Goal: Task Accomplishment & Management: Manage account settings

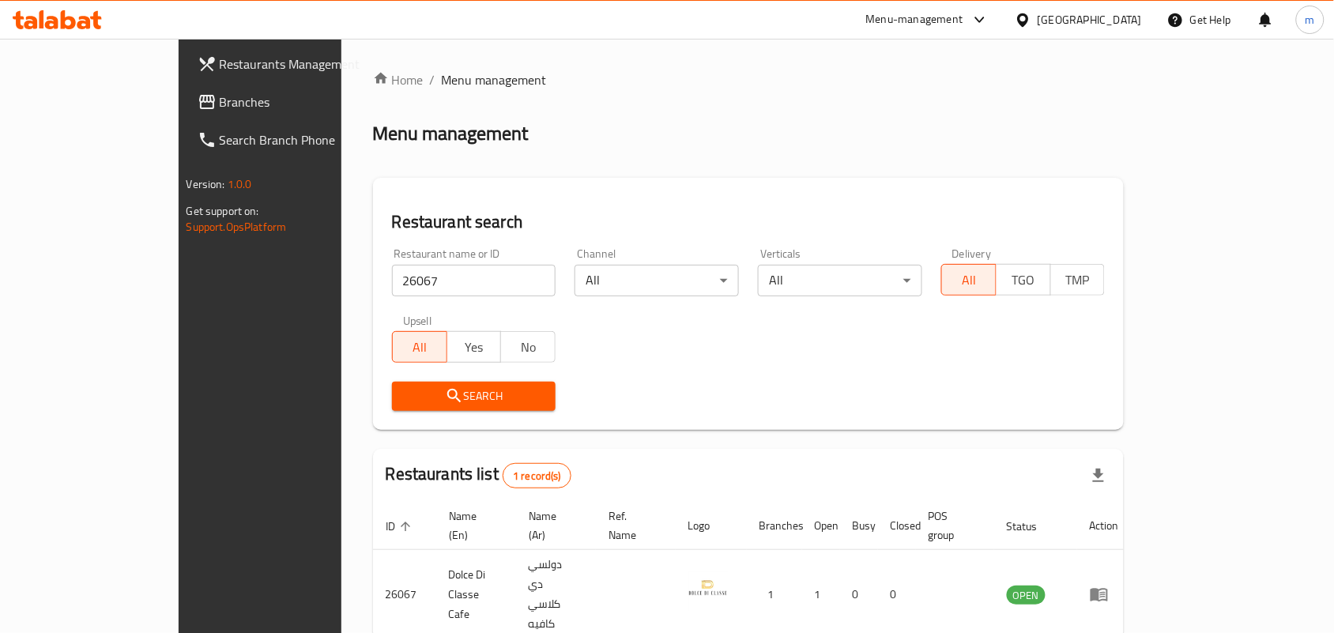
click at [1135, 26] on div "Bahrain" at bounding box center [1090, 19] width 104 height 17
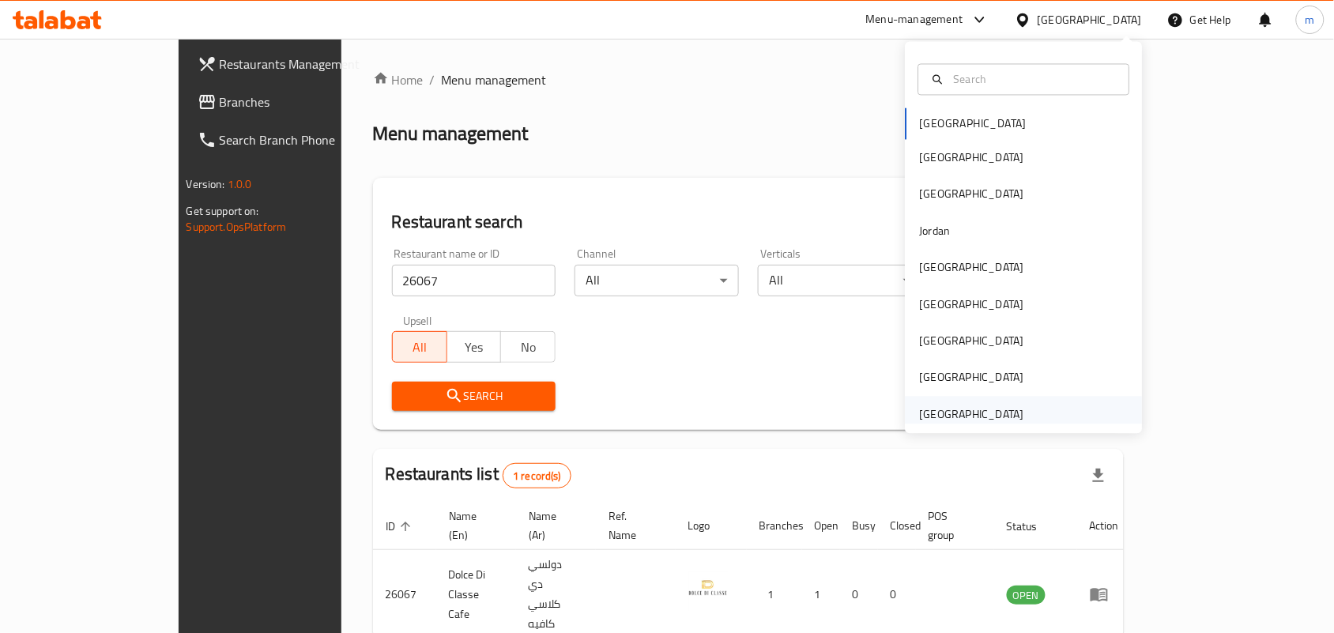
click at [1046, 415] on div "United Arab Emirates" at bounding box center [1024, 414] width 237 height 36
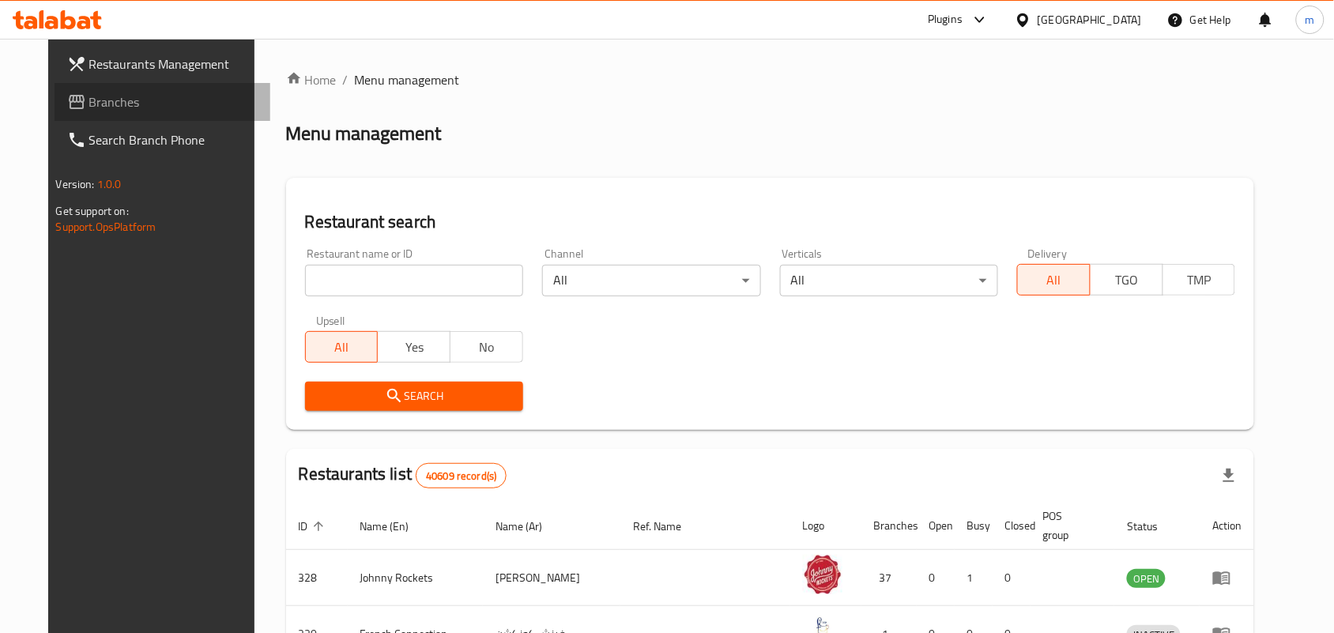
click at [100, 104] on span "Branches" at bounding box center [173, 101] width 169 height 19
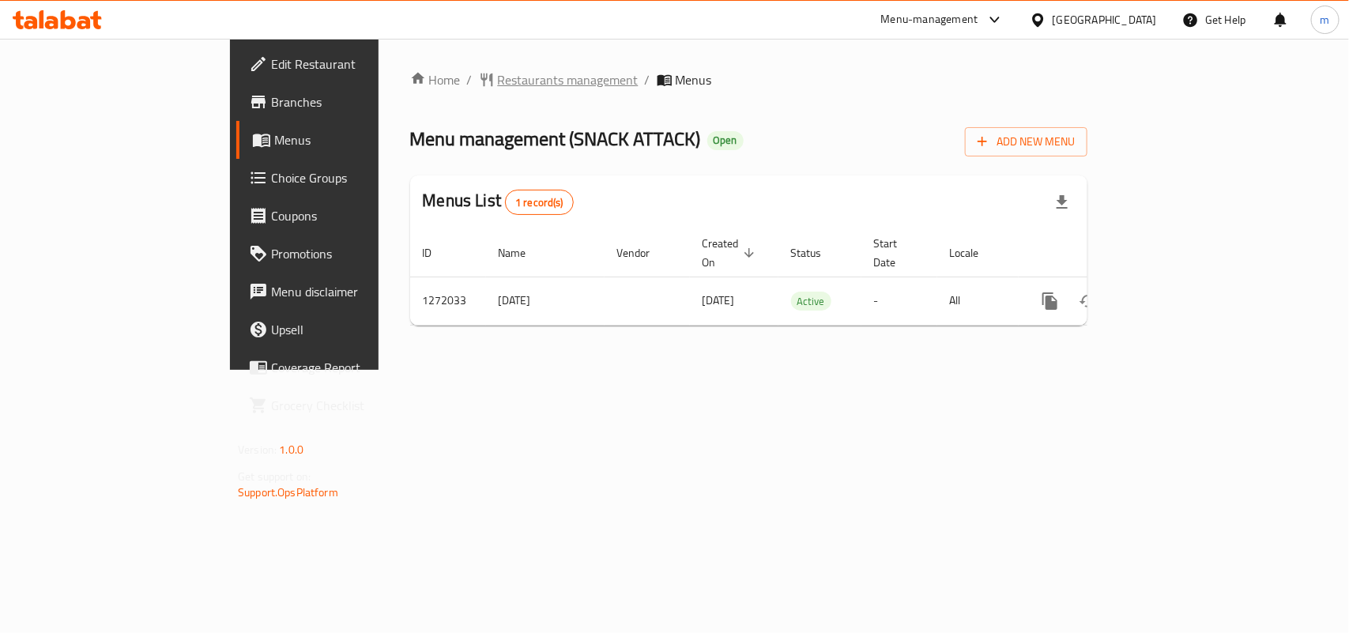
click at [498, 75] on span "Restaurants management" at bounding box center [568, 79] width 141 height 19
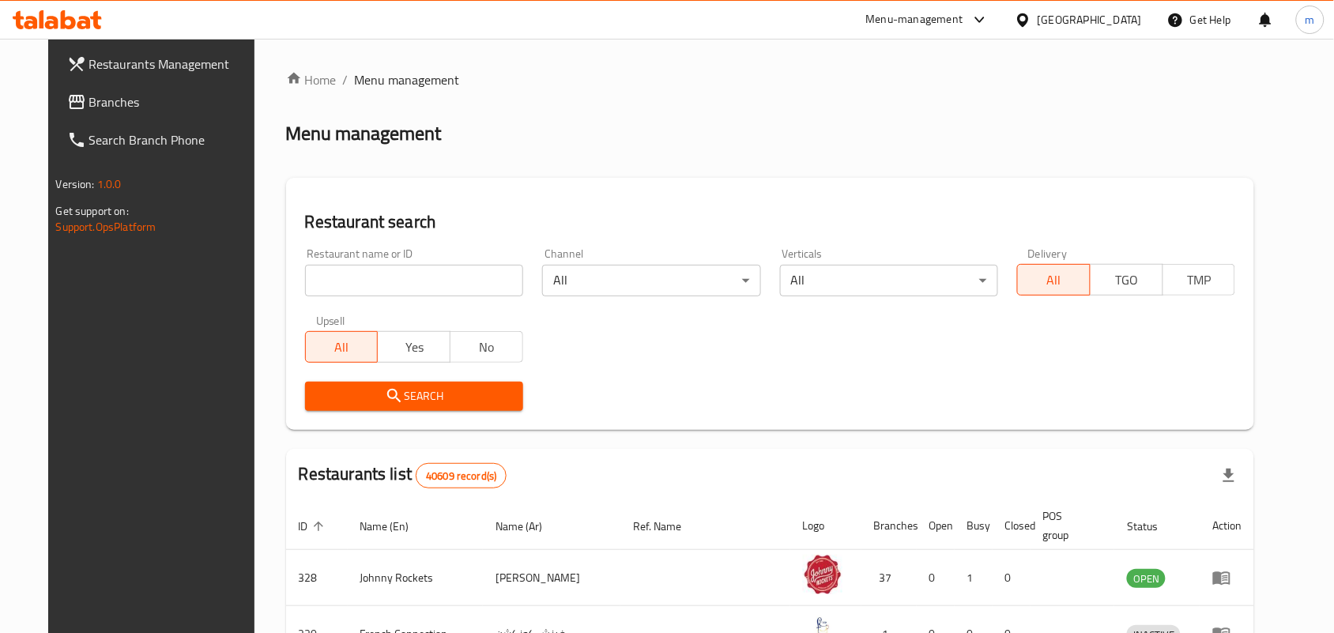
click at [348, 287] on input "search" at bounding box center [414, 281] width 218 height 32
paste input "751578"
type input "751578"
drag, startPoint x: 367, startPoint y: 389, endPoint x: 366, endPoint y: 380, distance: 8.8
click at [387, 389] on icon "submit" at bounding box center [393, 395] width 13 height 13
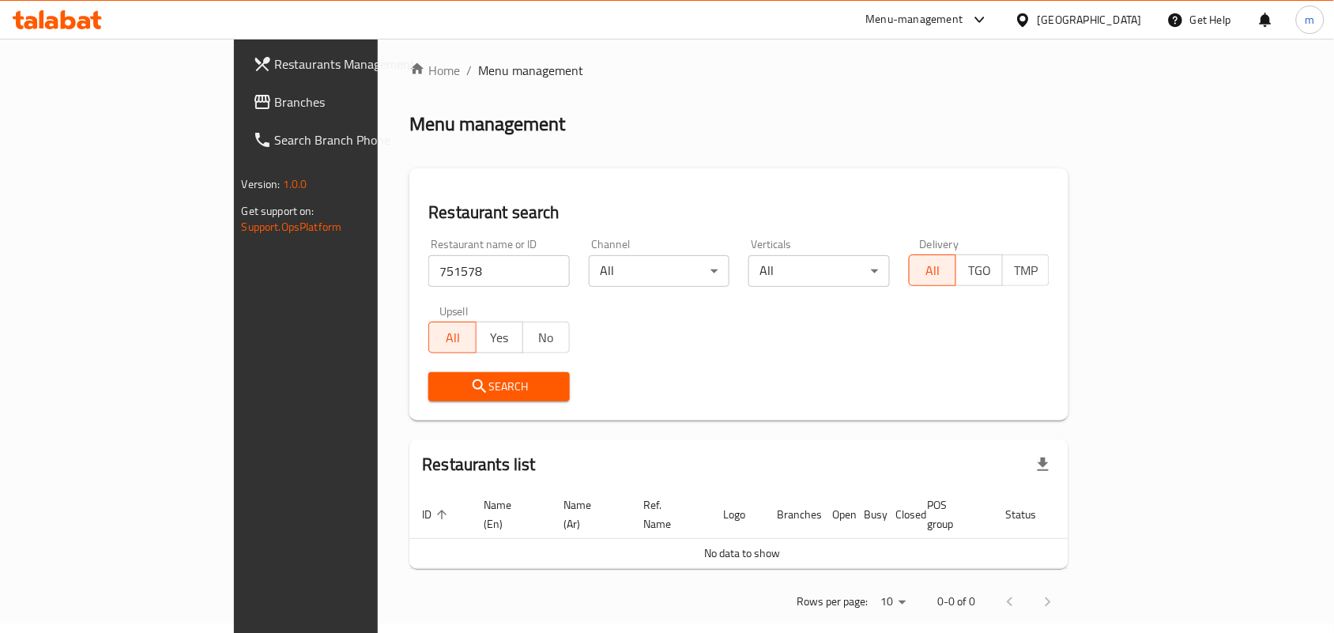
scroll to position [13, 0]
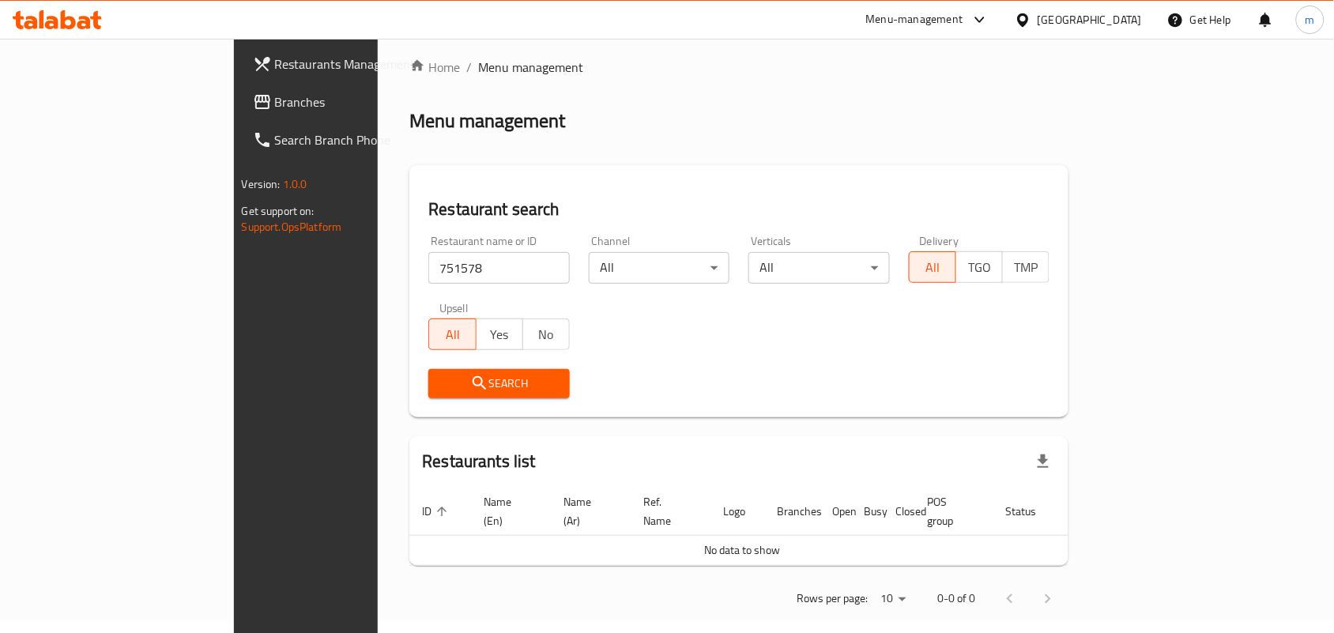
click at [441, 382] on span "Search" at bounding box center [499, 384] width 116 height 20
click at [275, 105] on span "Branches" at bounding box center [359, 101] width 169 height 19
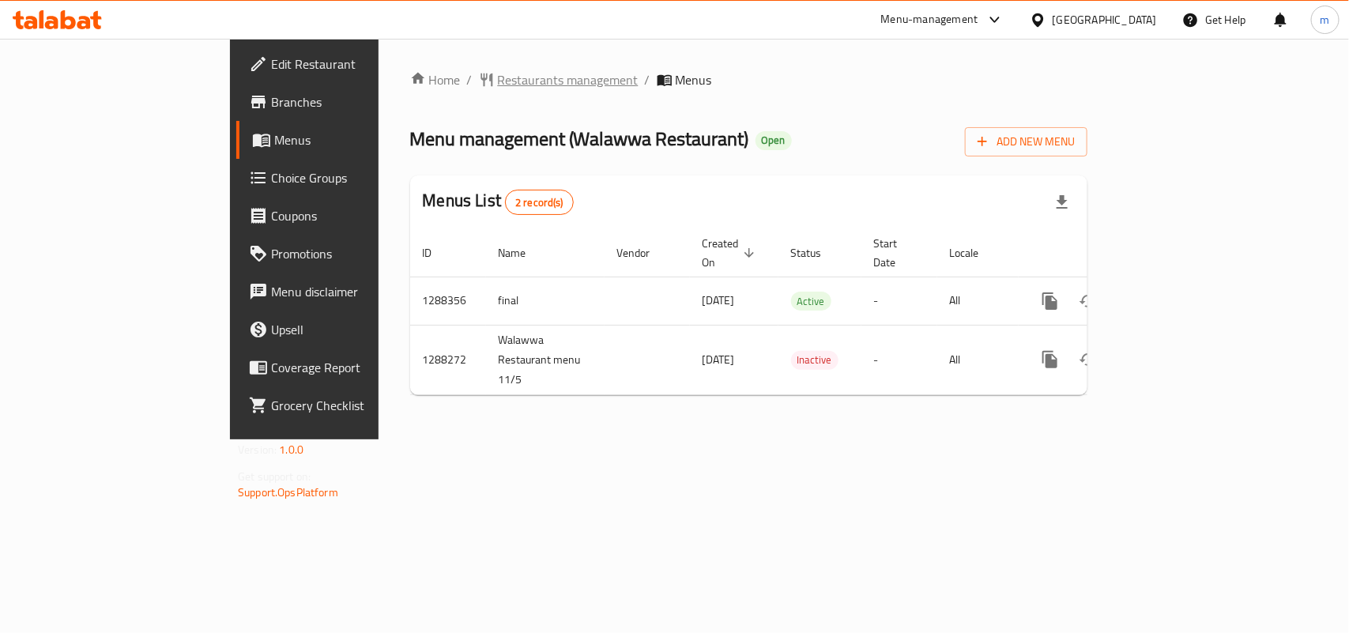
click at [498, 77] on span "Restaurants management" at bounding box center [568, 79] width 141 height 19
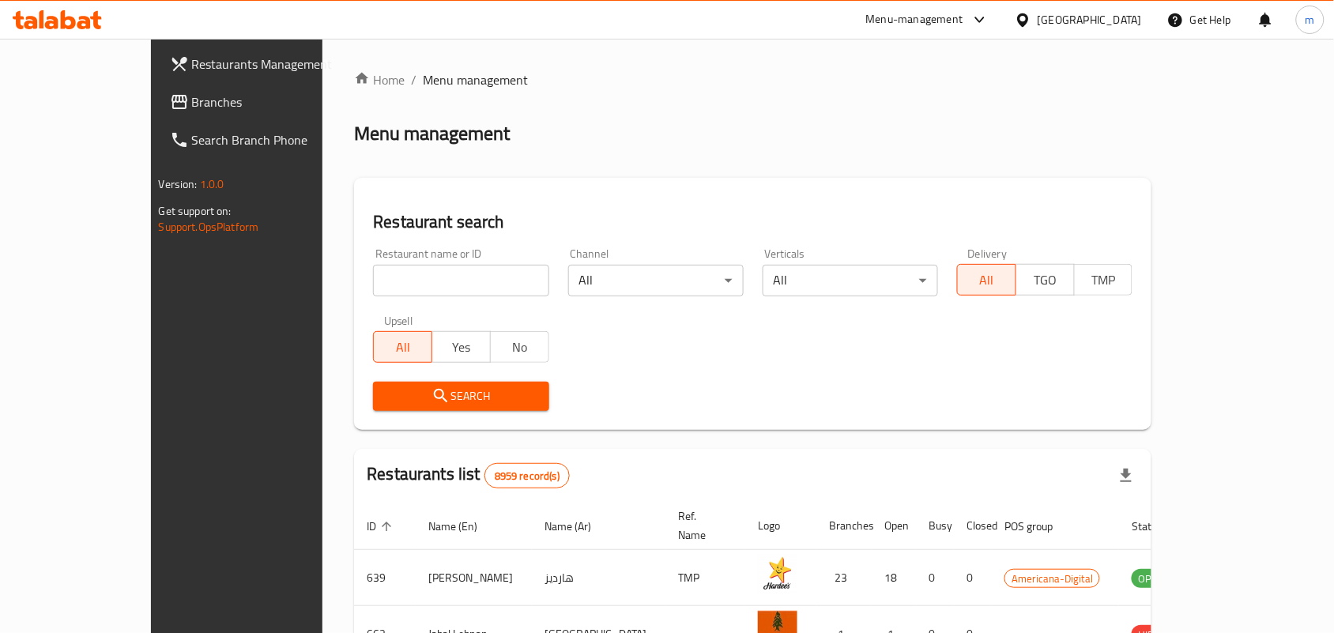
click at [379, 277] on input "search" at bounding box center [460, 281] width 175 height 32
paste input "696773"
type input "696773"
click at [451, 409] on button "Search" at bounding box center [460, 396] width 175 height 29
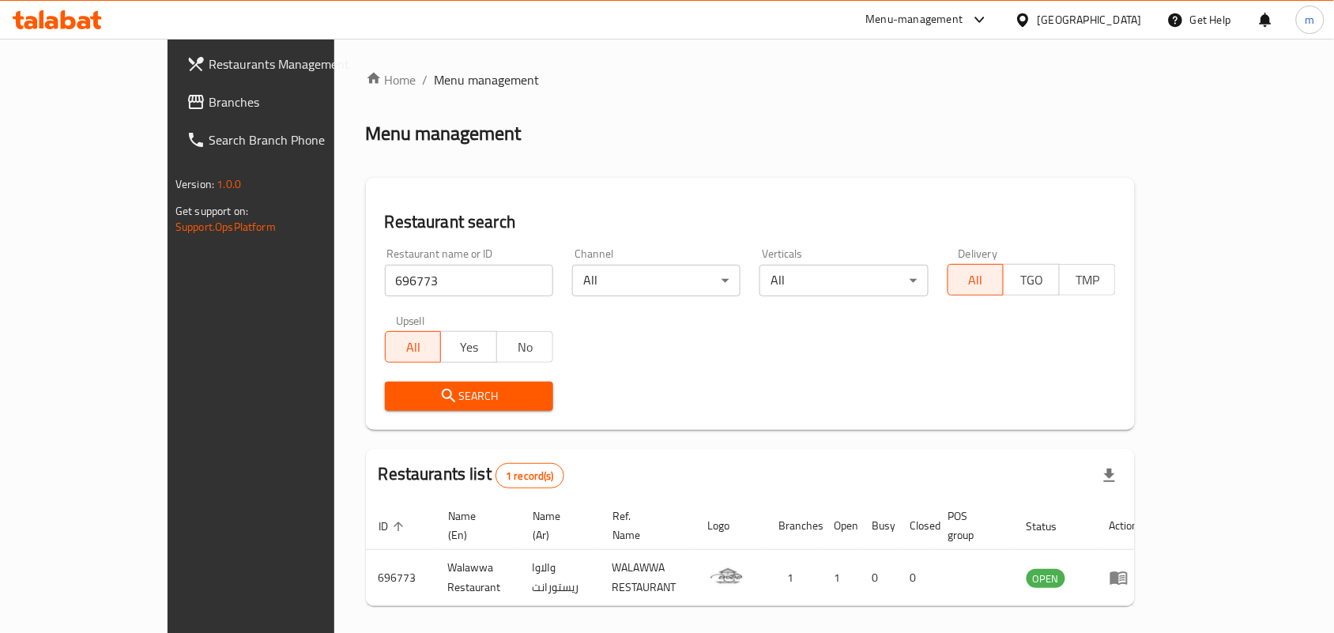
scroll to position [41, 0]
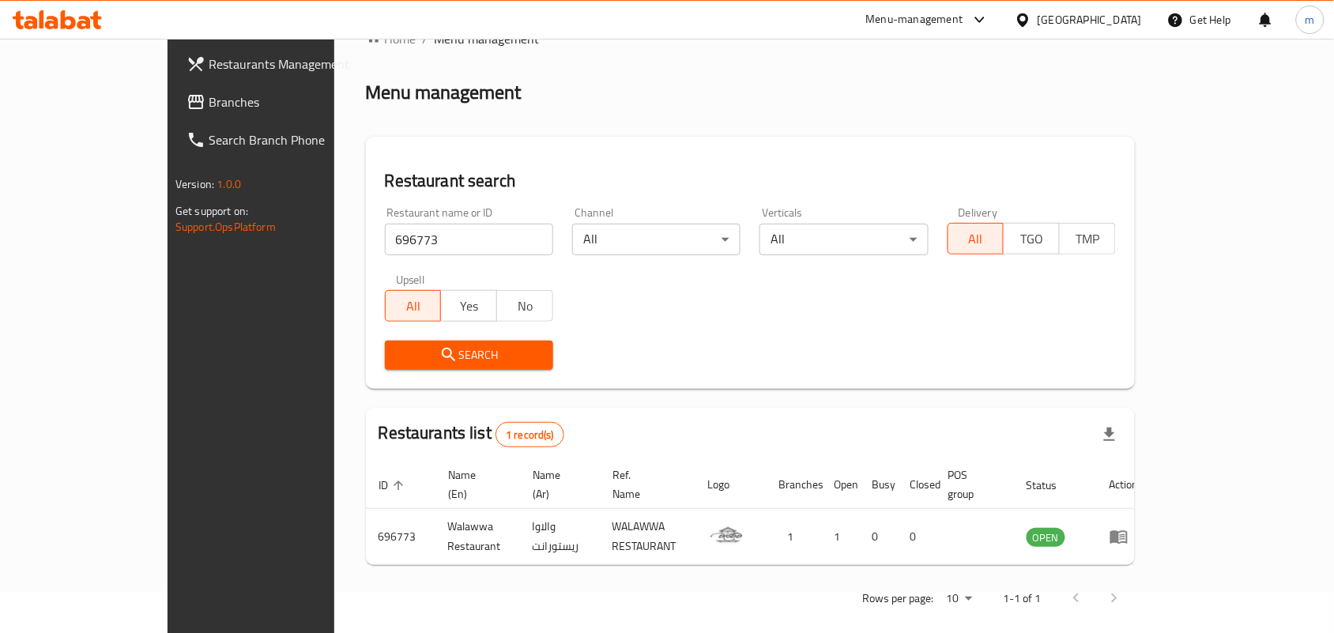
click at [209, 99] on span "Branches" at bounding box center [293, 101] width 169 height 19
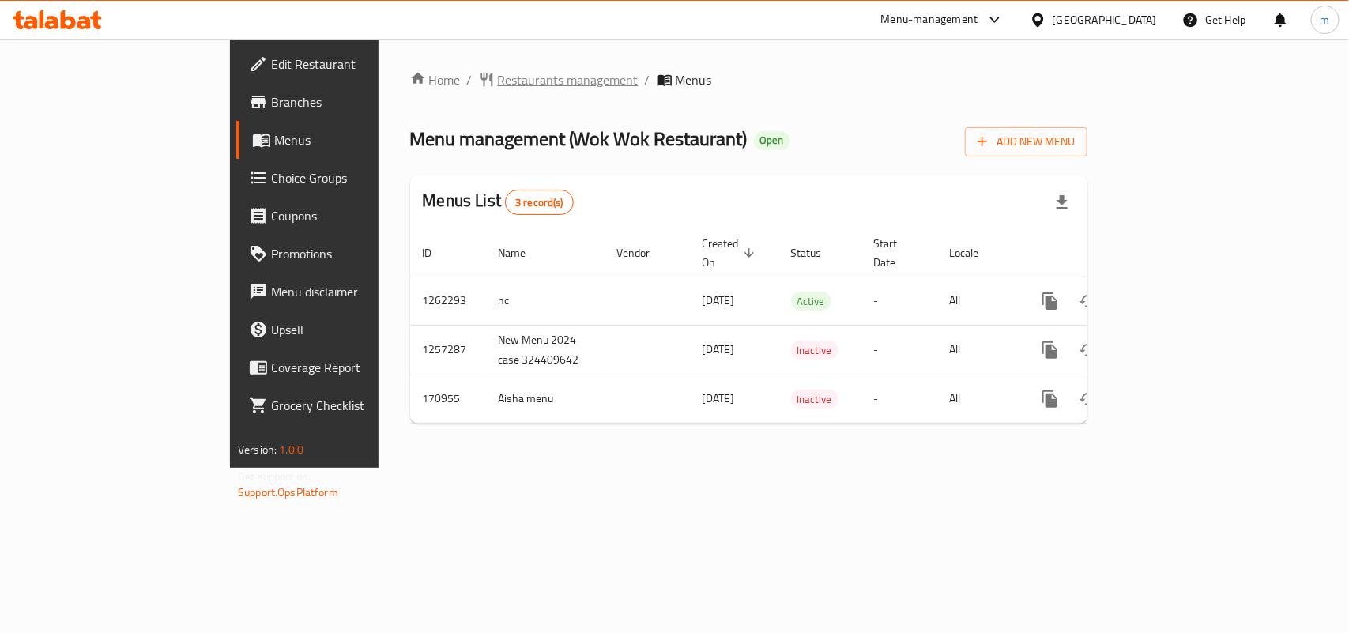
click at [498, 72] on span "Restaurants management" at bounding box center [568, 79] width 141 height 19
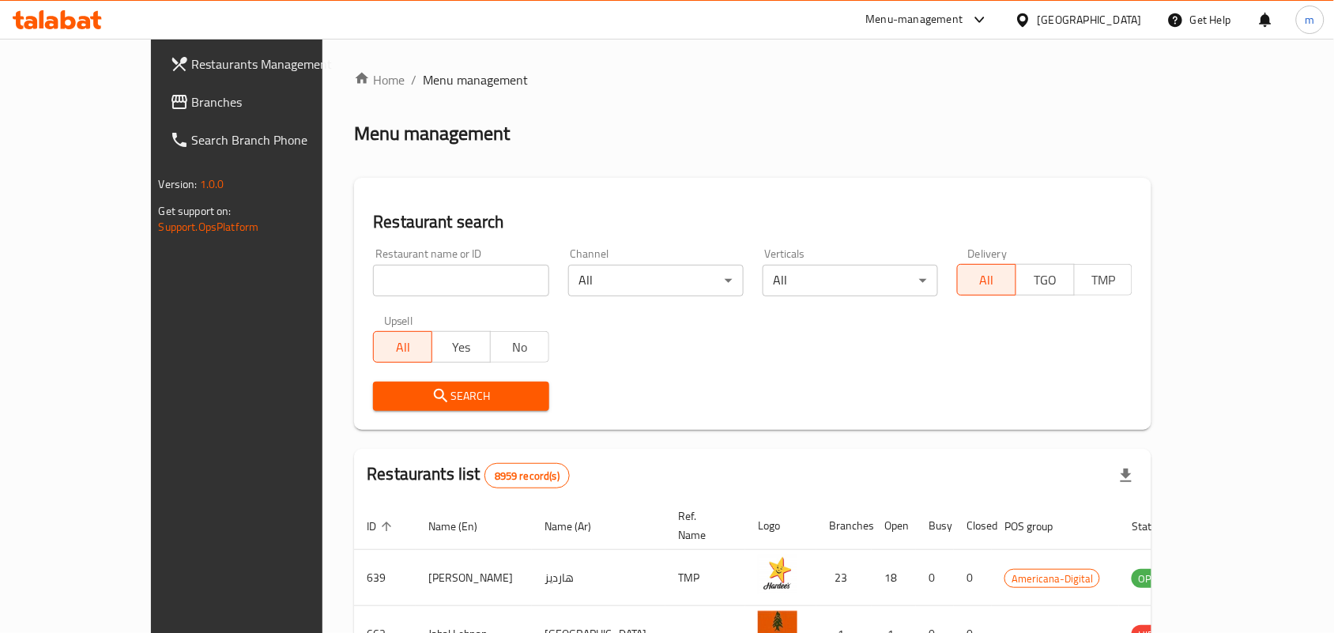
click at [378, 269] on input "search" at bounding box center [460, 281] width 175 height 32
paste input "616771"
type input "616771"
click at [389, 387] on span "Search" at bounding box center [461, 396] width 150 height 20
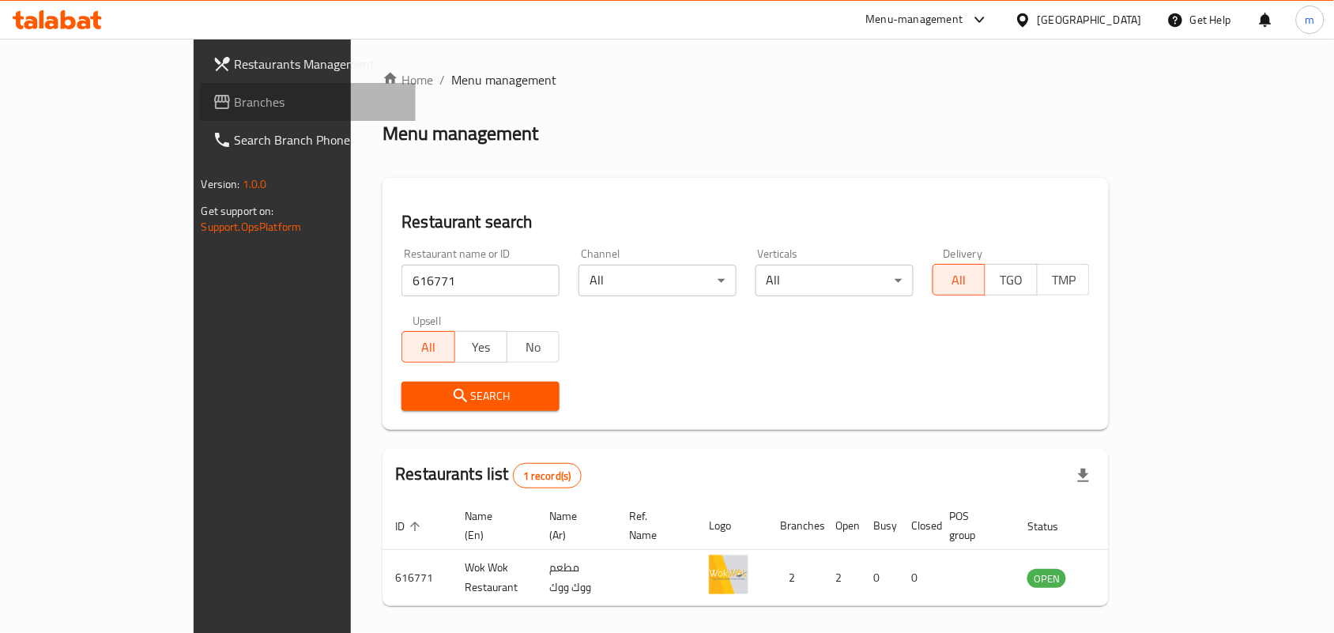
click at [200, 108] on link "Branches" at bounding box center [308, 102] width 217 height 38
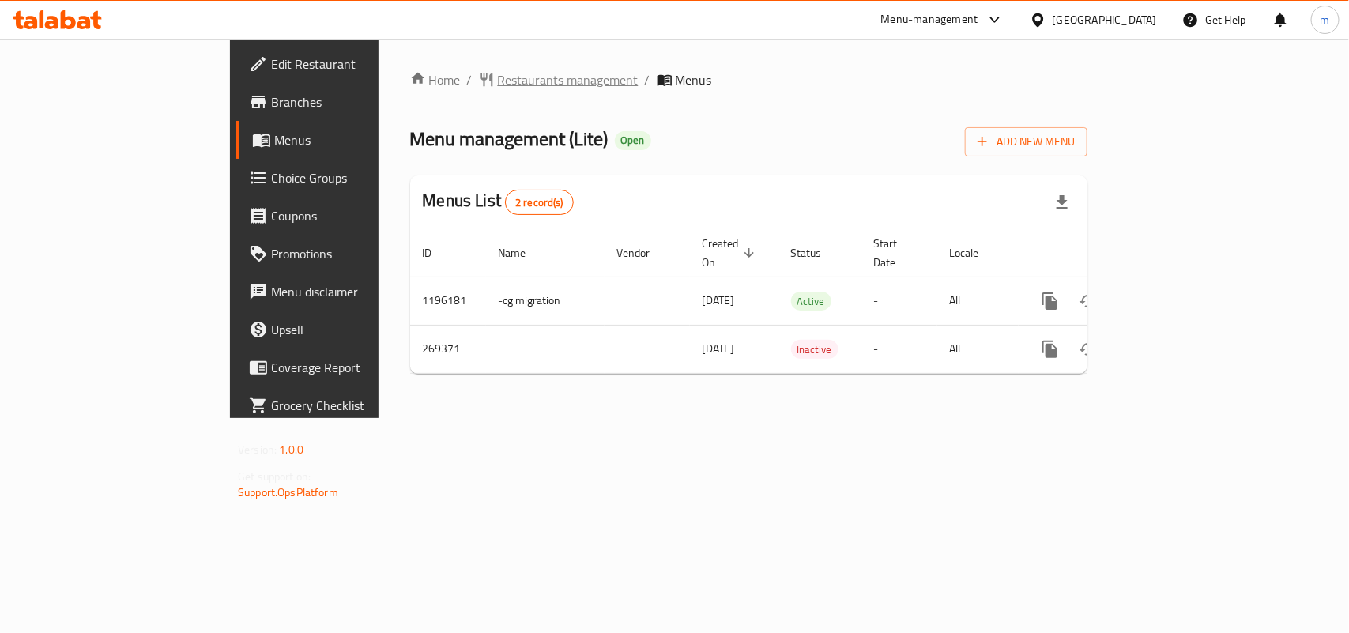
click at [498, 85] on span "Restaurants management" at bounding box center [568, 79] width 141 height 19
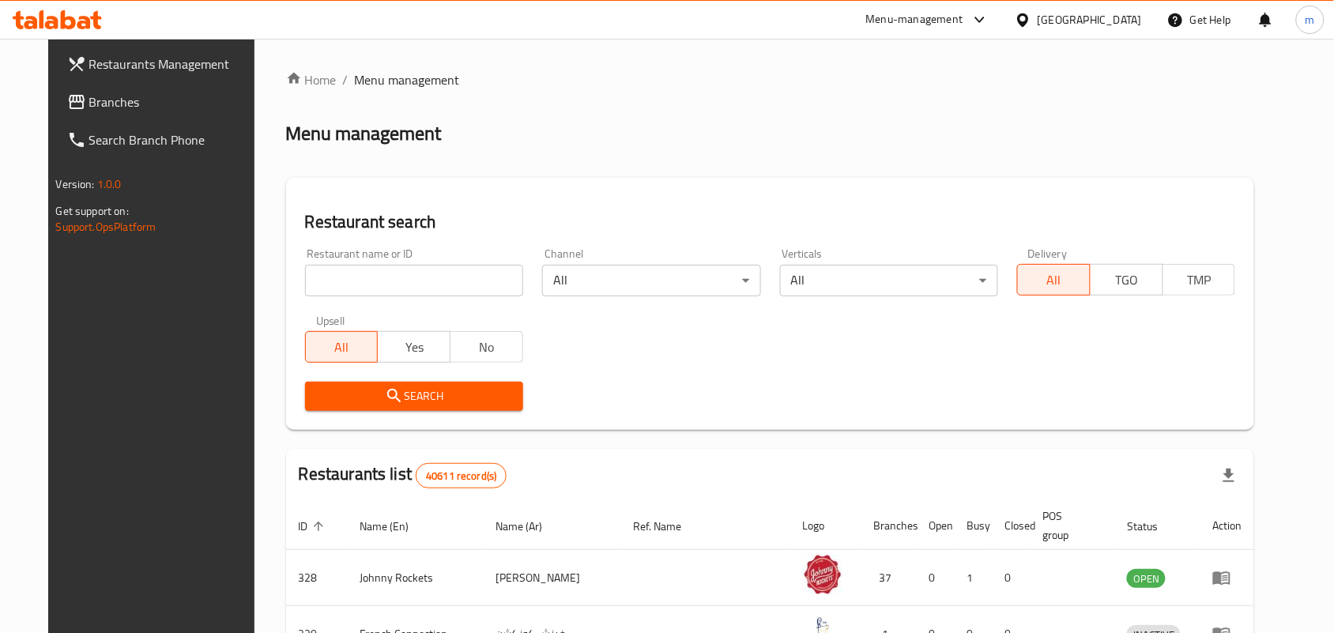
click at [391, 270] on input "search" at bounding box center [414, 281] width 218 height 32
paste input "627739"
type input "627739"
click at [420, 393] on span "Search" at bounding box center [414, 396] width 193 height 20
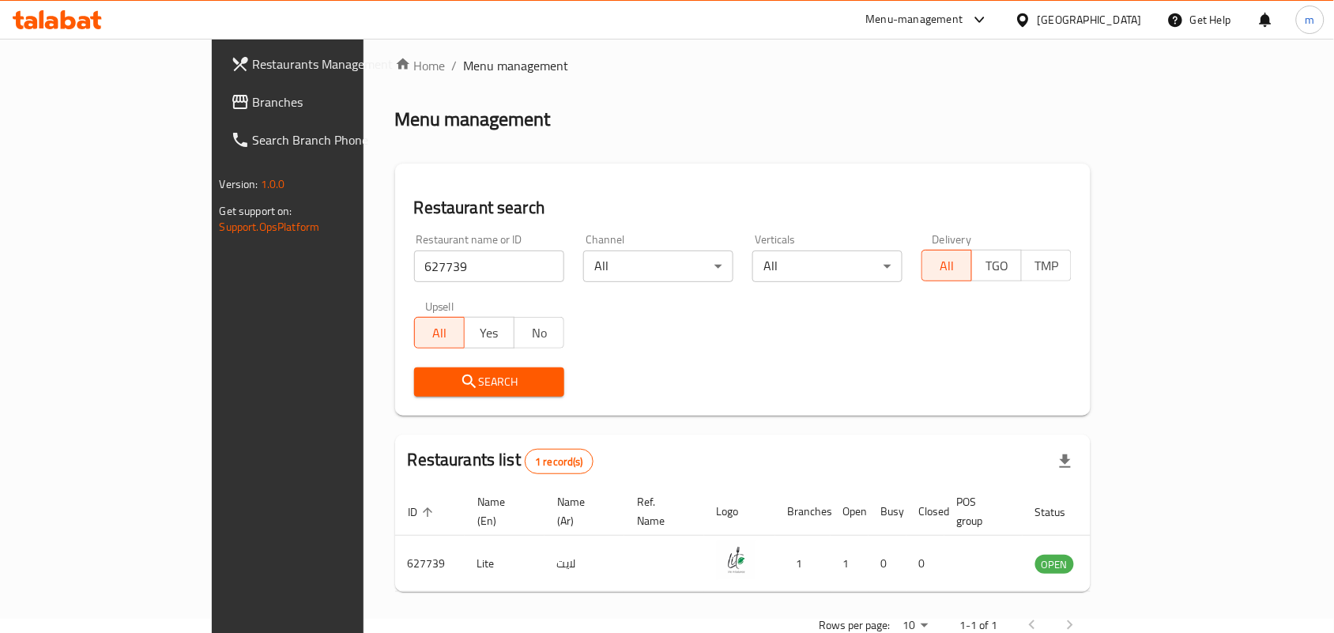
scroll to position [41, 0]
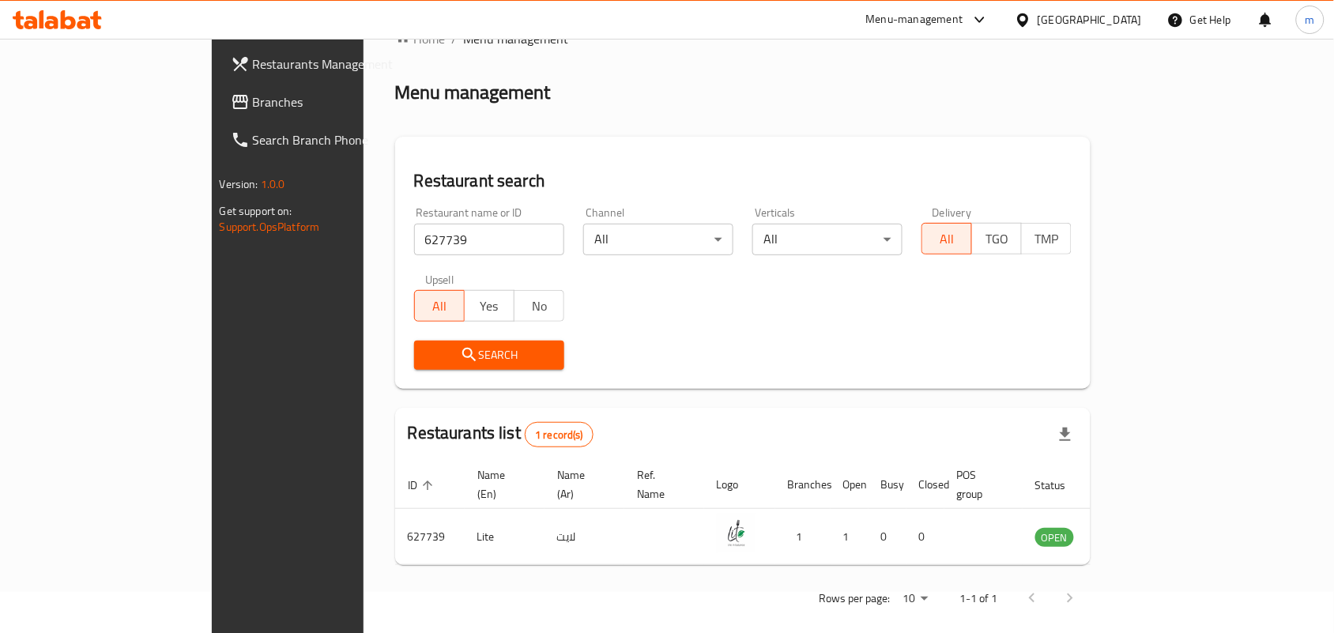
click at [253, 96] on span "Branches" at bounding box center [337, 101] width 169 height 19
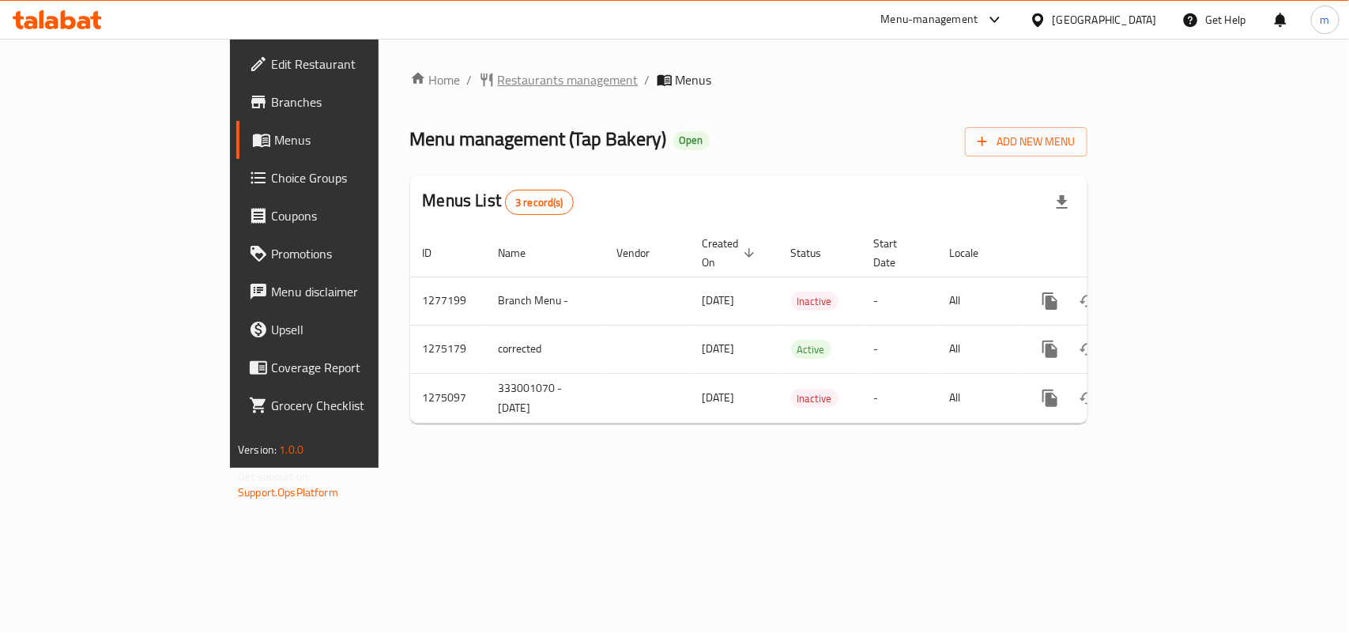
click at [498, 75] on span "Restaurants management" at bounding box center [568, 79] width 141 height 19
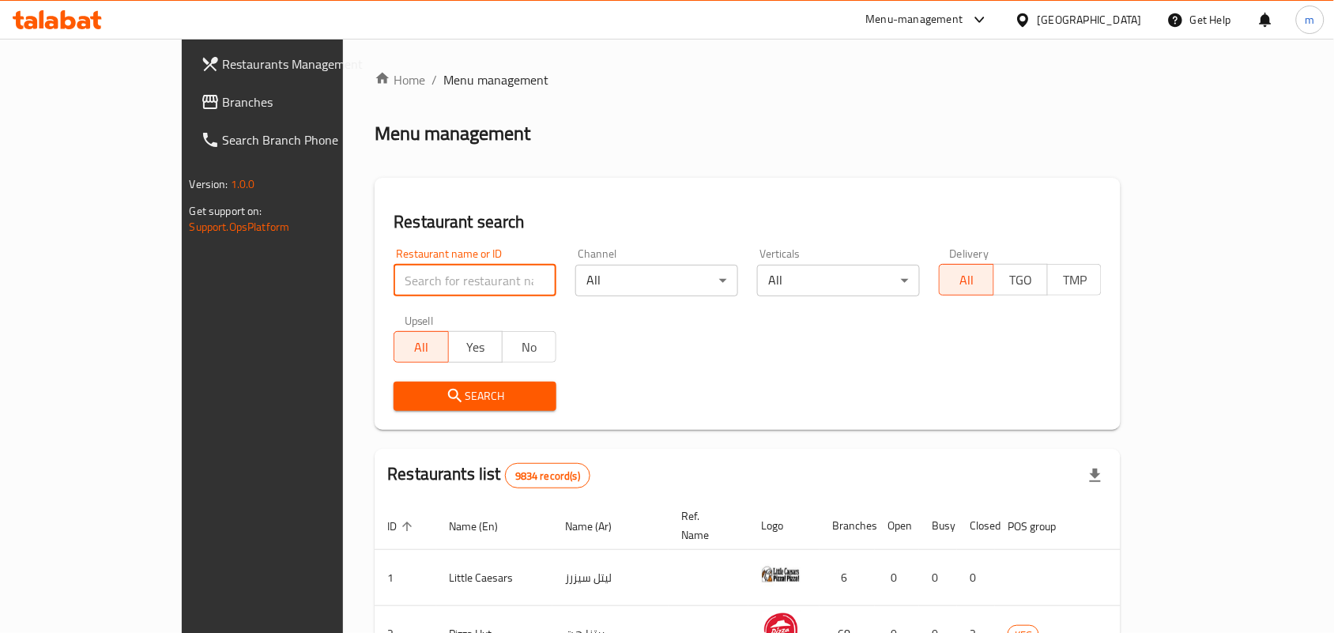
click at [431, 273] on input "search" at bounding box center [475, 281] width 163 height 32
paste input "691490"
type input "691490"
drag, startPoint x: 423, startPoint y: 405, endPoint x: 447, endPoint y: 352, distance: 59.1
click at [424, 395] on button "Search" at bounding box center [475, 396] width 163 height 29
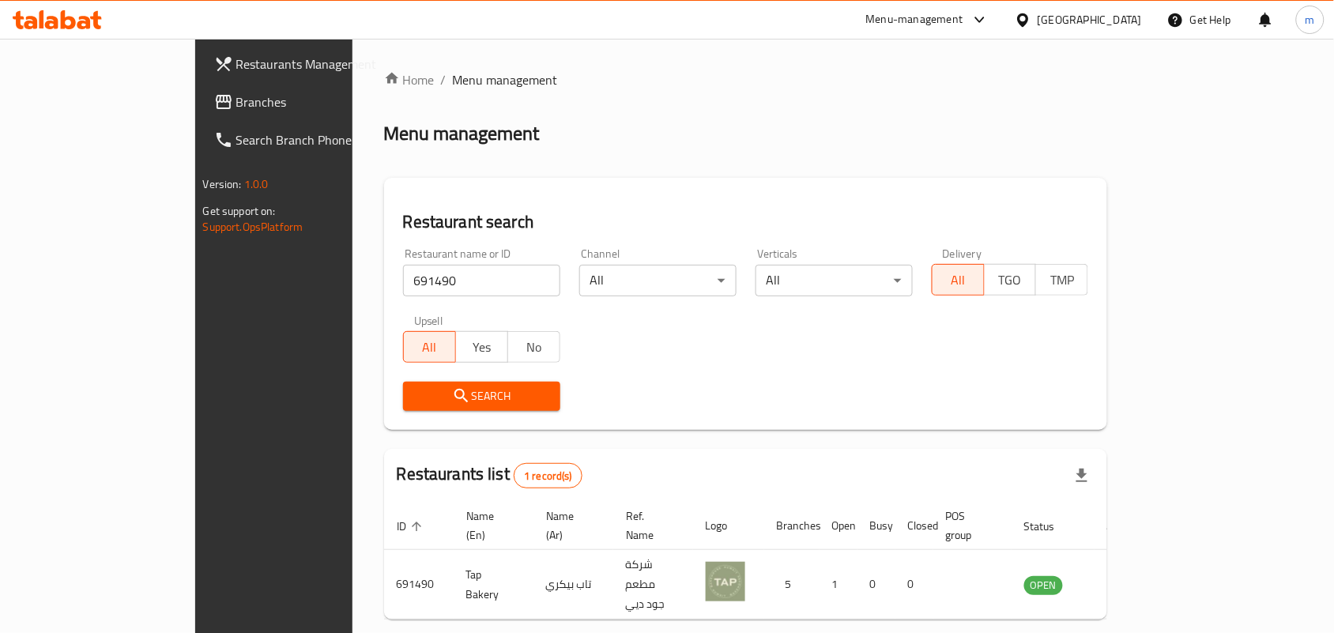
click at [1080, 12] on div "[GEOGRAPHIC_DATA]" at bounding box center [1078, 20] width 153 height 38
click at [1038, 21] on div at bounding box center [1026, 19] width 23 height 17
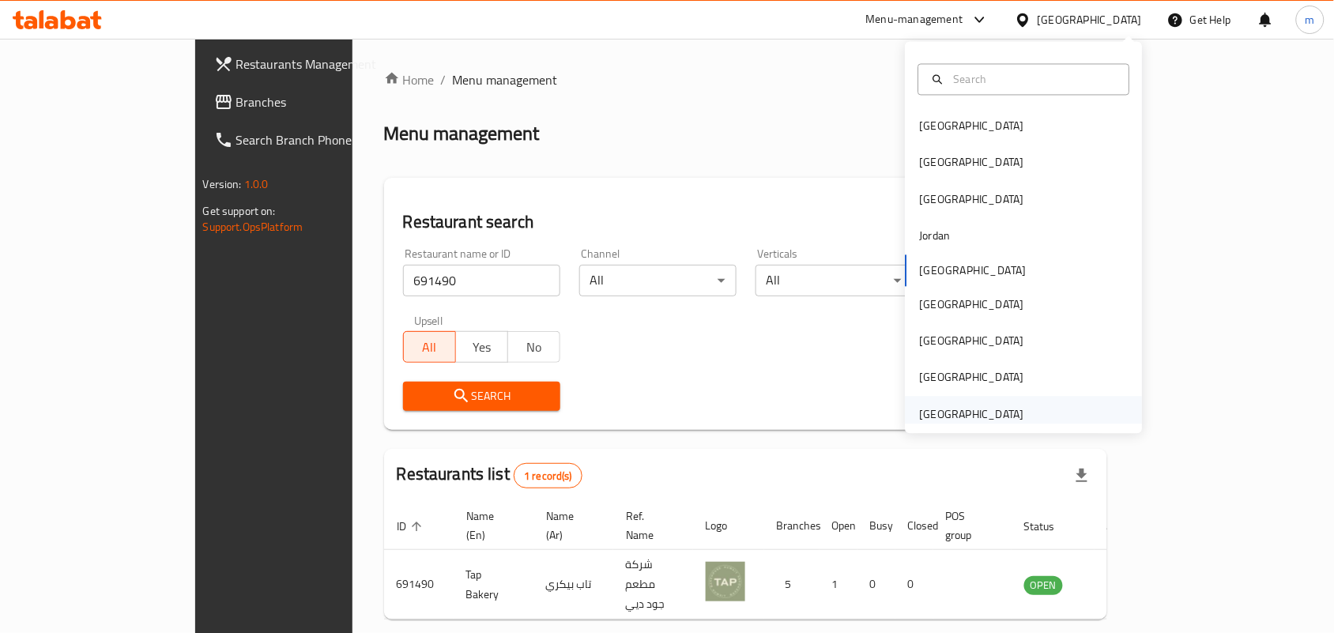
click at [978, 416] on div "[GEOGRAPHIC_DATA]" at bounding box center [972, 413] width 104 height 17
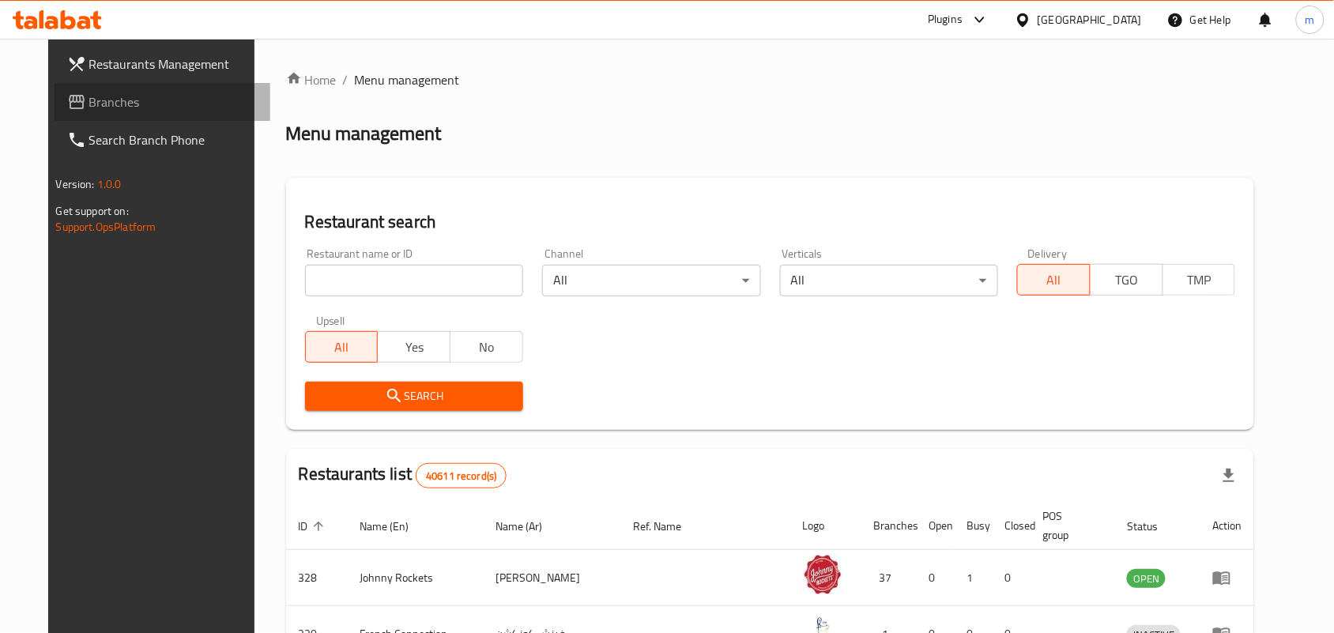
click at [89, 105] on span "Branches" at bounding box center [173, 101] width 169 height 19
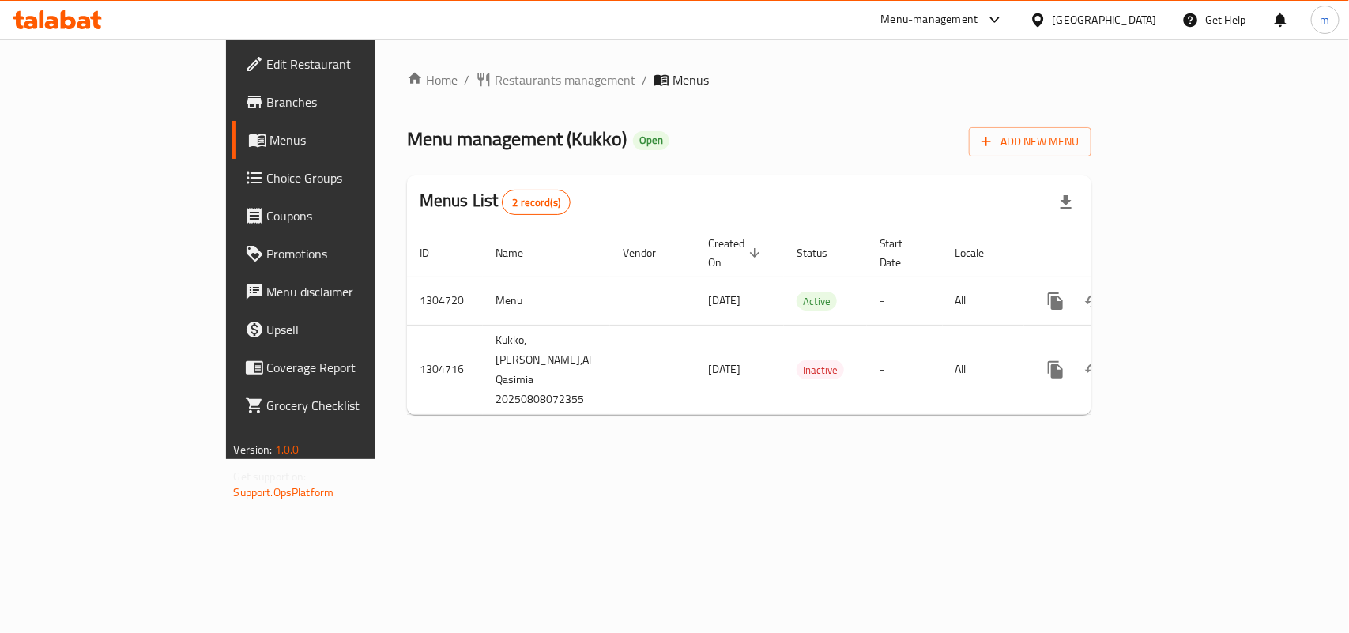
drag, startPoint x: 415, startPoint y: 56, endPoint x: 416, endPoint y: 65, distance: 8.7
click at [416, 63] on div "Home / Restaurants management / Menus Menu management ( Kukko ) Open Add New Me…" at bounding box center [749, 249] width 748 height 420
click at [495, 70] on span "Restaurants management" at bounding box center [565, 79] width 141 height 19
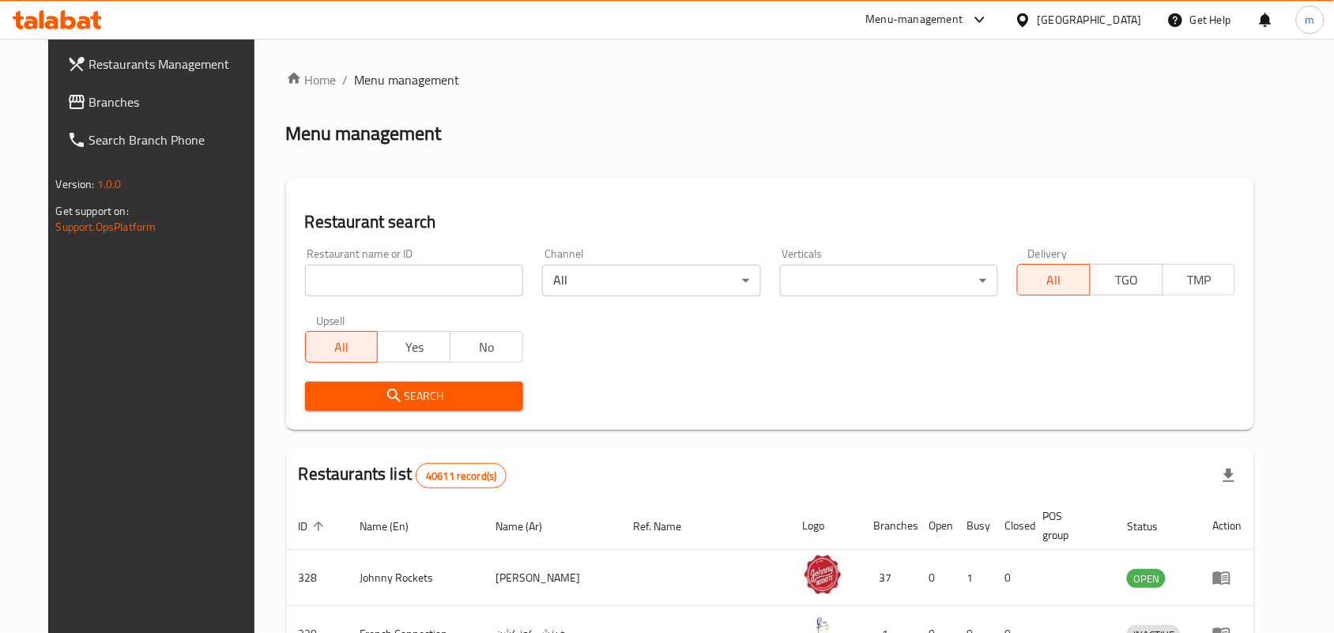
click at [389, 284] on input "search" at bounding box center [414, 281] width 218 height 32
paste input "703377"
type input "703377"
click at [437, 385] on button "Search" at bounding box center [414, 396] width 218 height 29
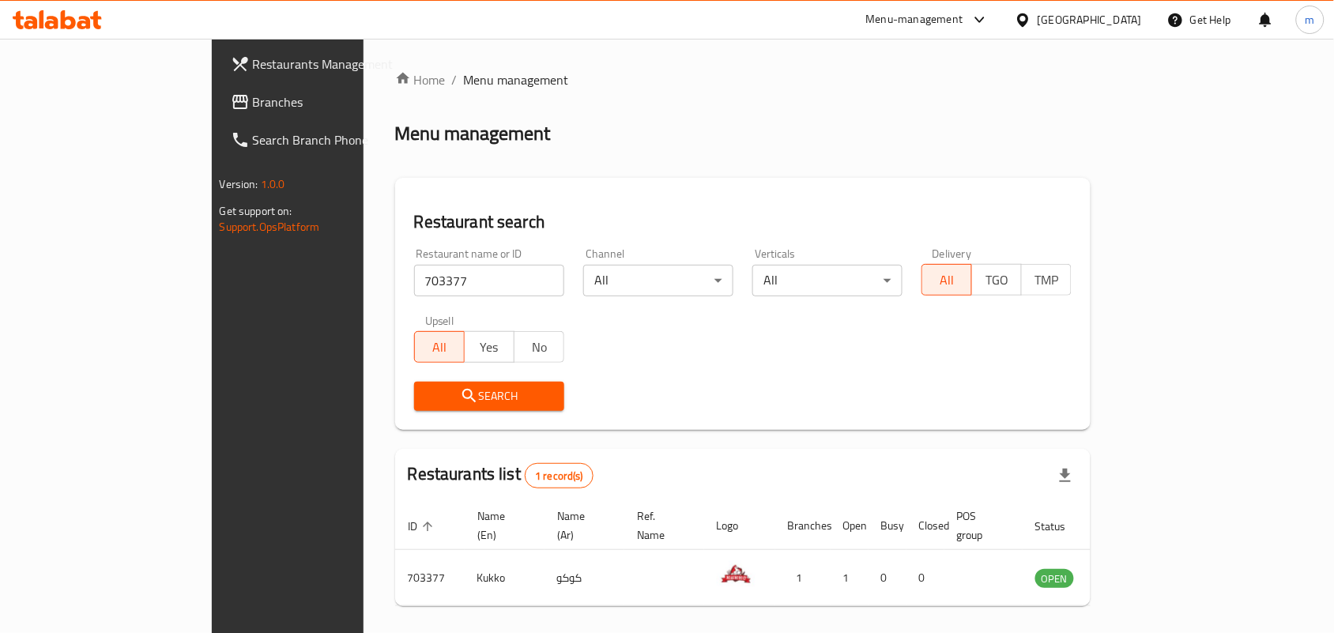
click at [1071, 20] on div "[GEOGRAPHIC_DATA]" at bounding box center [1090, 19] width 104 height 17
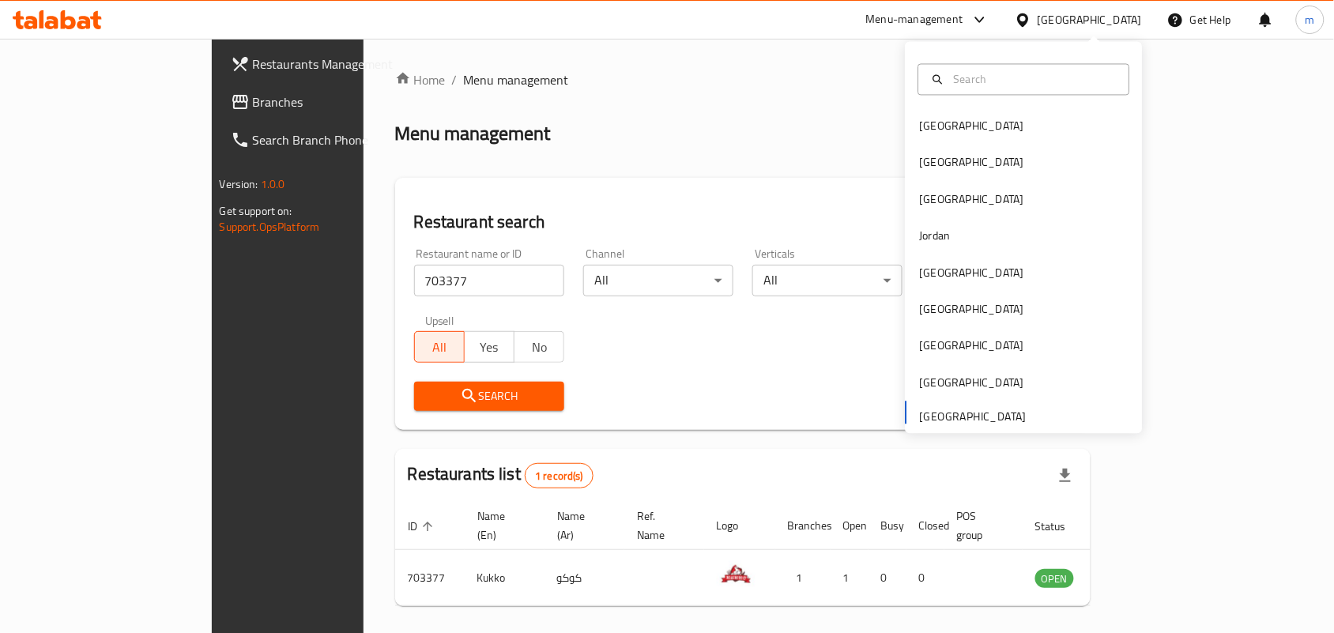
click at [823, 116] on div "Home / Menu management Menu management Restaurant search Restaurant name or ID …" at bounding box center [743, 365] width 696 height 590
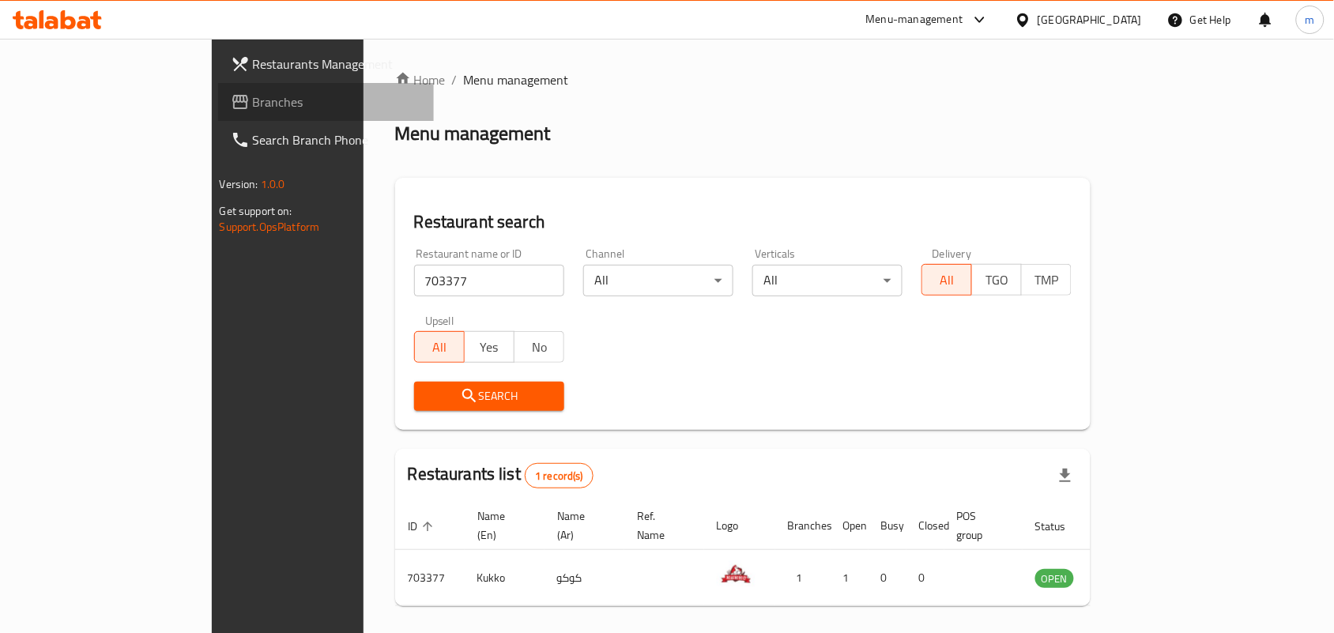
click at [253, 104] on span "Branches" at bounding box center [337, 101] width 169 height 19
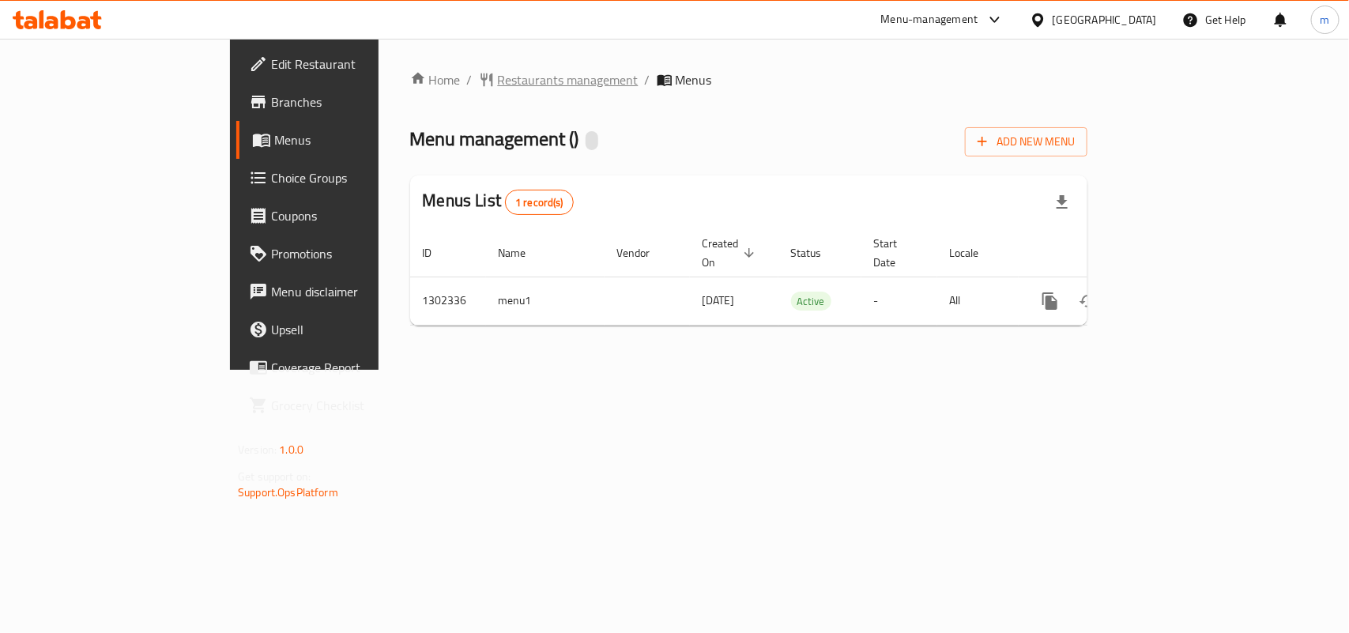
click at [498, 79] on span "Restaurants management" at bounding box center [568, 79] width 141 height 19
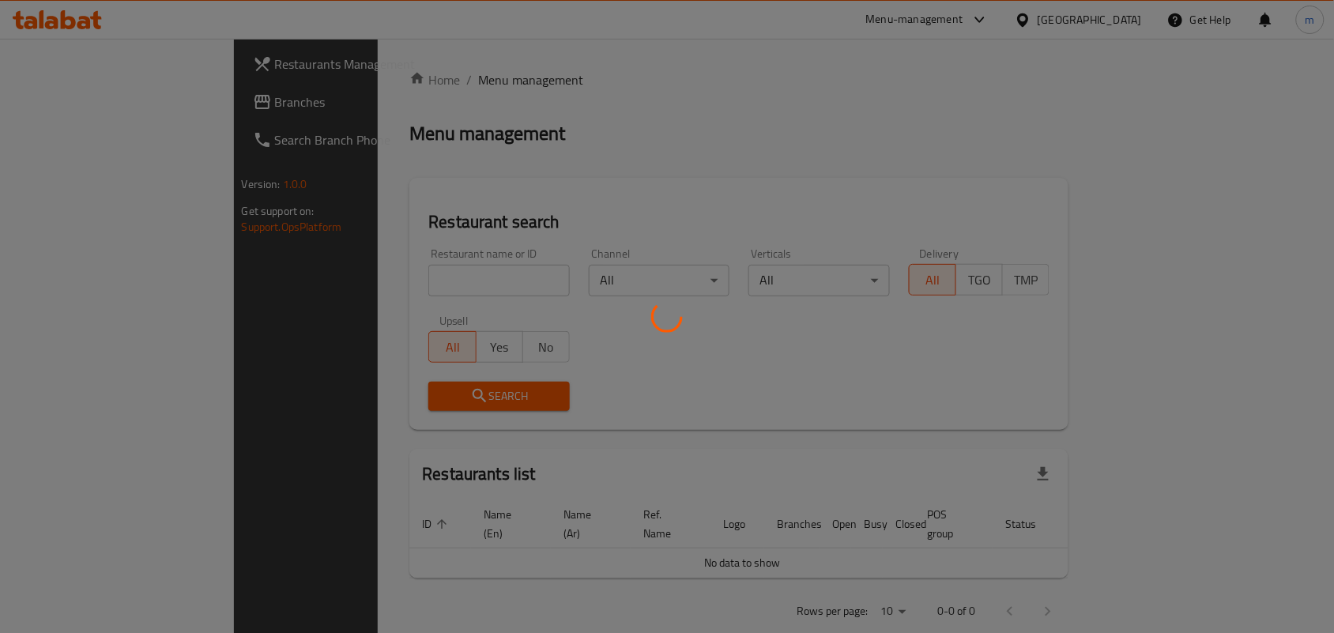
click at [380, 269] on div at bounding box center [667, 316] width 1334 height 633
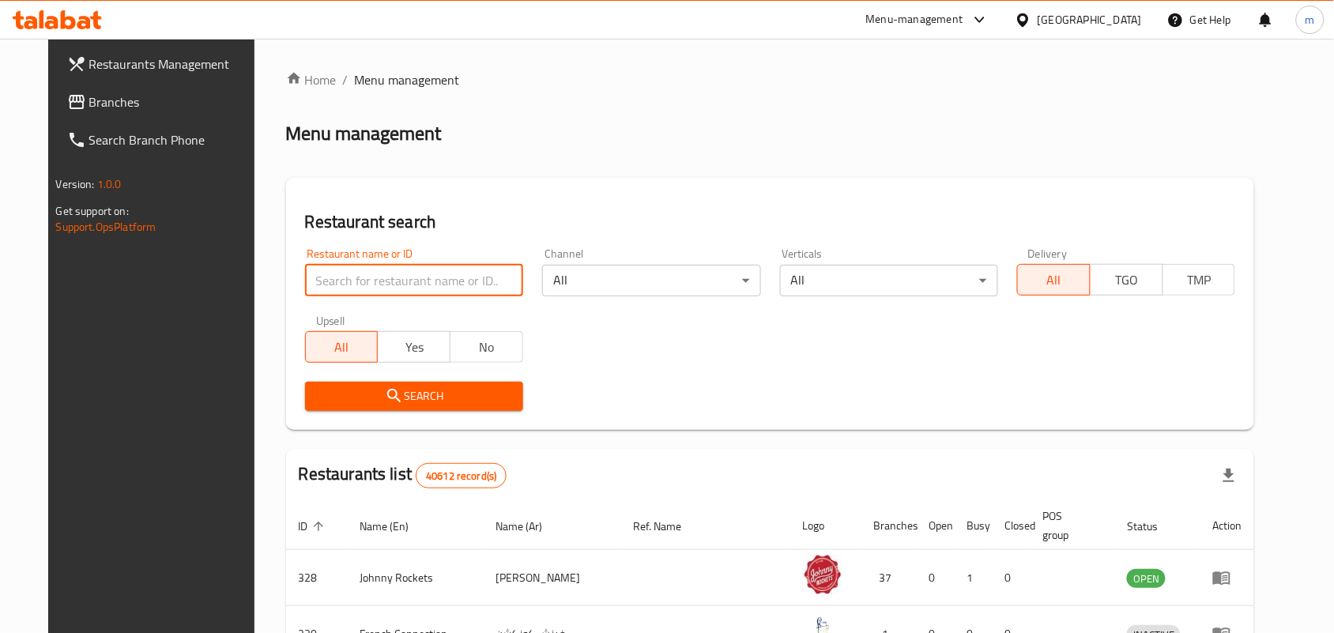
click at [444, 266] on input "search" at bounding box center [414, 281] width 218 height 32
paste input "702335"
type input "702335"
click at [443, 407] on button "Search" at bounding box center [414, 396] width 218 height 29
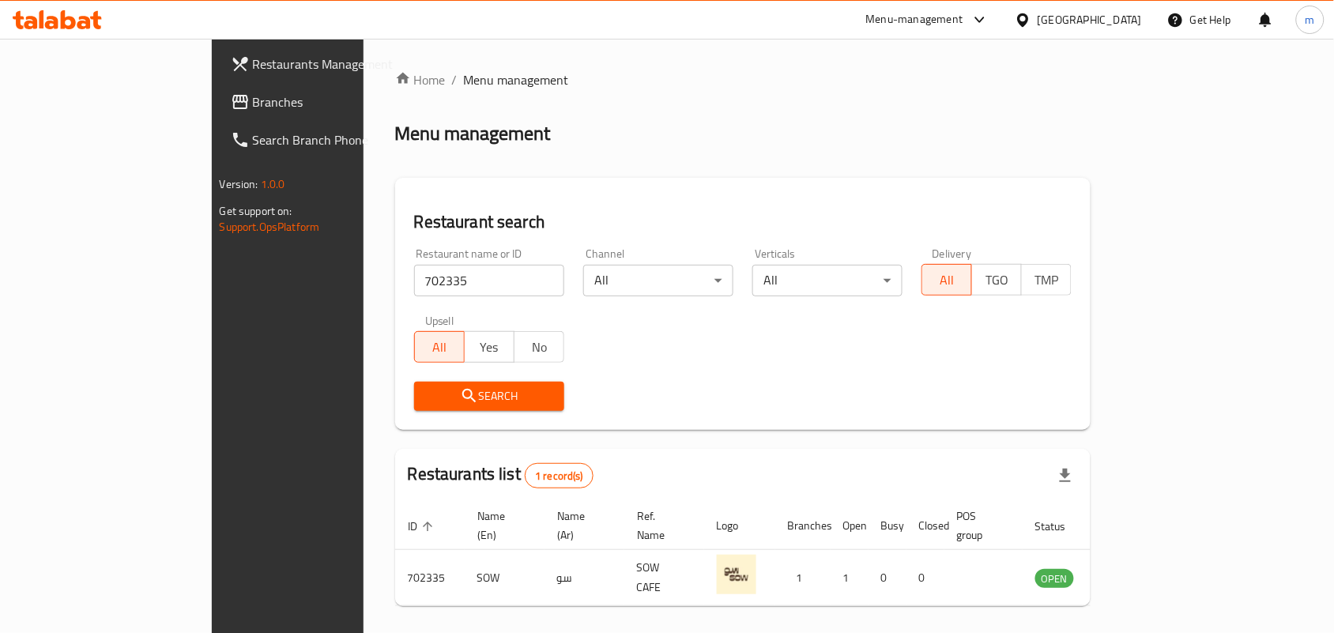
scroll to position [41, 0]
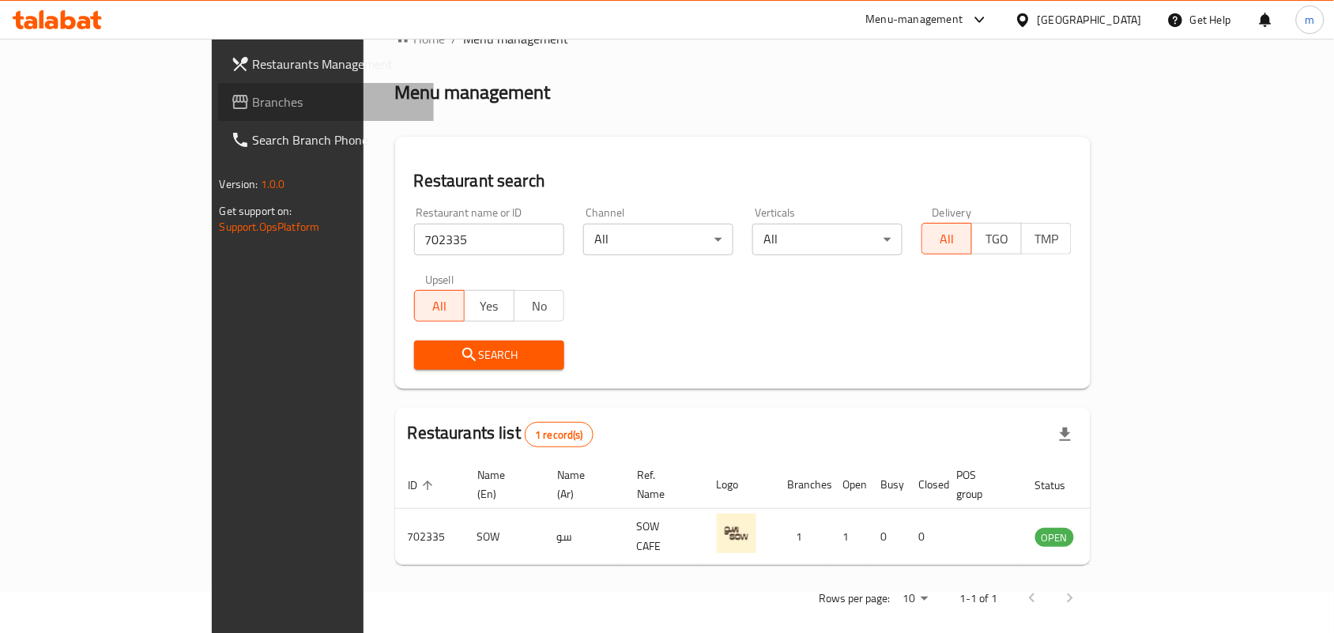
drag, startPoint x: 66, startPoint y: 108, endPoint x: 104, endPoint y: 124, distance: 41.8
click at [253, 108] on span "Branches" at bounding box center [337, 101] width 169 height 19
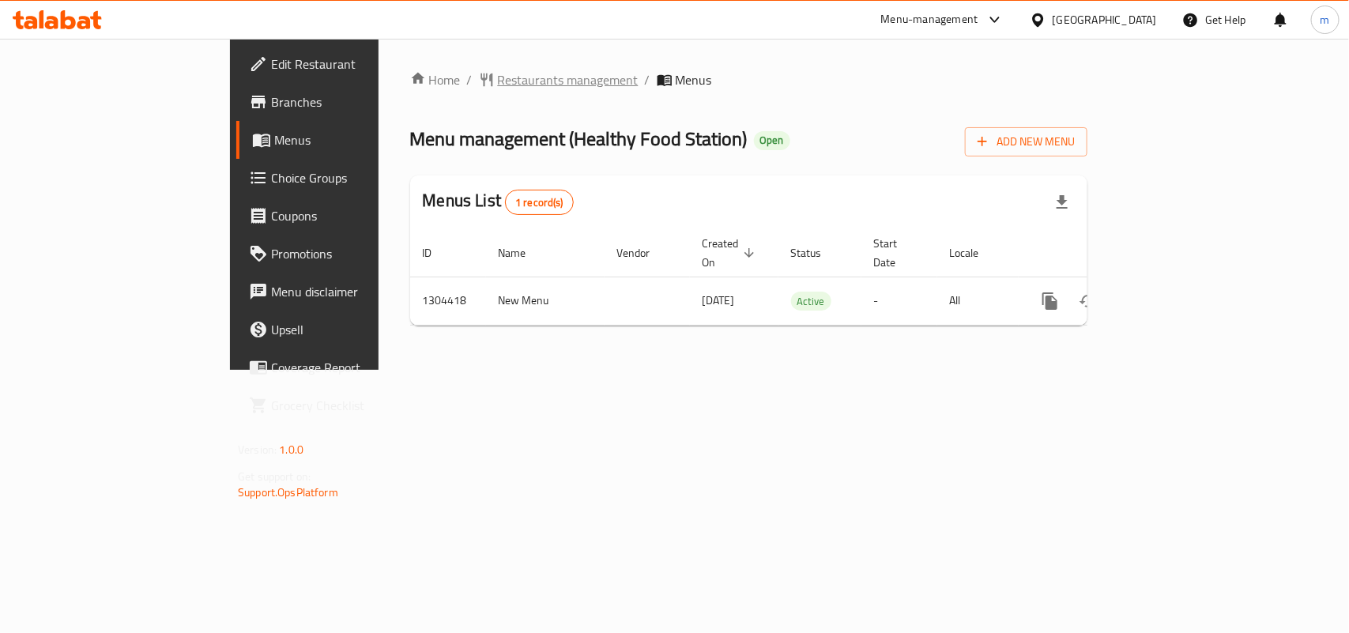
click at [498, 85] on span "Restaurants management" at bounding box center [568, 79] width 141 height 19
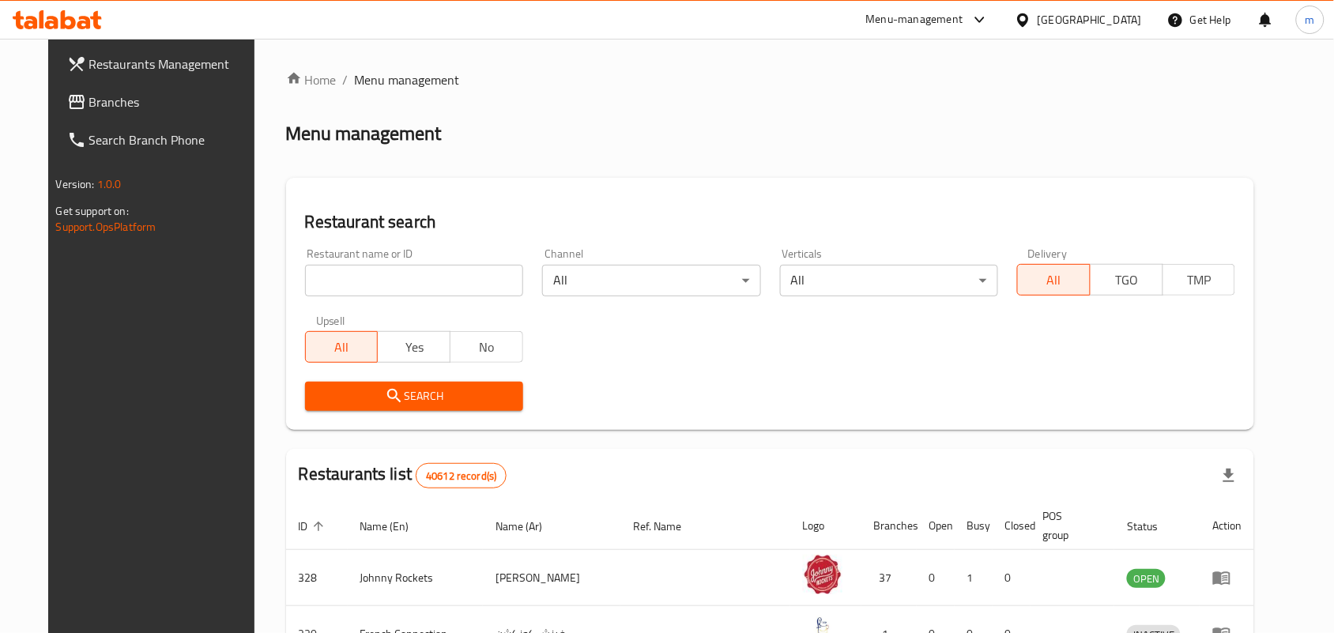
click at [416, 269] on input "search" at bounding box center [414, 281] width 218 height 32
paste input "703112"
type input "703112"
click at [417, 401] on span "Search" at bounding box center [414, 396] width 193 height 20
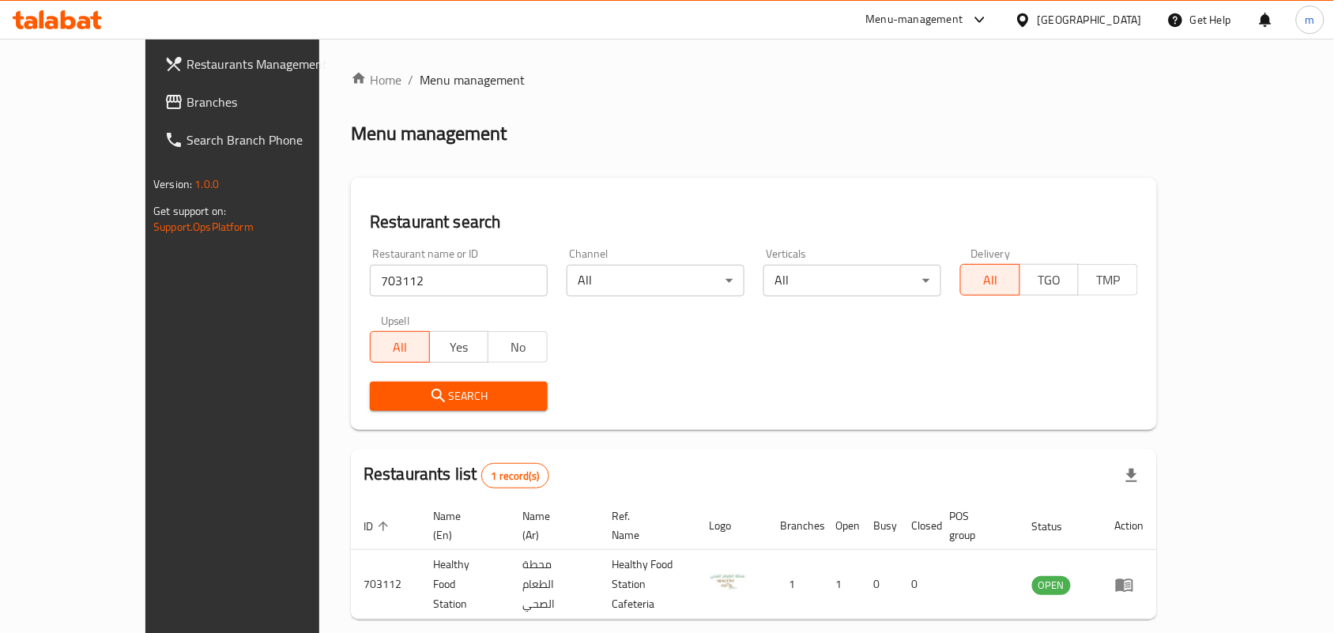
click at [186, 104] on span "Branches" at bounding box center [270, 101] width 169 height 19
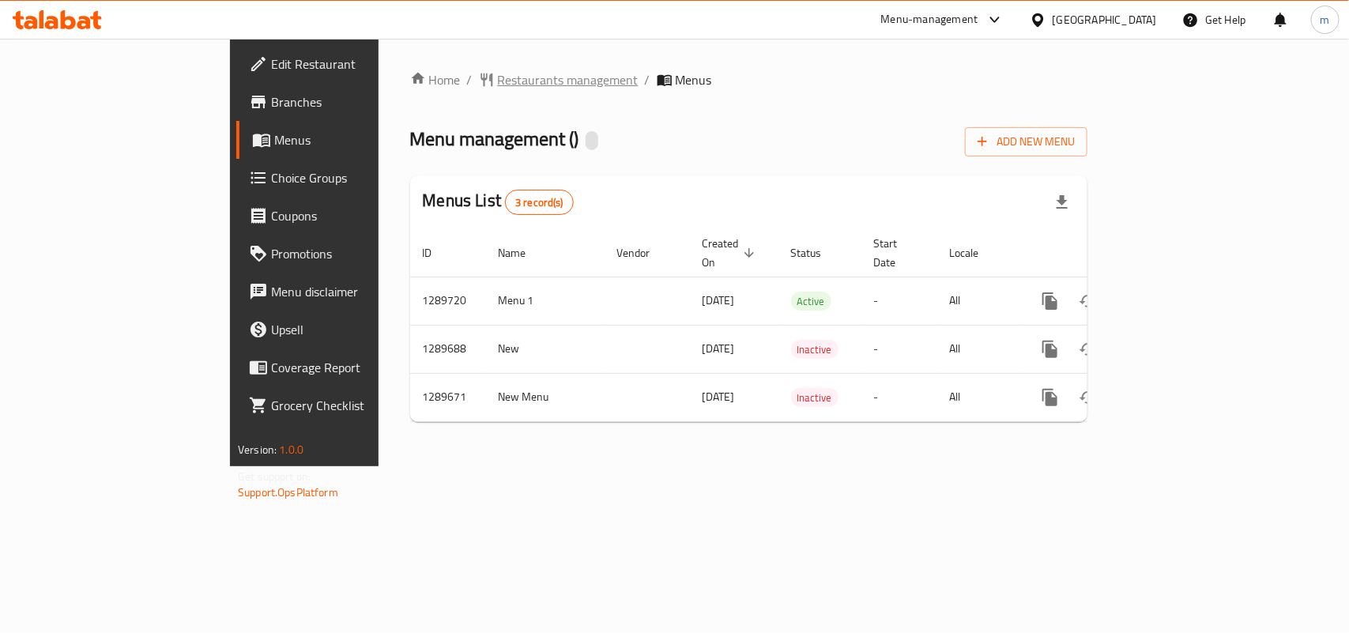
click at [498, 73] on span "Restaurants management" at bounding box center [568, 79] width 141 height 19
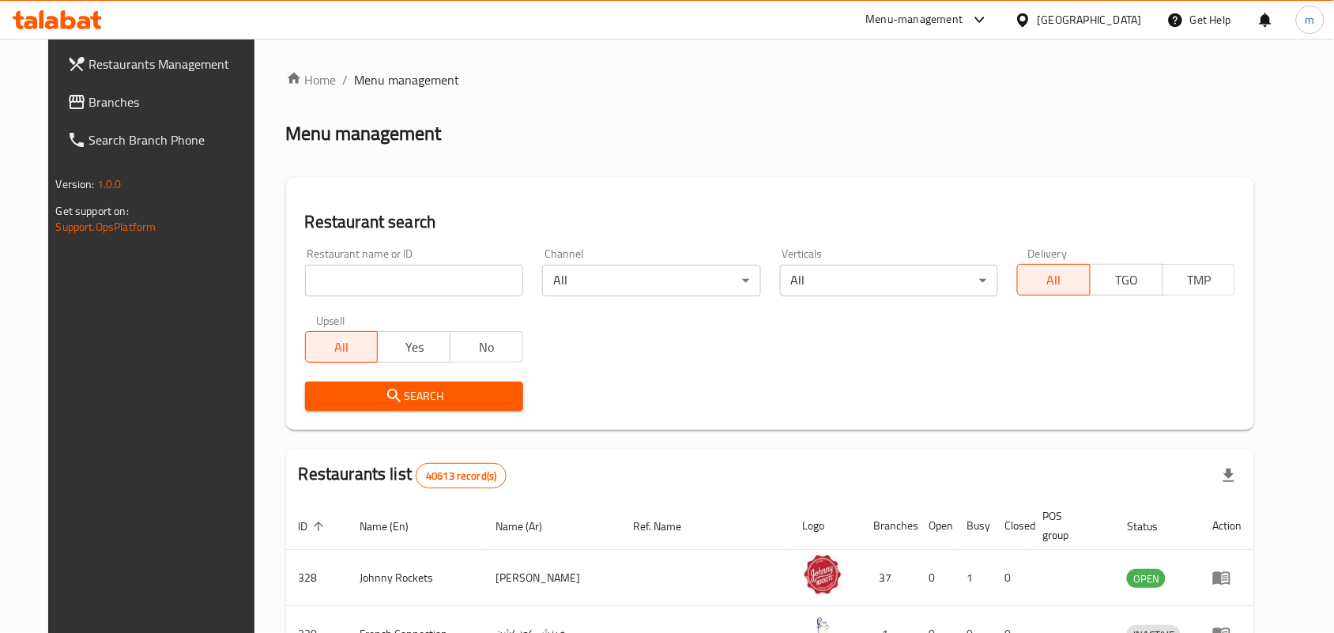
click at [330, 277] on input "search" at bounding box center [414, 281] width 218 height 32
paste input "697804"
type input "697804"
click at [403, 393] on span "Search" at bounding box center [414, 396] width 193 height 20
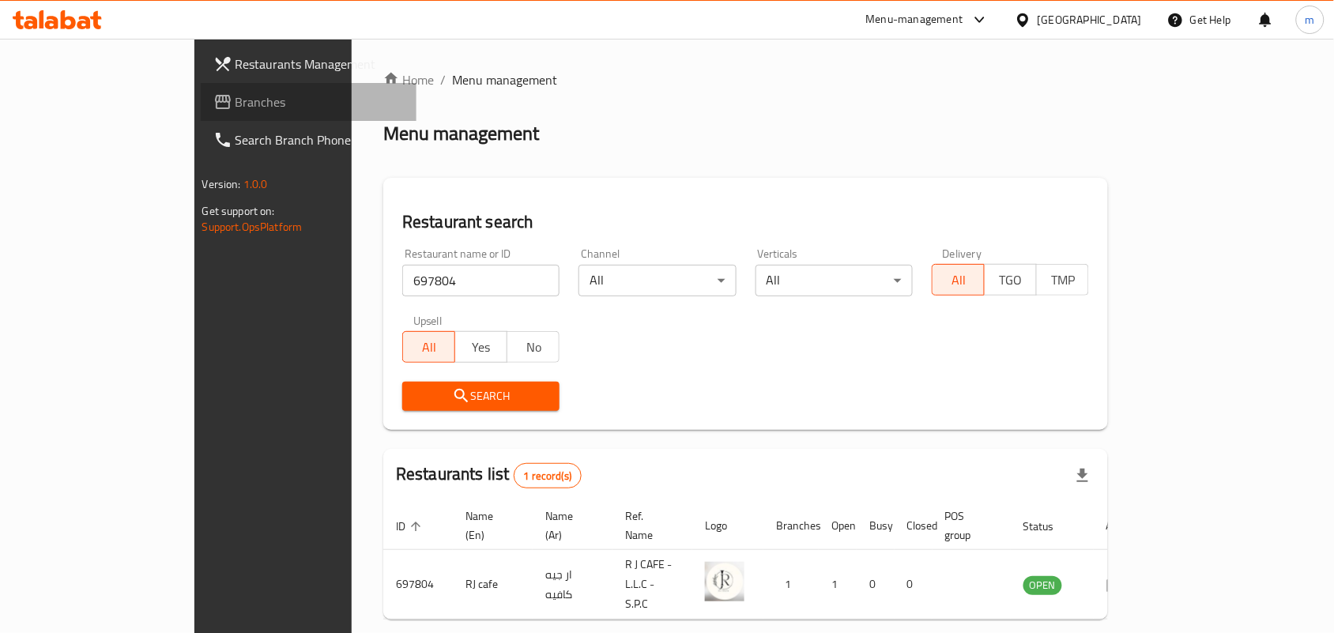
click at [235, 92] on span "Branches" at bounding box center [319, 101] width 169 height 19
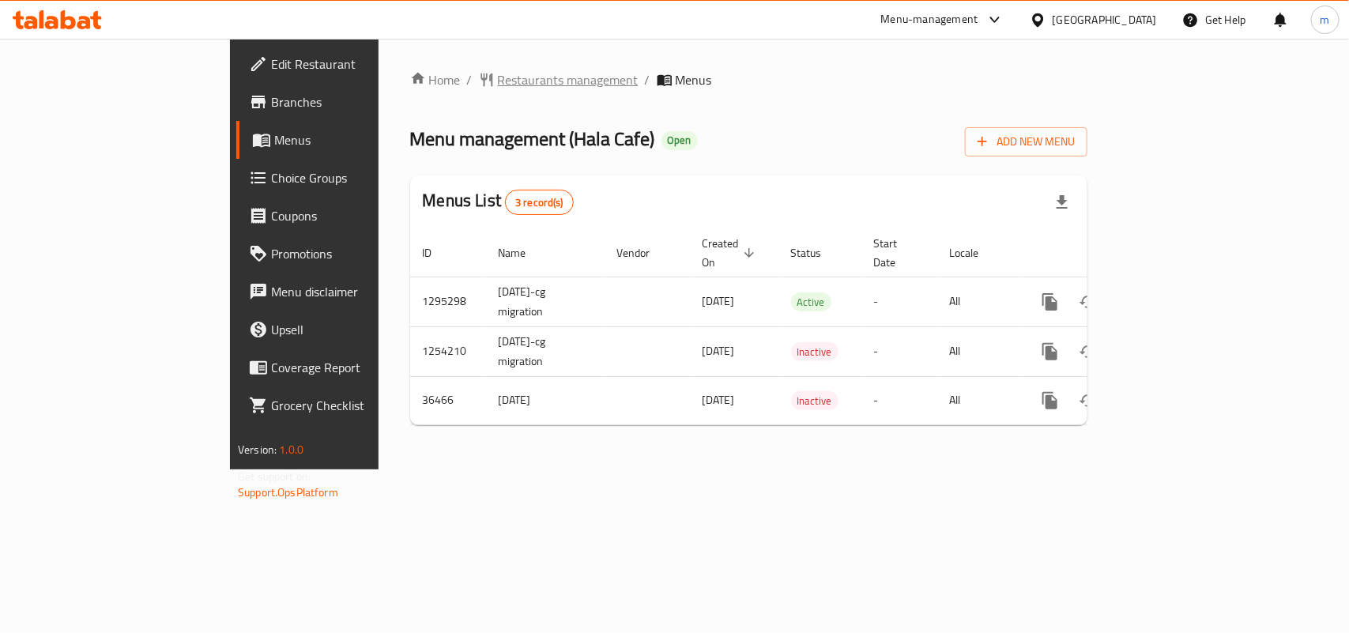
click at [498, 75] on span "Restaurants management" at bounding box center [568, 79] width 141 height 19
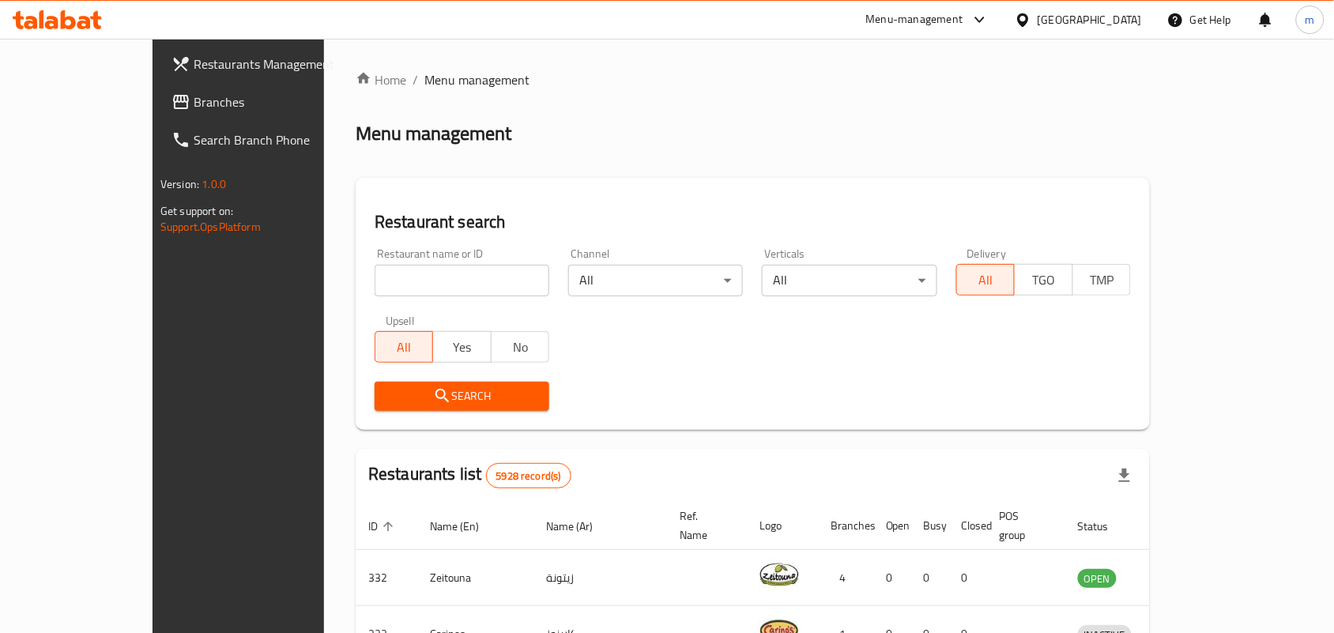
click at [401, 285] on input "search" at bounding box center [462, 281] width 175 height 32
paste input "18867"
type input "18867"
click at [428, 407] on button "Search" at bounding box center [462, 396] width 175 height 29
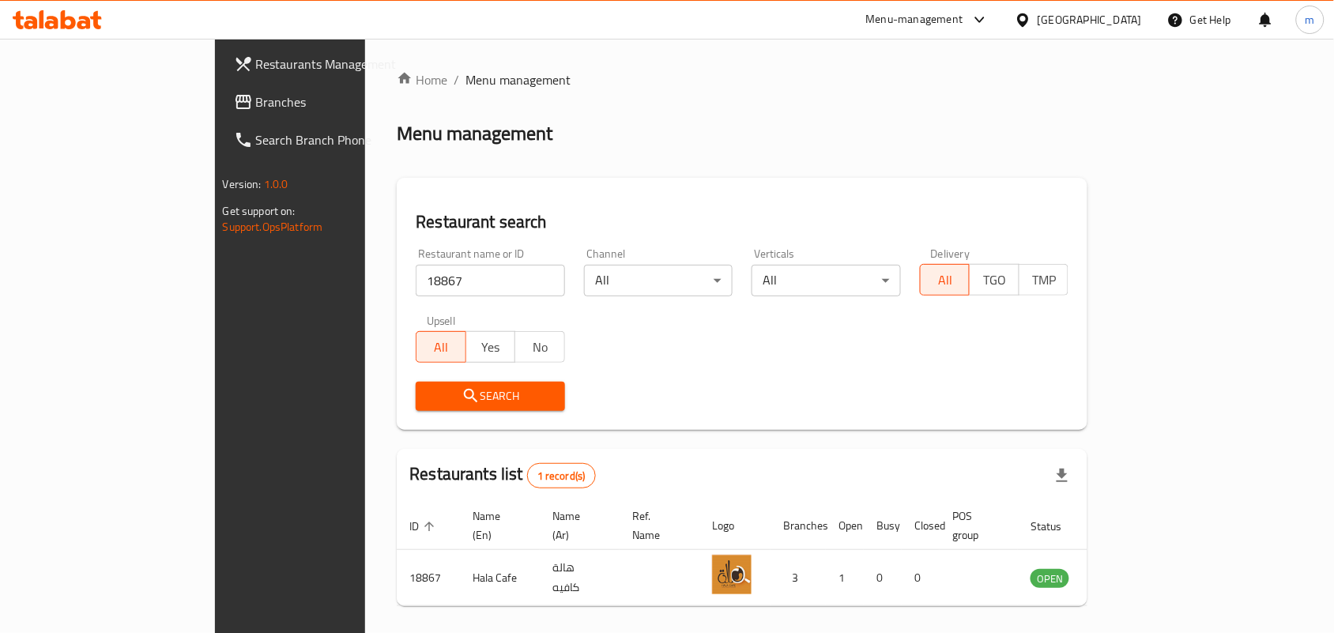
scroll to position [41, 0]
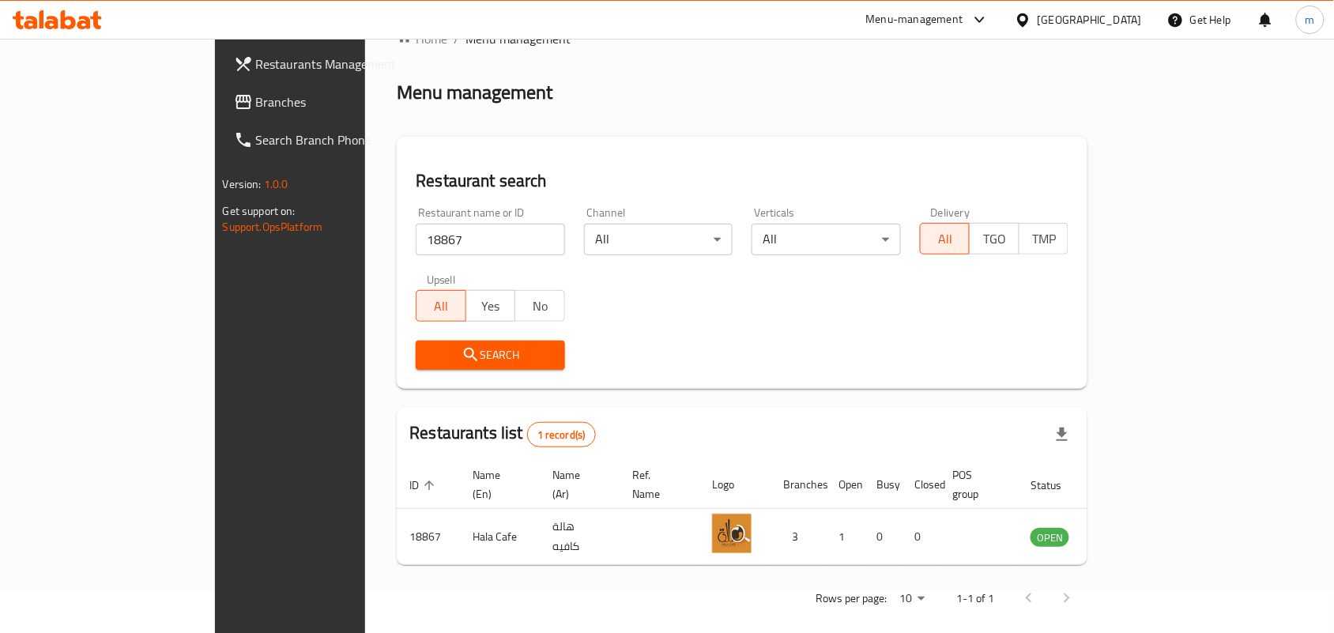
click at [1109, 6] on div "[GEOGRAPHIC_DATA]" at bounding box center [1078, 20] width 153 height 38
click at [1031, 12] on icon at bounding box center [1023, 20] width 17 height 17
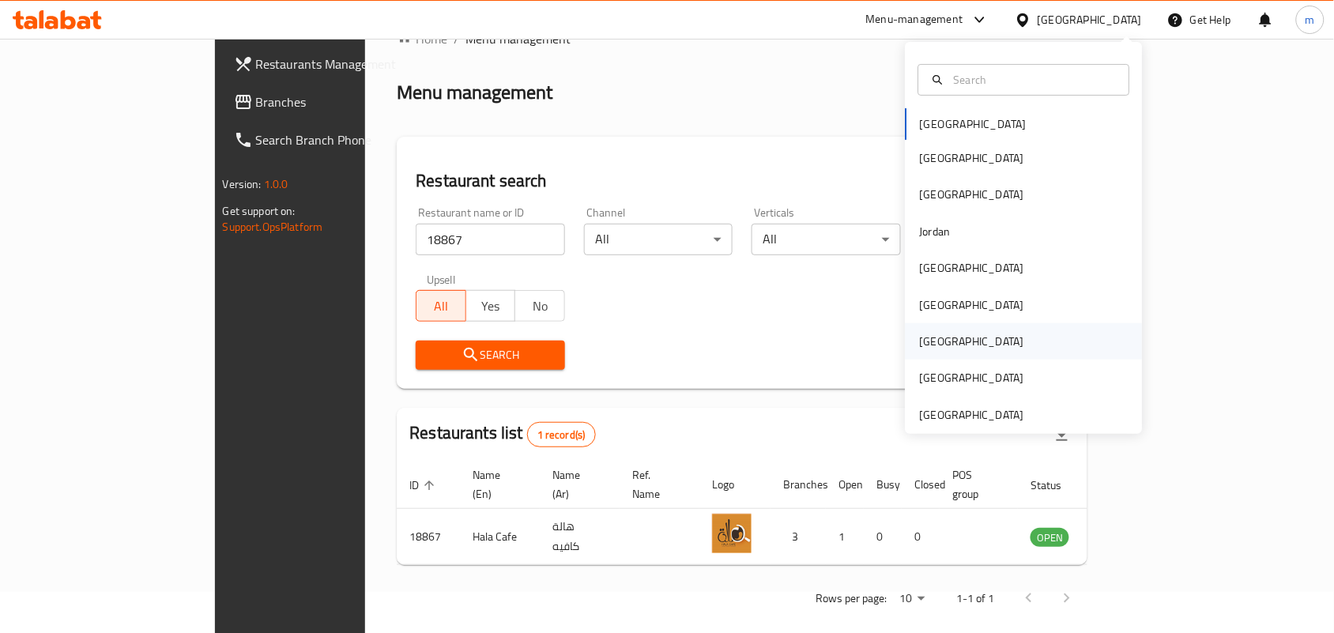
click at [934, 338] on div "[GEOGRAPHIC_DATA]" at bounding box center [972, 341] width 130 height 36
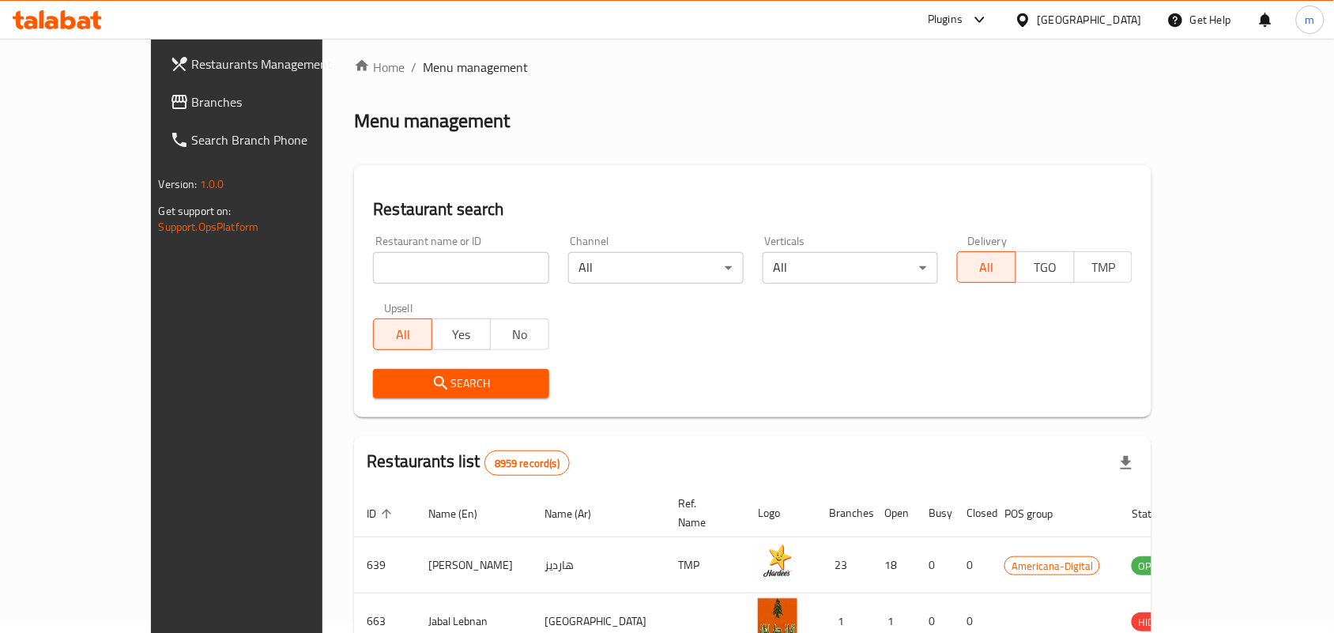
scroll to position [41, 0]
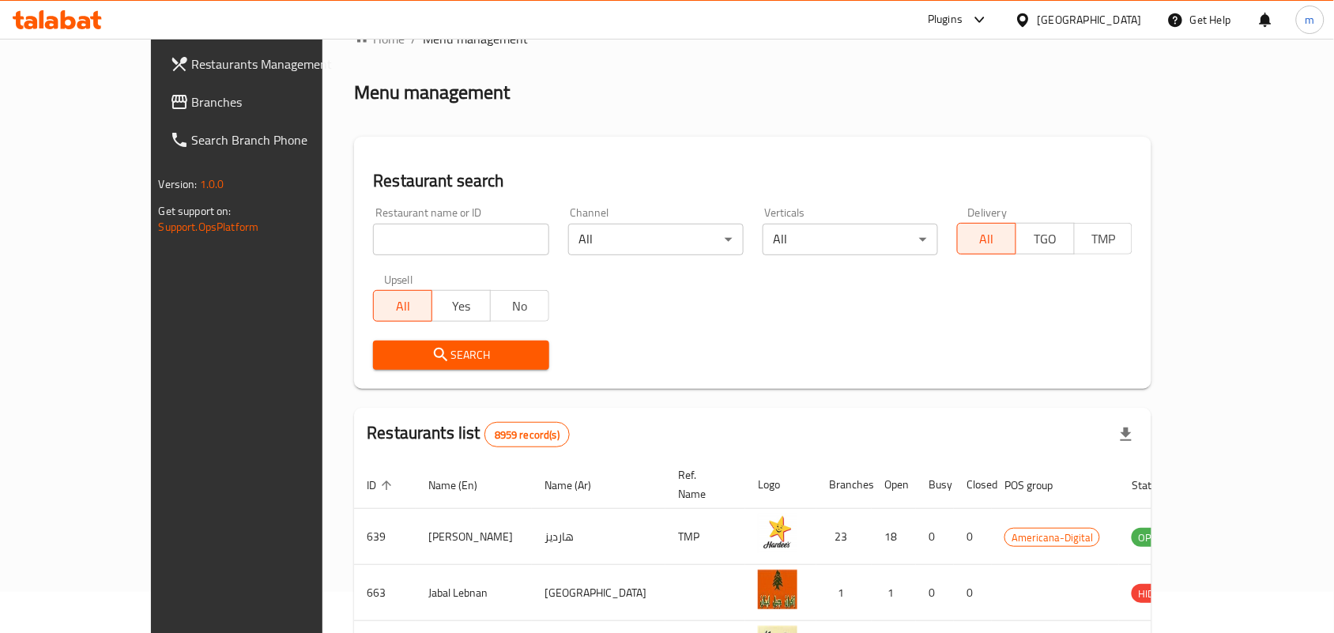
click at [192, 109] on span "Branches" at bounding box center [276, 101] width 169 height 19
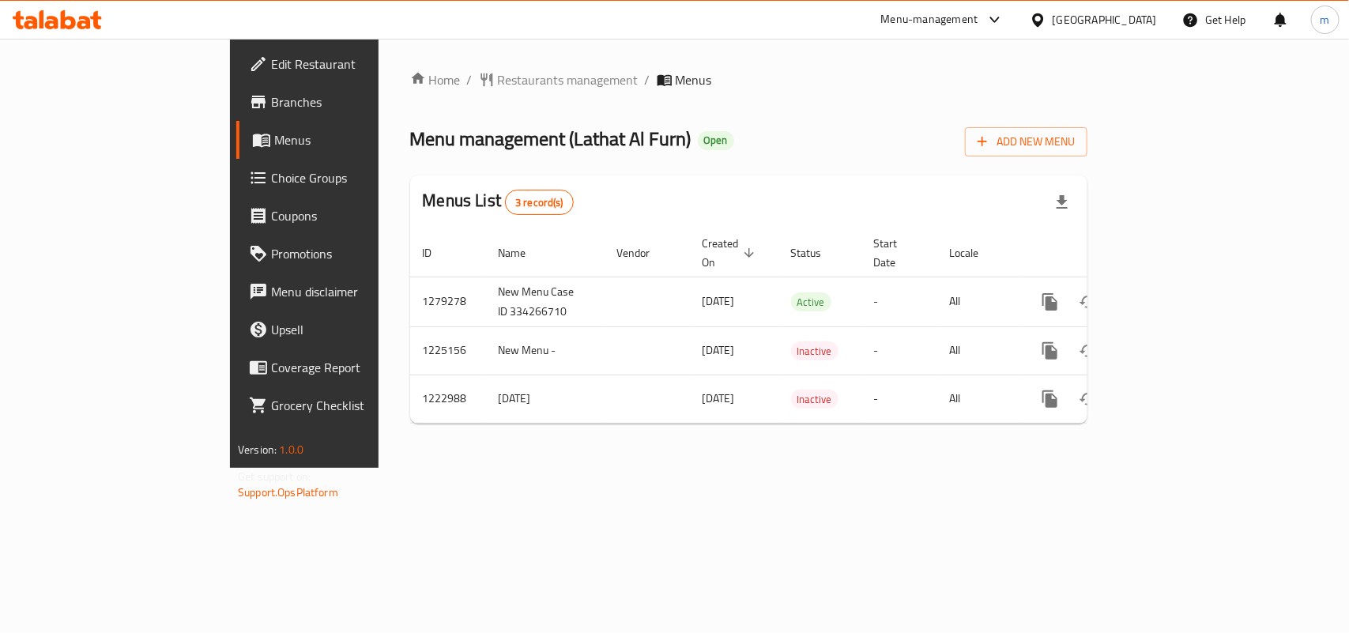
click at [432, 52] on div "Home / Restaurants management / Menus Menu management ( Lathat Al Furn ) Open A…" at bounding box center [749, 253] width 740 height 429
click at [498, 77] on span "Restaurants management" at bounding box center [568, 79] width 141 height 19
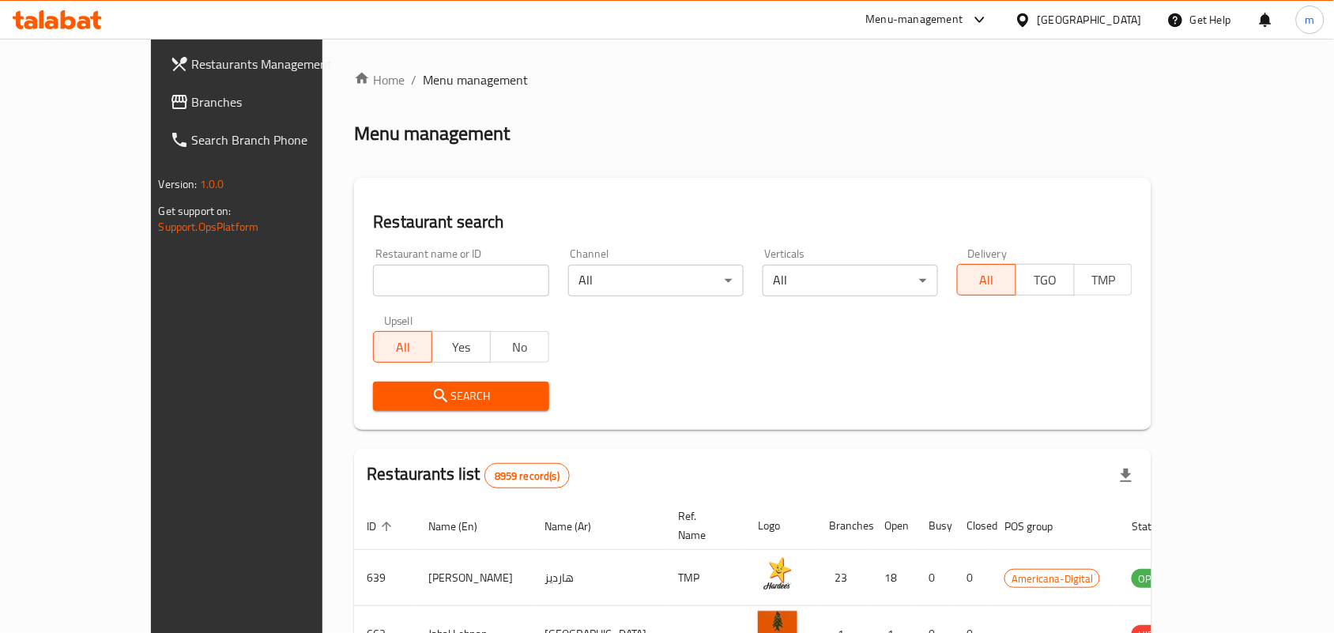
click at [450, 274] on input "search" at bounding box center [460, 281] width 175 height 32
paste input "674233"
type input "674233"
click at [419, 396] on span "Search" at bounding box center [461, 396] width 150 height 20
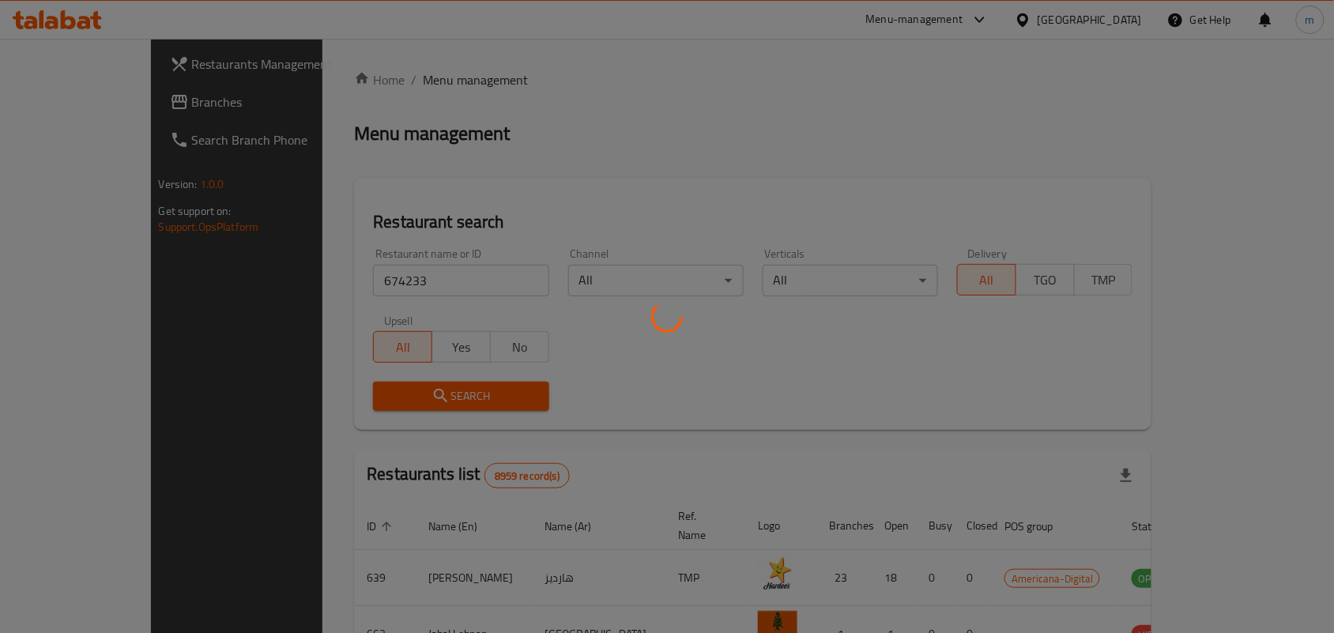
scroll to position [41, 0]
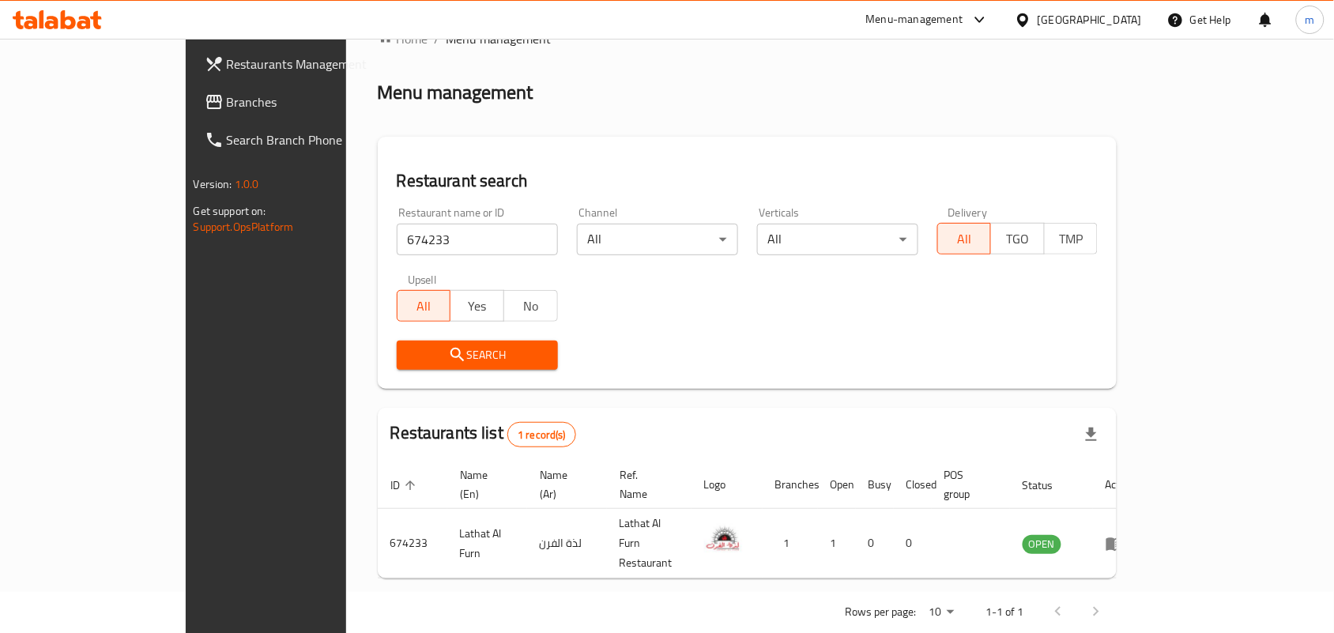
click at [1028, 13] on icon at bounding box center [1022, 19] width 11 height 13
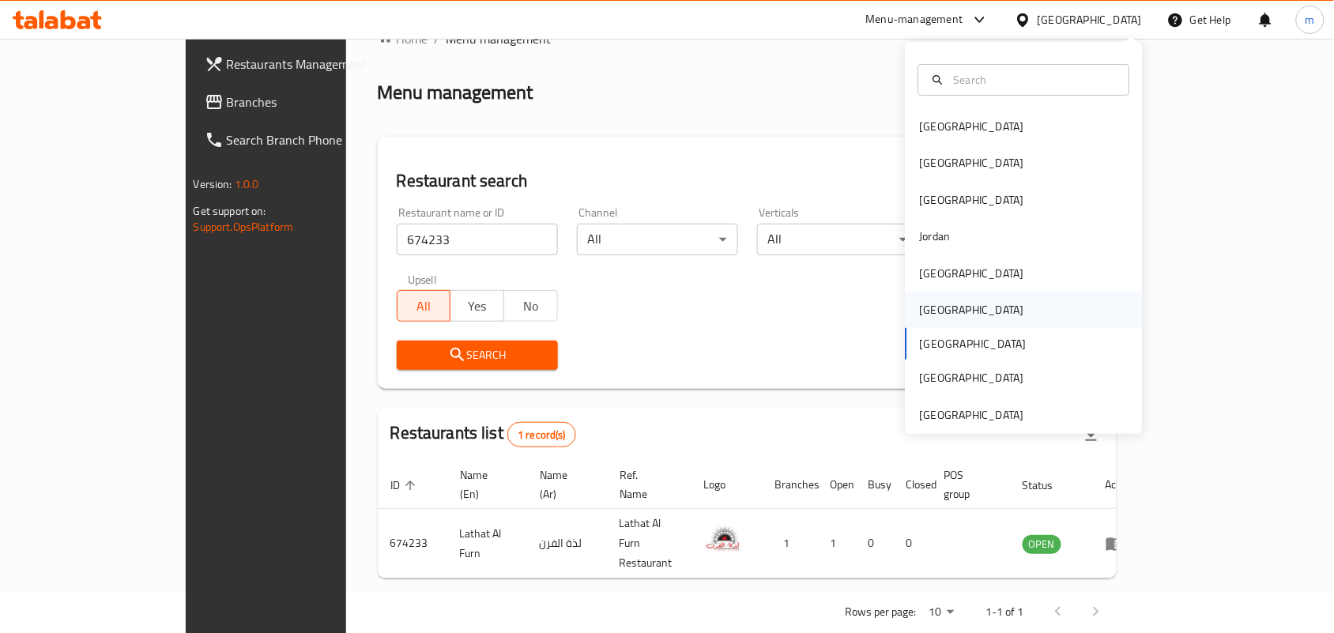
click at [943, 312] on div "[GEOGRAPHIC_DATA]" at bounding box center [972, 310] width 130 height 36
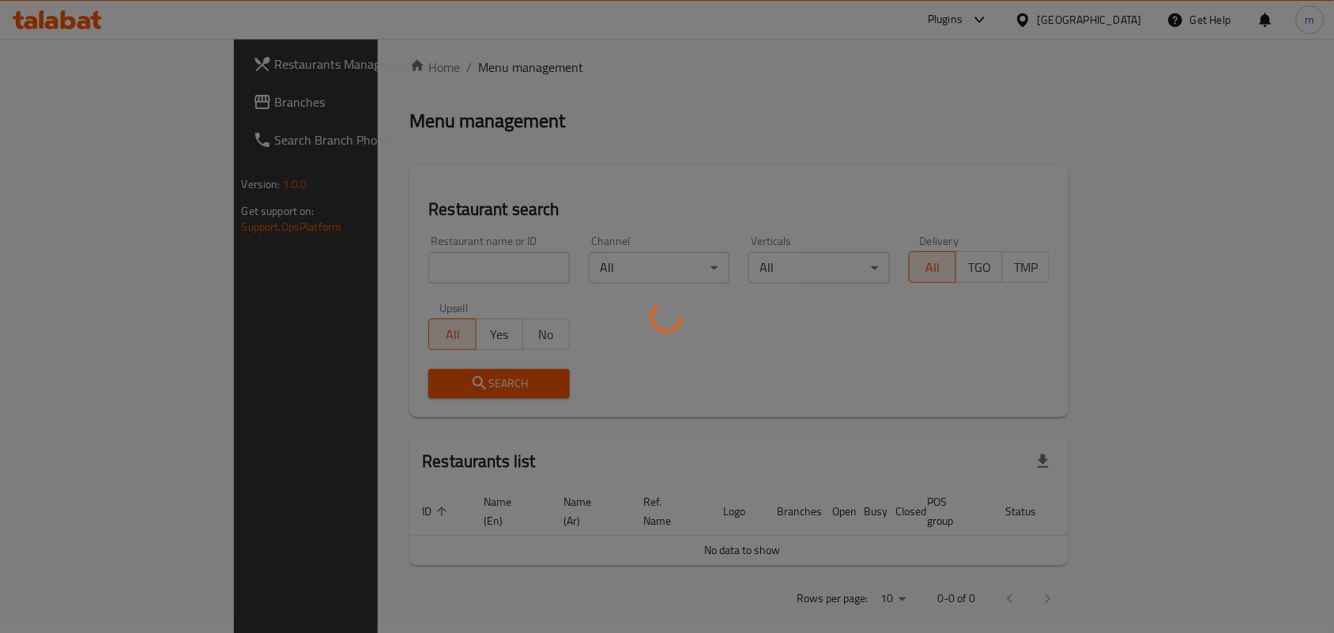
scroll to position [41, 0]
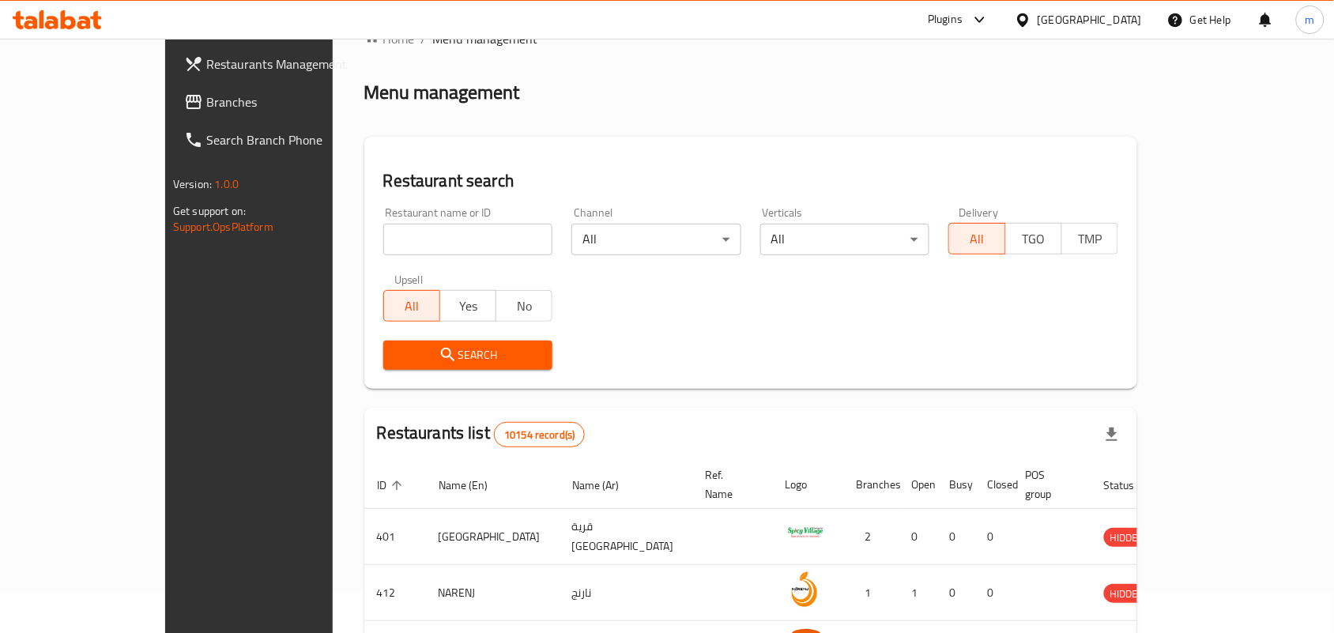
click at [206, 104] on span "Branches" at bounding box center [290, 101] width 169 height 19
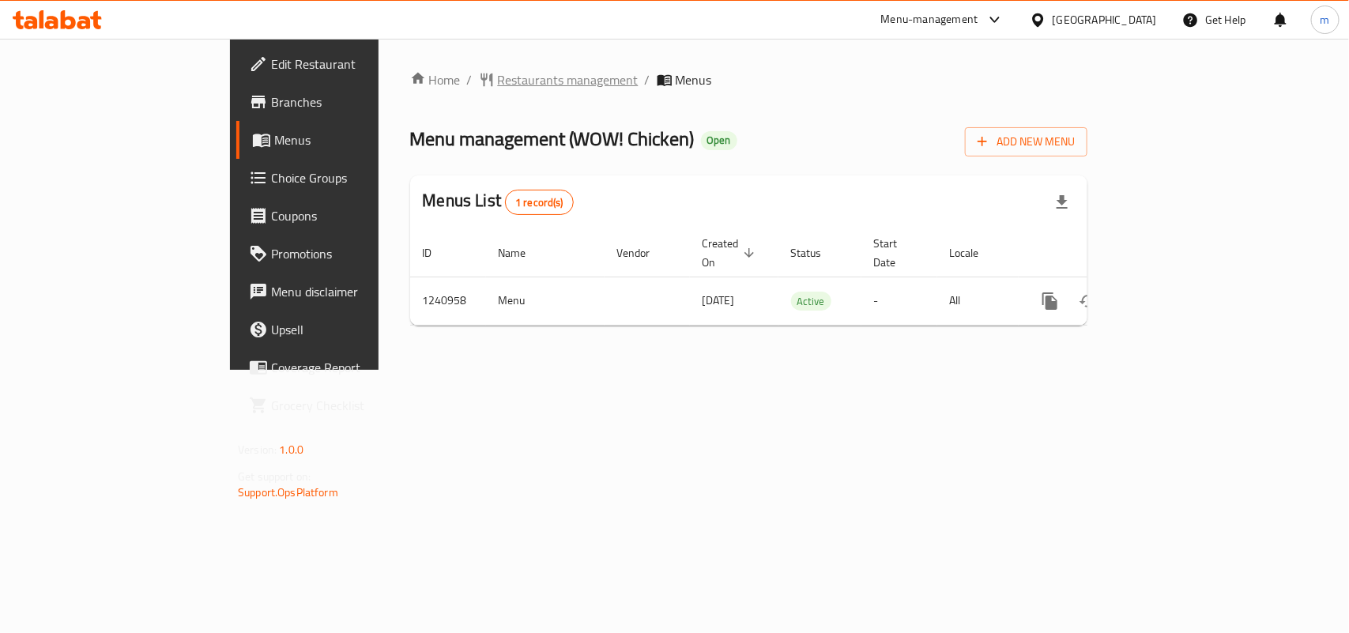
click at [498, 83] on span "Restaurants management" at bounding box center [568, 79] width 141 height 19
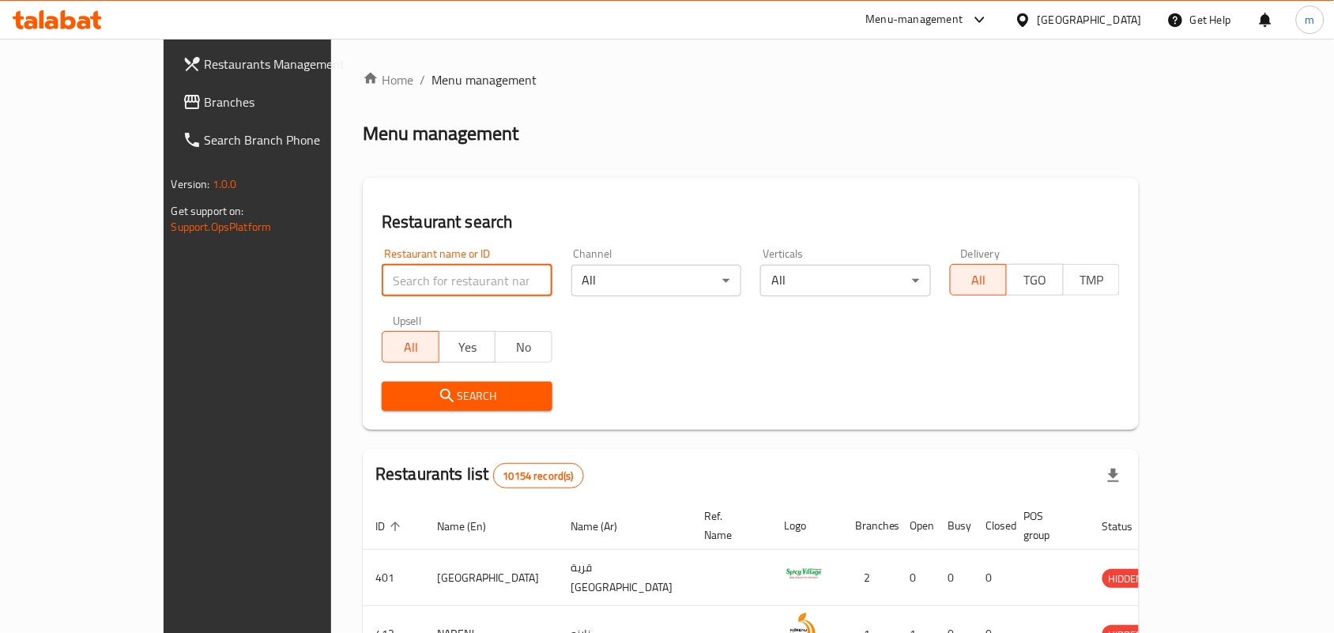
click at [382, 277] on input "search" at bounding box center [467, 281] width 171 height 32
paste input "680523"
type input "680523"
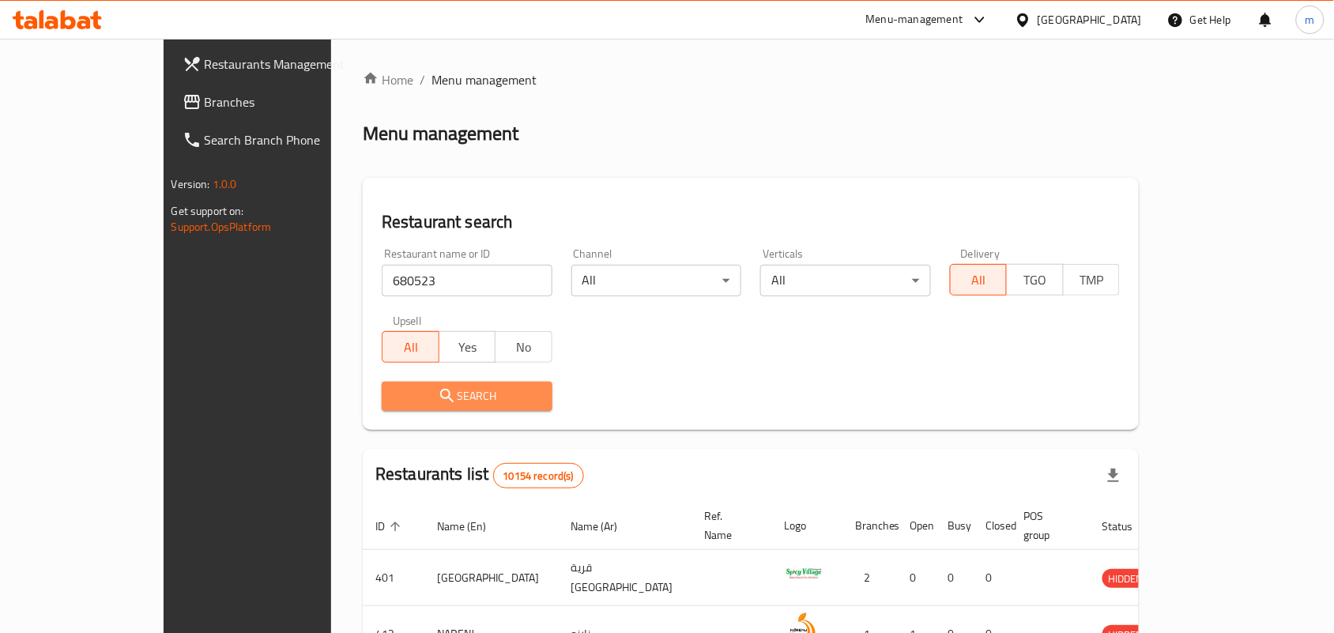
click at [438, 392] on icon "submit" at bounding box center [447, 395] width 19 height 19
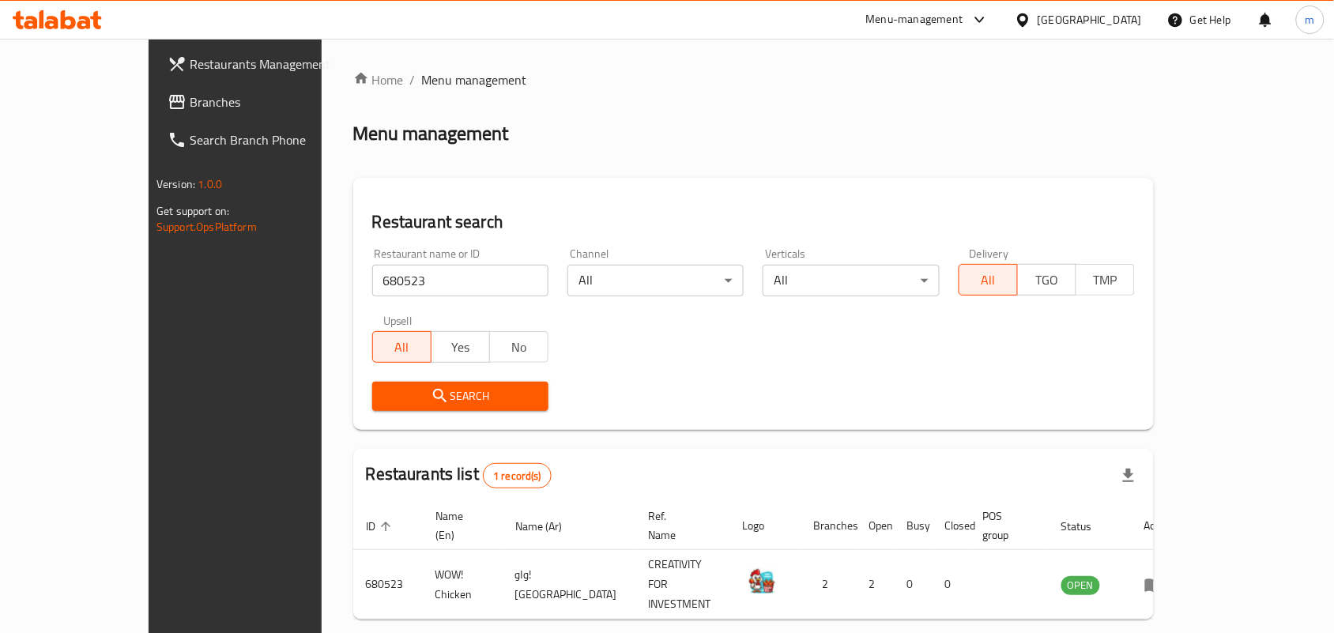
click at [1107, 4] on div "[GEOGRAPHIC_DATA]" at bounding box center [1078, 20] width 153 height 38
click at [1038, 17] on div at bounding box center [1026, 19] width 23 height 17
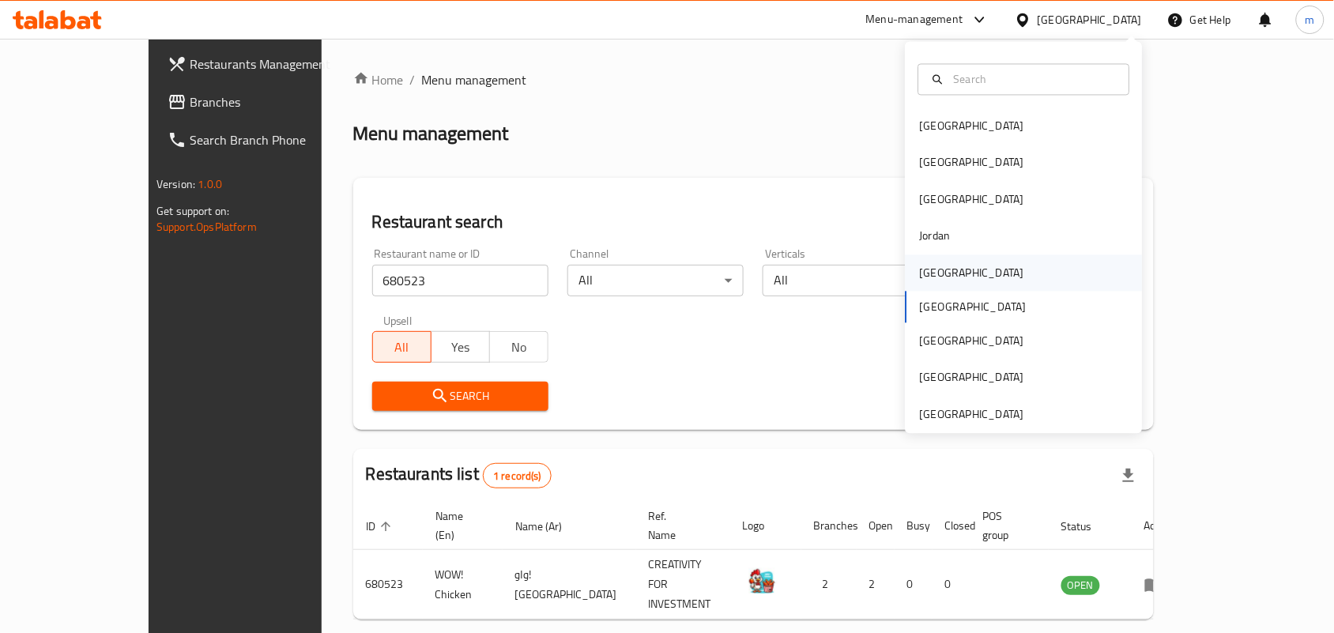
click at [938, 273] on div "[GEOGRAPHIC_DATA]" at bounding box center [972, 272] width 130 height 36
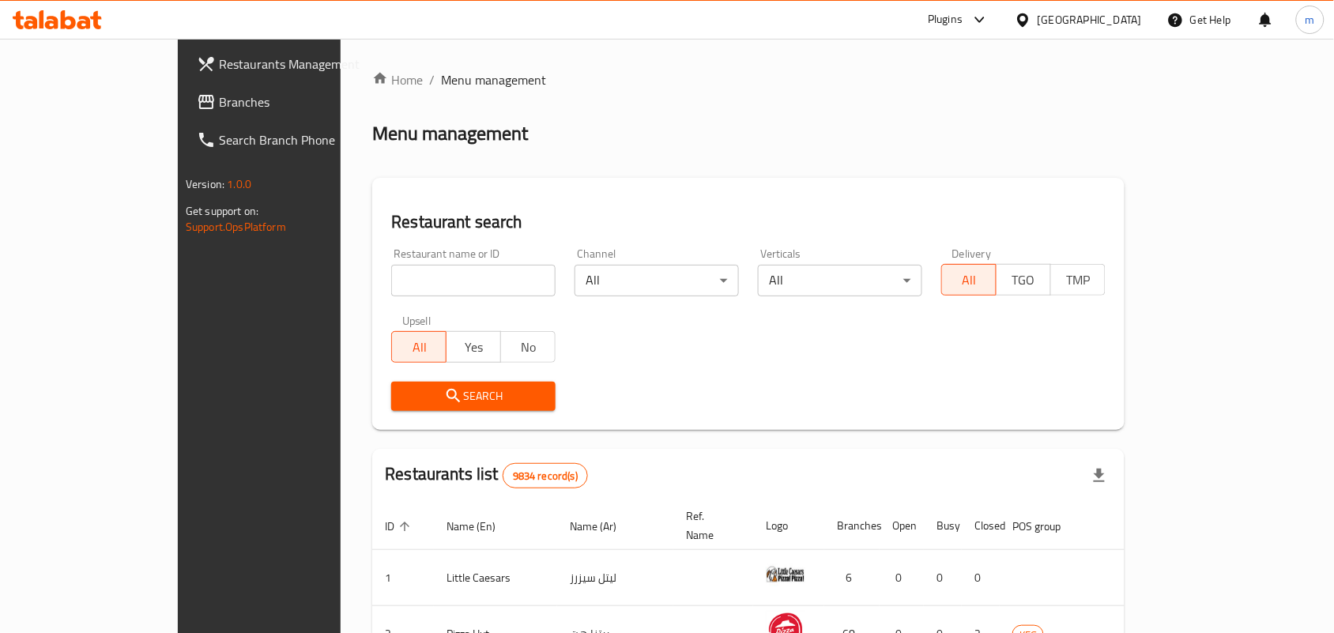
click at [219, 105] on span "Branches" at bounding box center [303, 101] width 169 height 19
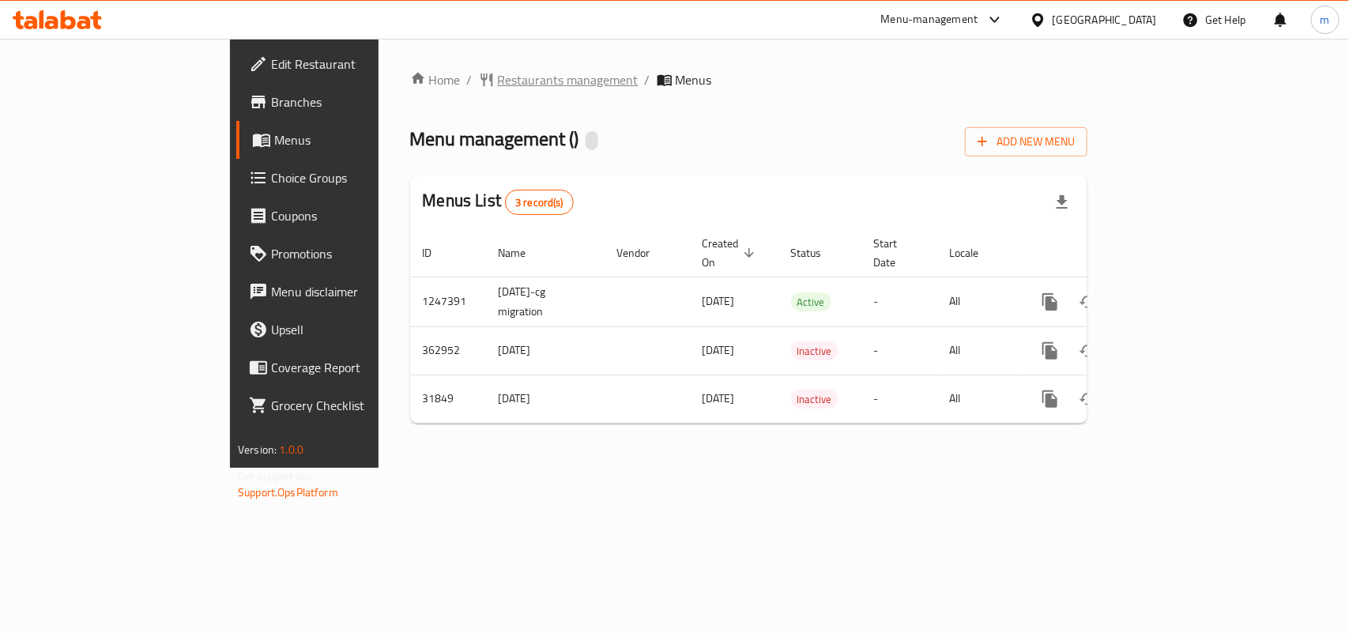
click at [498, 79] on span "Restaurants management" at bounding box center [568, 79] width 141 height 19
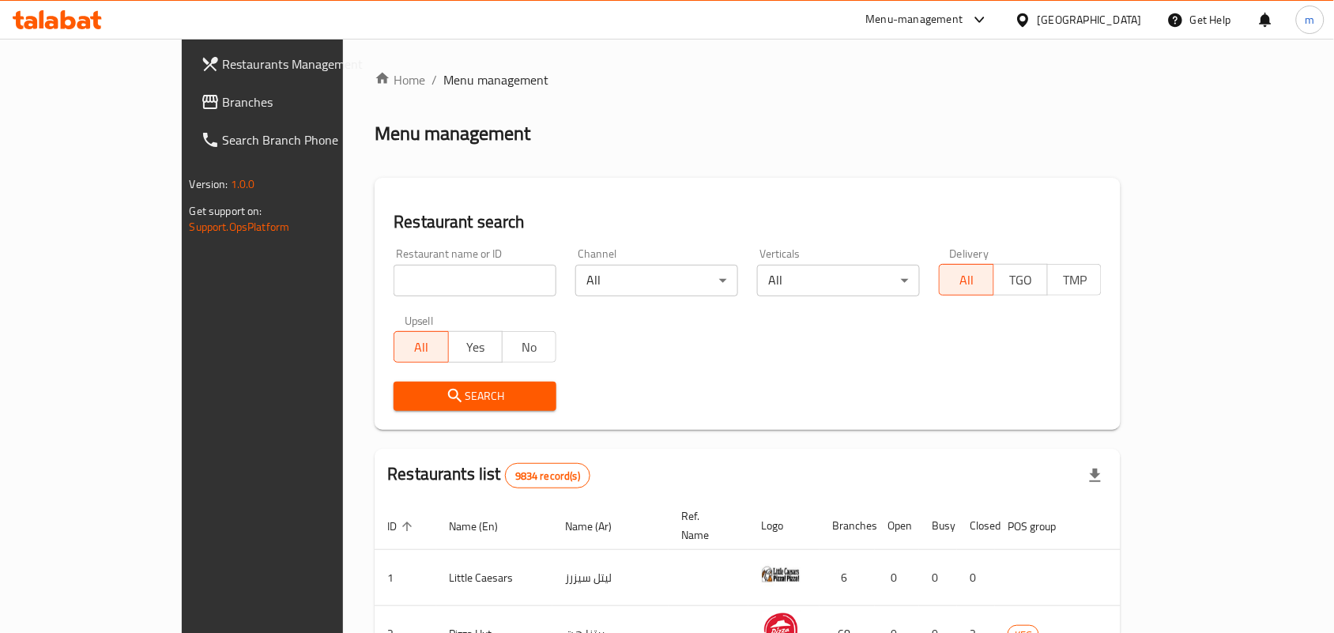
click at [394, 281] on input "search" at bounding box center [475, 281] width 163 height 32
paste input "16326"
type input "16326"
click at [412, 393] on span "Search" at bounding box center [475, 396] width 138 height 20
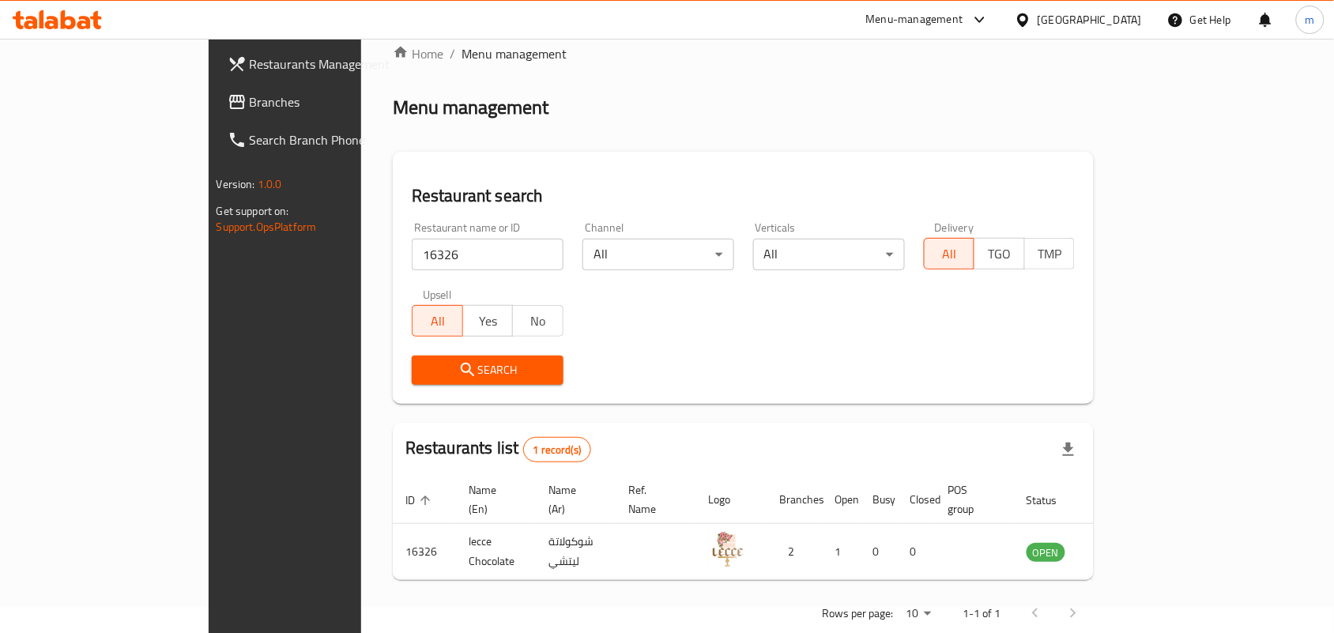
scroll to position [41, 0]
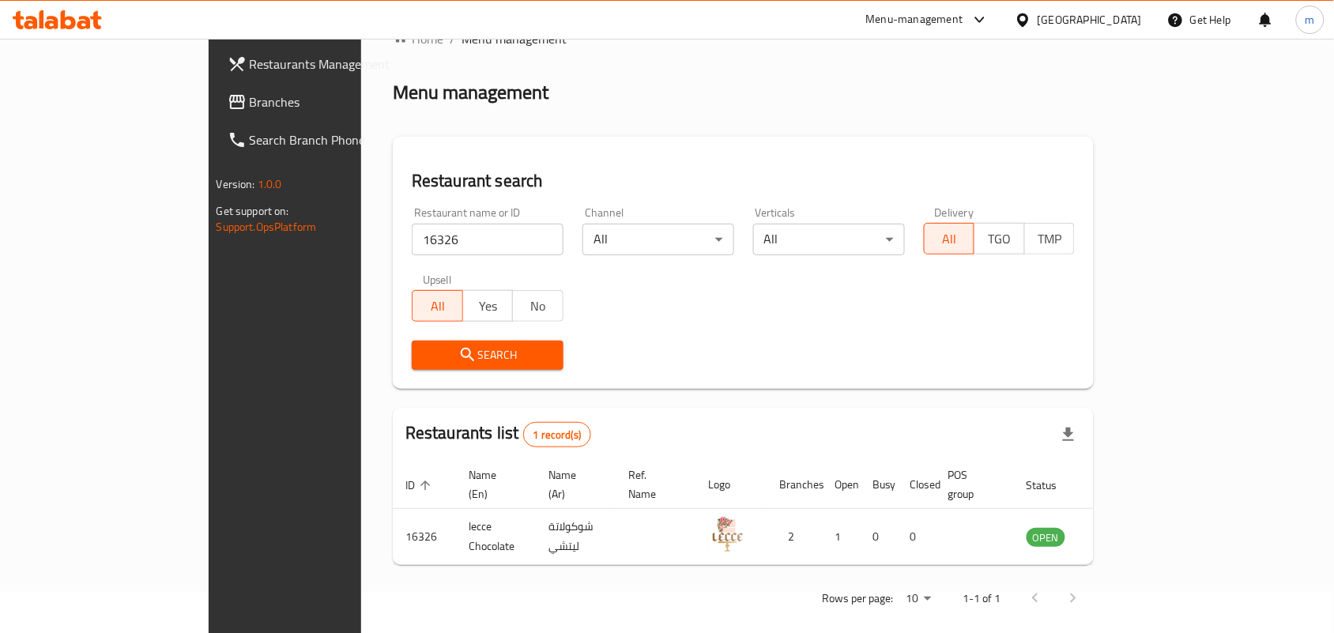
click at [1119, 21] on div "[GEOGRAPHIC_DATA]" at bounding box center [1090, 19] width 104 height 17
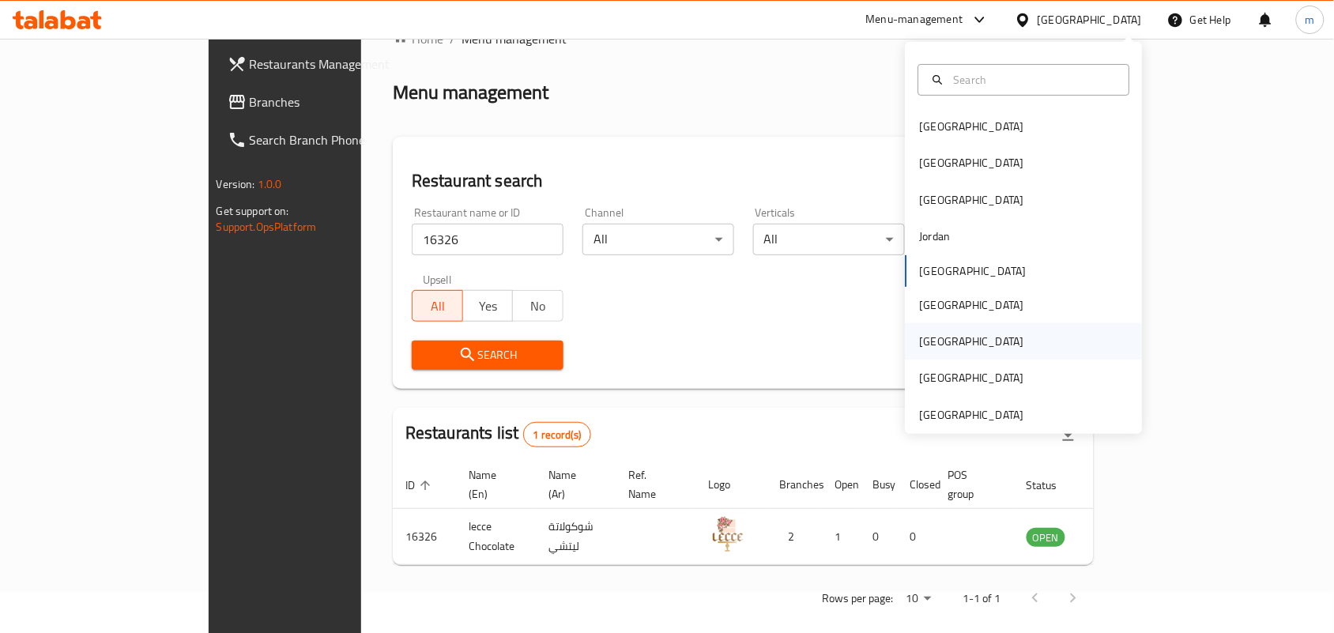
click at [1008, 342] on div "[GEOGRAPHIC_DATA]" at bounding box center [1024, 341] width 237 height 36
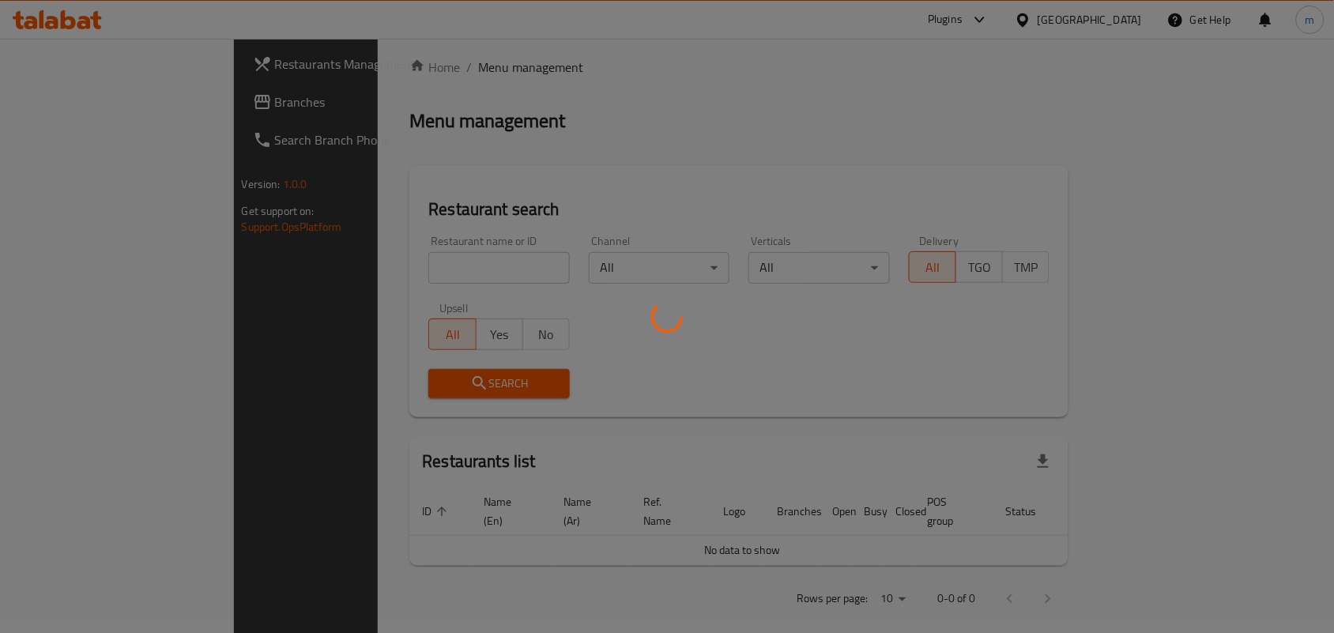
scroll to position [41, 0]
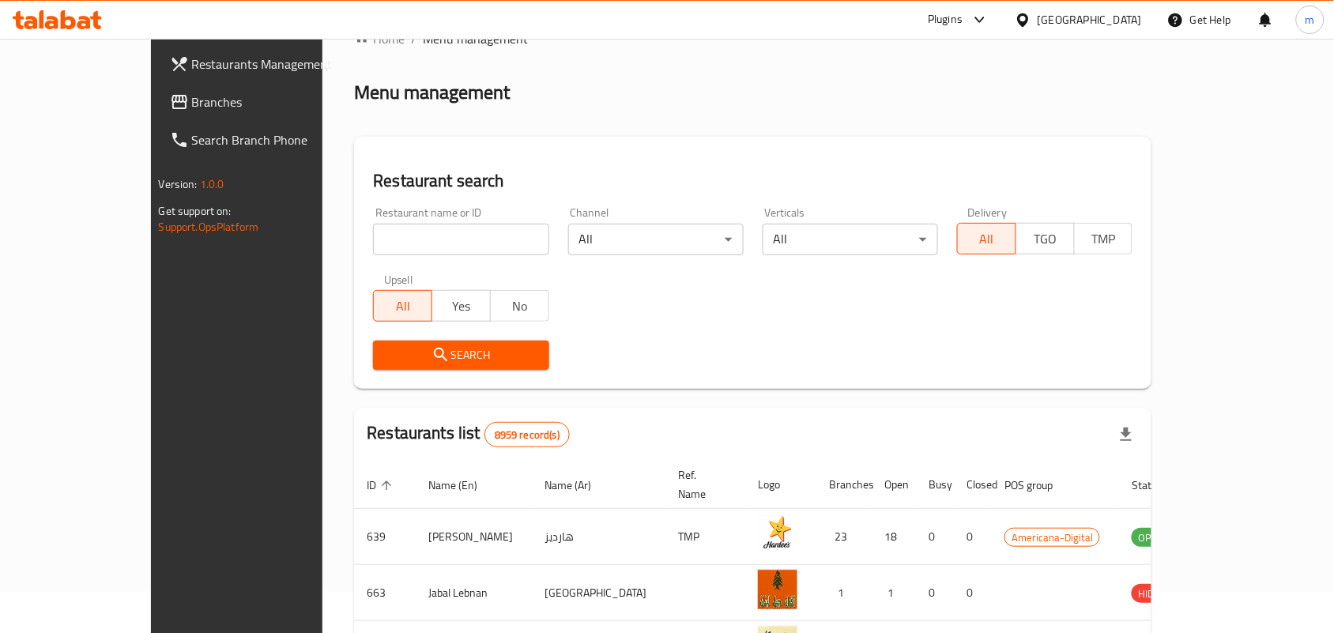
click at [170, 92] on icon at bounding box center [179, 101] width 19 height 19
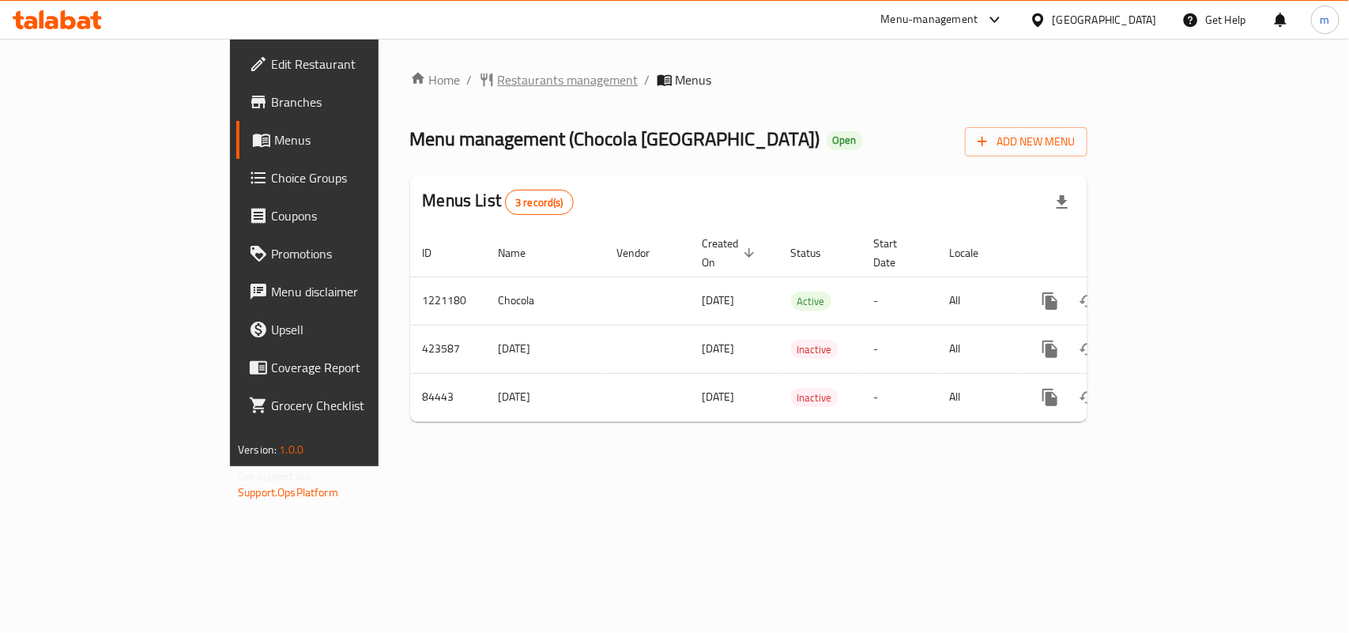
click at [498, 77] on span "Restaurants management" at bounding box center [568, 79] width 141 height 19
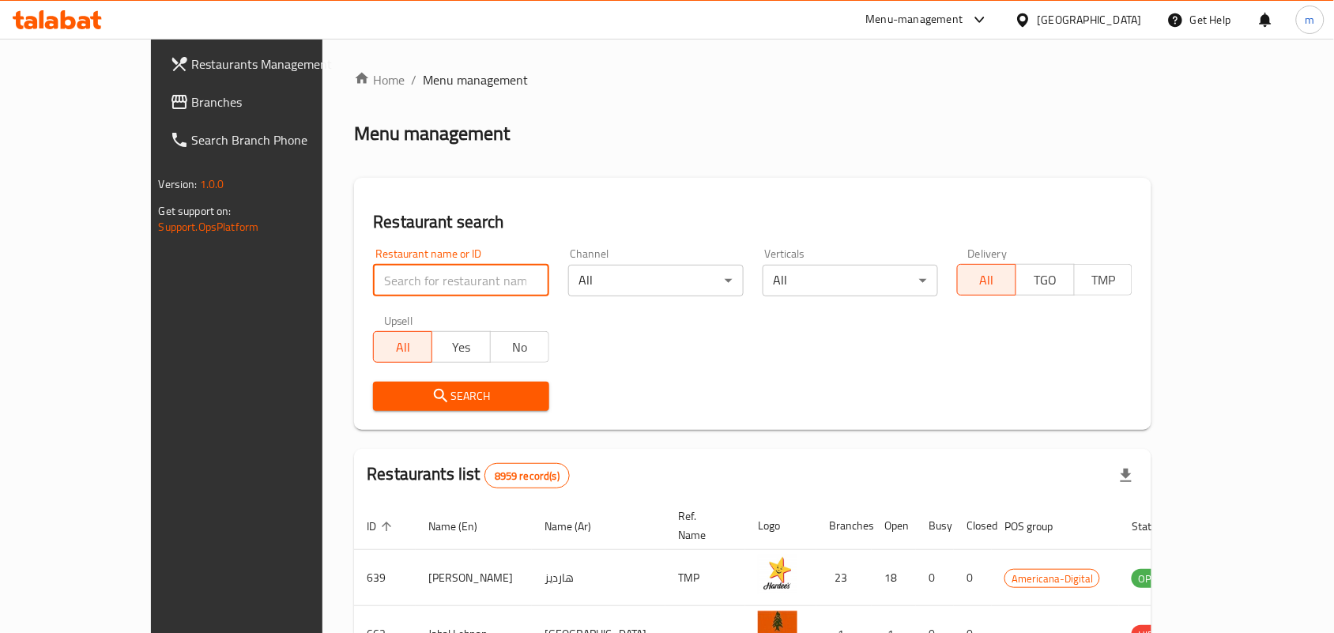
click at [374, 273] on input "search" at bounding box center [460, 281] width 175 height 32
paste input "600759"
type input "600759"
click at [419, 399] on span "Search" at bounding box center [461, 396] width 150 height 20
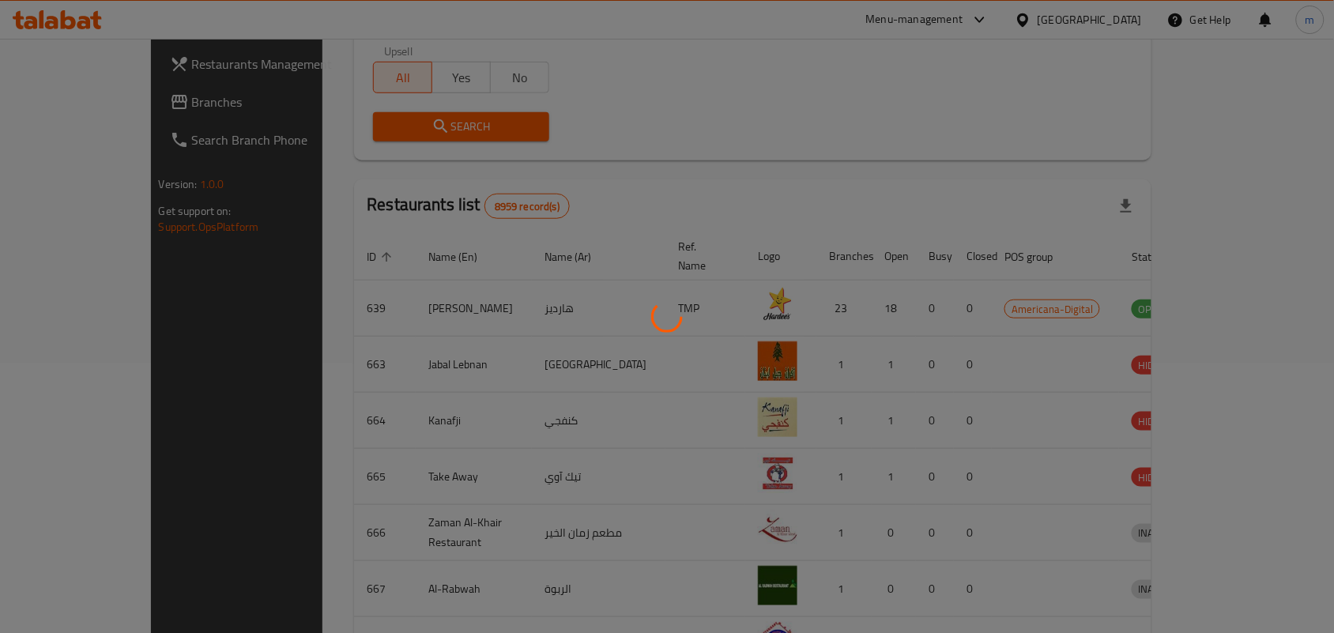
scroll to position [41, 0]
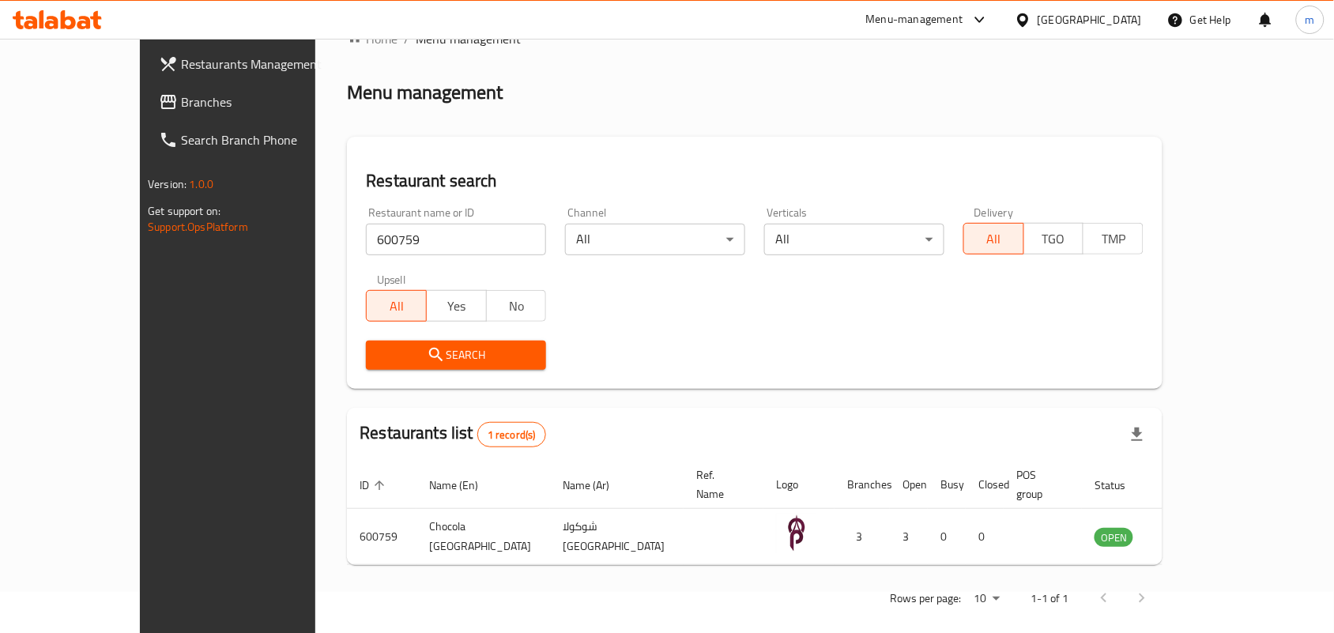
drag, startPoint x: 1087, startPoint y: 14, endPoint x: 1128, endPoint y: 40, distance: 48.0
click at [1092, 14] on div "Qatar" at bounding box center [1078, 20] width 153 height 38
click at [1038, 28] on div at bounding box center [1026, 19] width 23 height 17
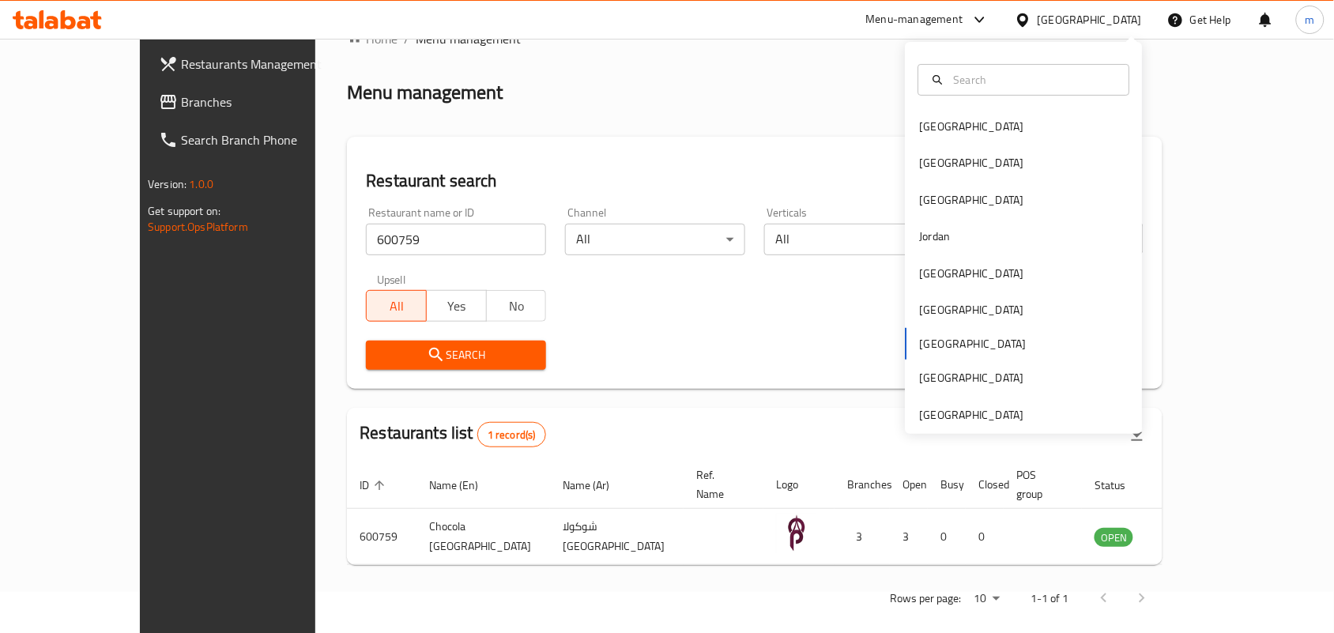
click at [1028, 424] on div "Bahrain Egypt Iraq Jordan Kuwait Oman Qatar Saudi Arabia United Arab Emirates" at bounding box center [1024, 238] width 237 height 392
click at [993, 412] on div "[GEOGRAPHIC_DATA]" at bounding box center [972, 414] width 104 height 17
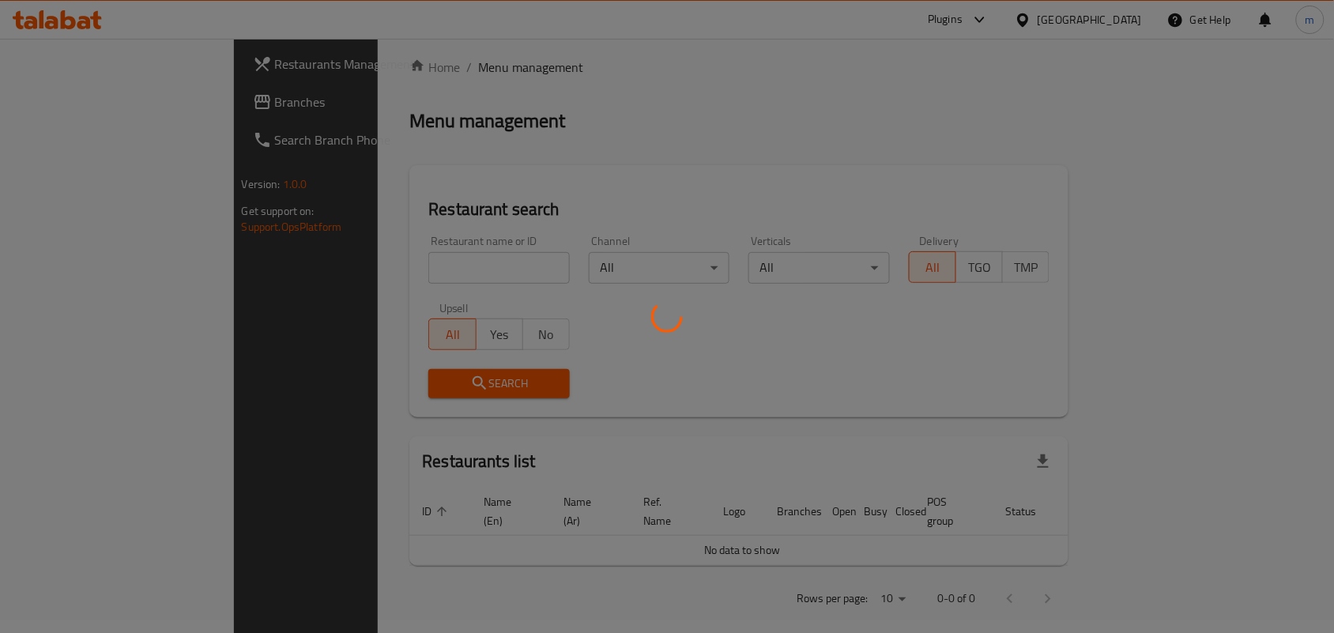
scroll to position [41, 0]
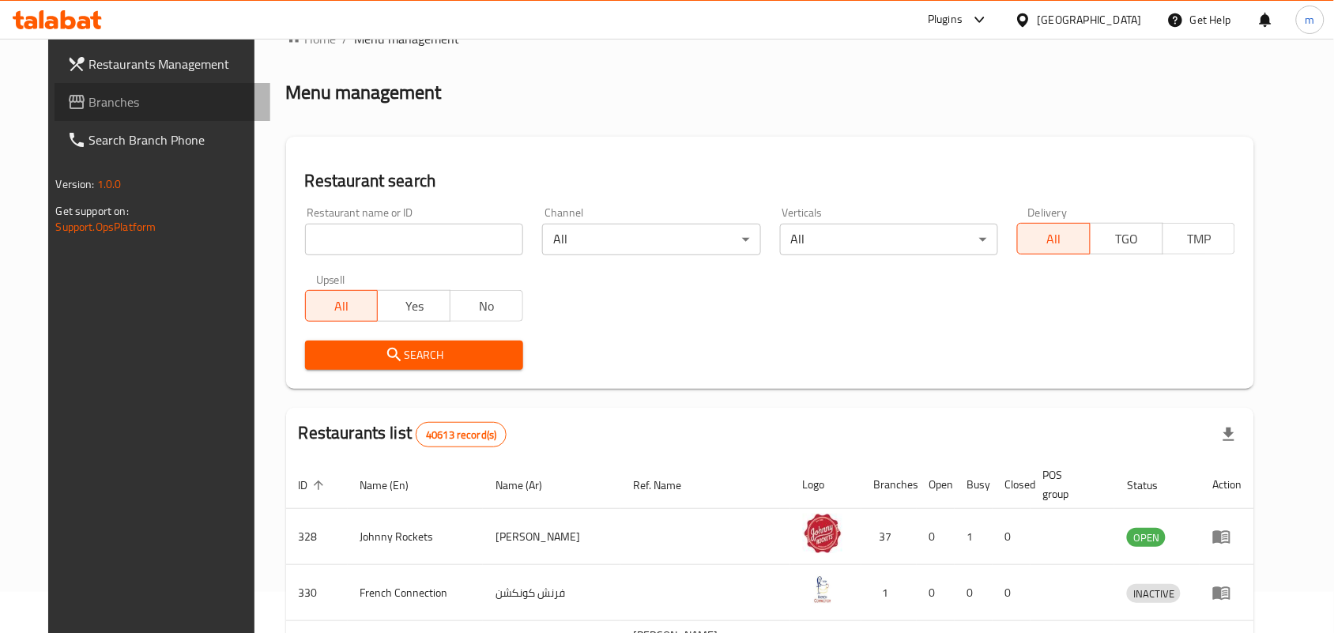
click at [89, 99] on span "Branches" at bounding box center [173, 101] width 169 height 19
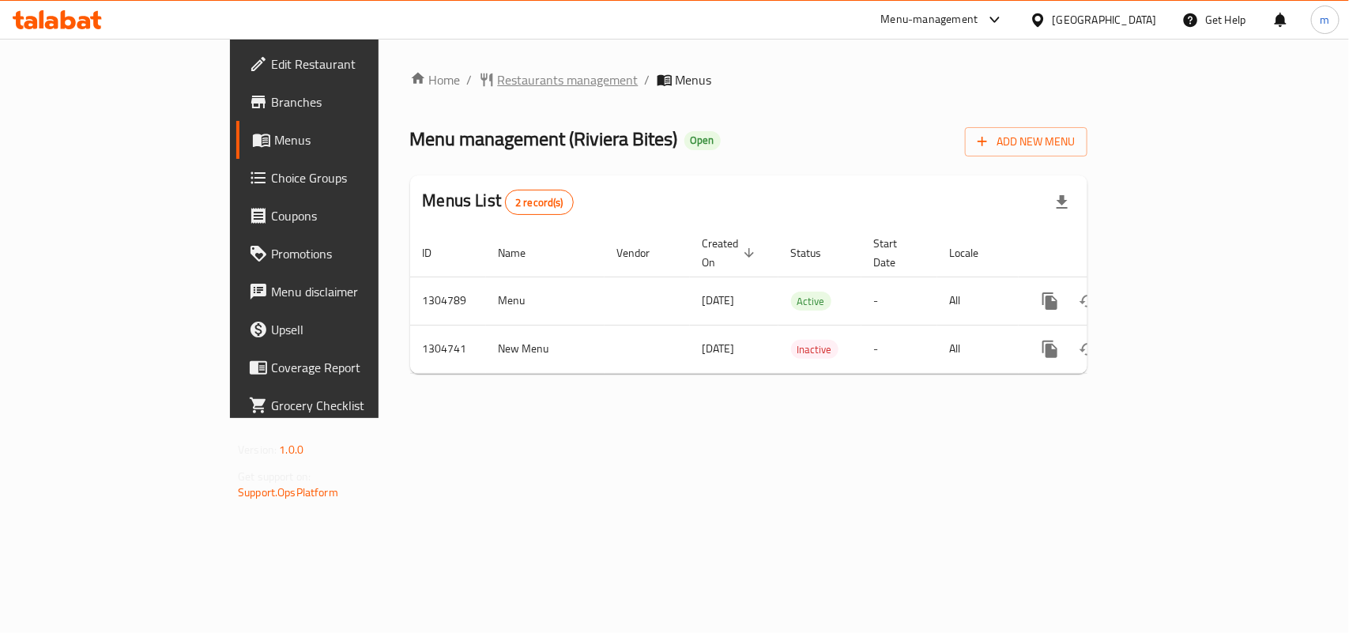
click at [498, 88] on span "Restaurants management" at bounding box center [568, 79] width 141 height 19
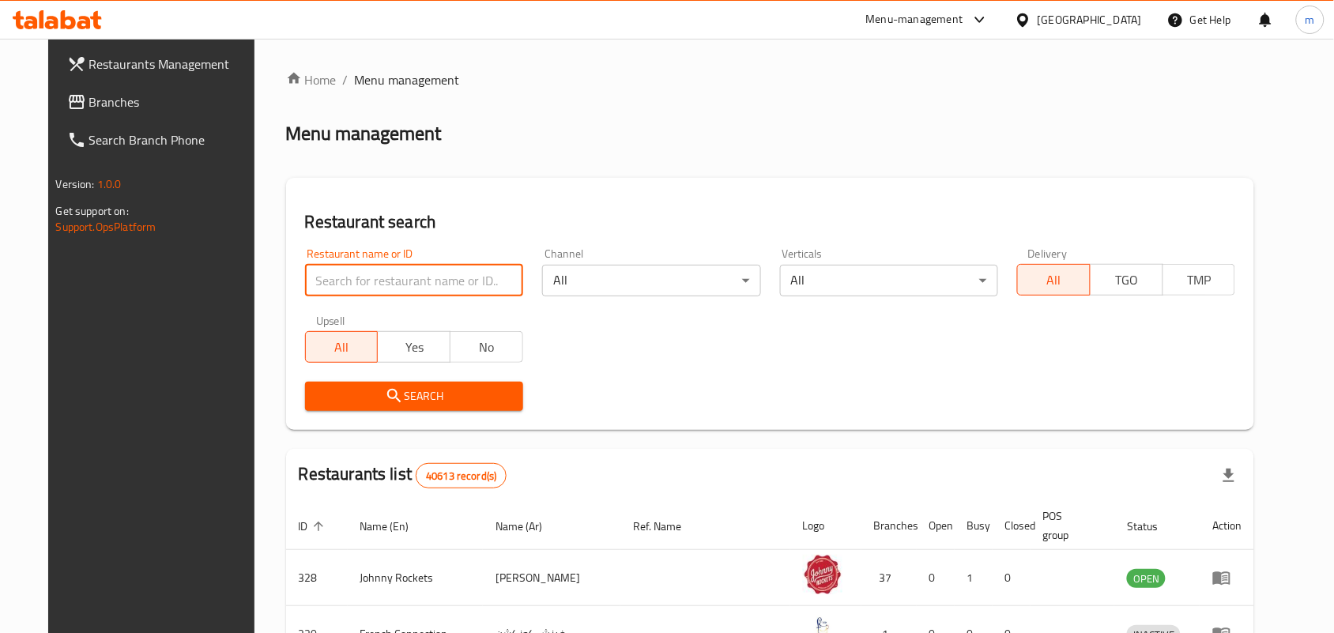
click at [401, 277] on input "search" at bounding box center [414, 281] width 218 height 32
paste input "703322"
type input "703322"
click at [420, 392] on span "Search" at bounding box center [414, 396] width 193 height 20
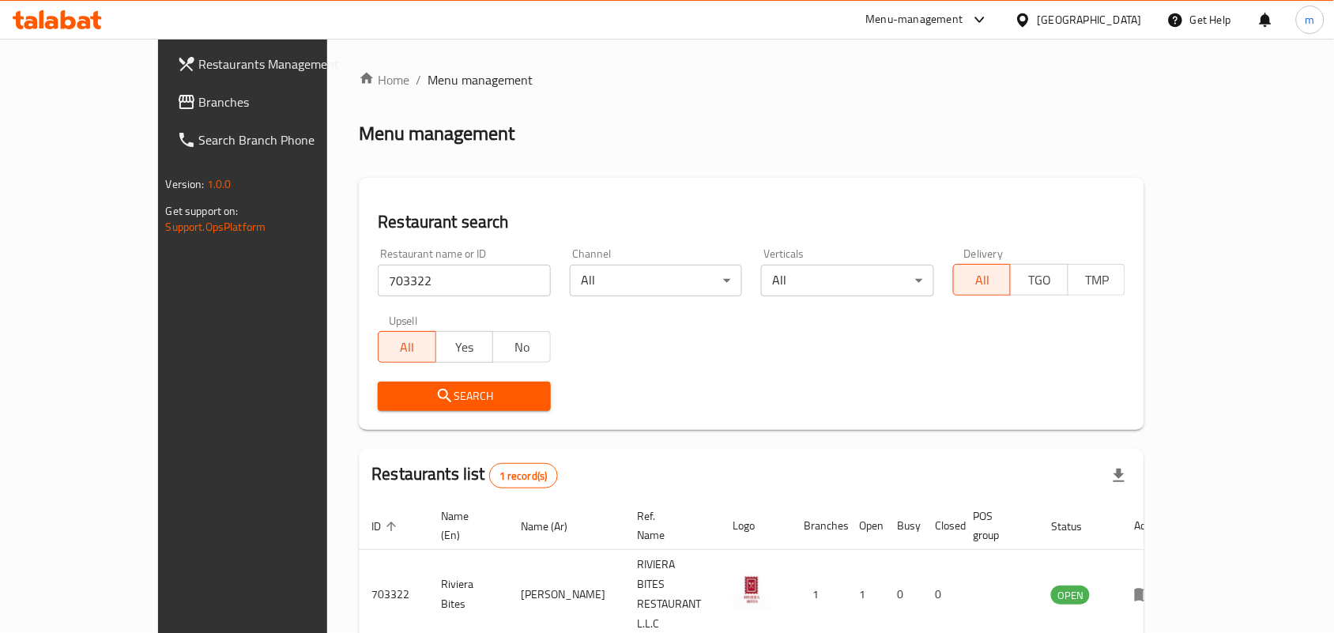
click at [1092, 14] on div "[GEOGRAPHIC_DATA]" at bounding box center [1090, 19] width 104 height 17
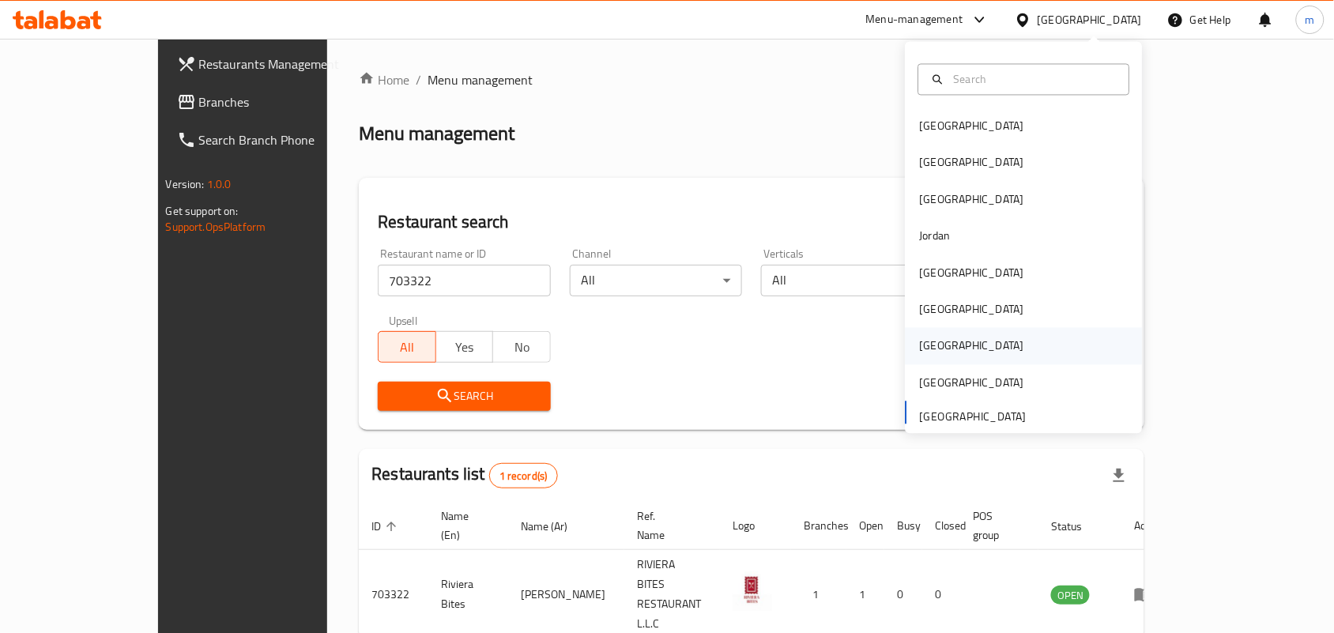
click at [935, 344] on div "Qatar" at bounding box center [972, 346] width 130 height 36
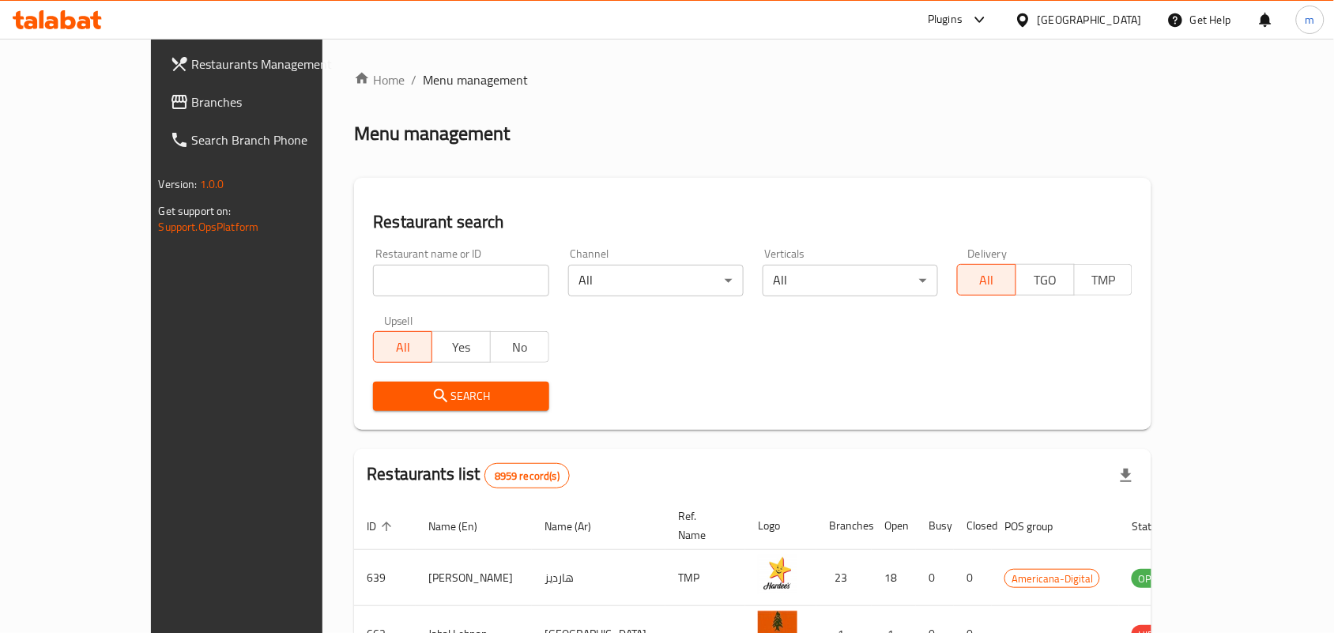
click at [373, 281] on input "search" at bounding box center [460, 281] width 175 height 32
paste input "773344"
type input "773344"
click at [192, 104] on span "Branches" at bounding box center [276, 101] width 169 height 19
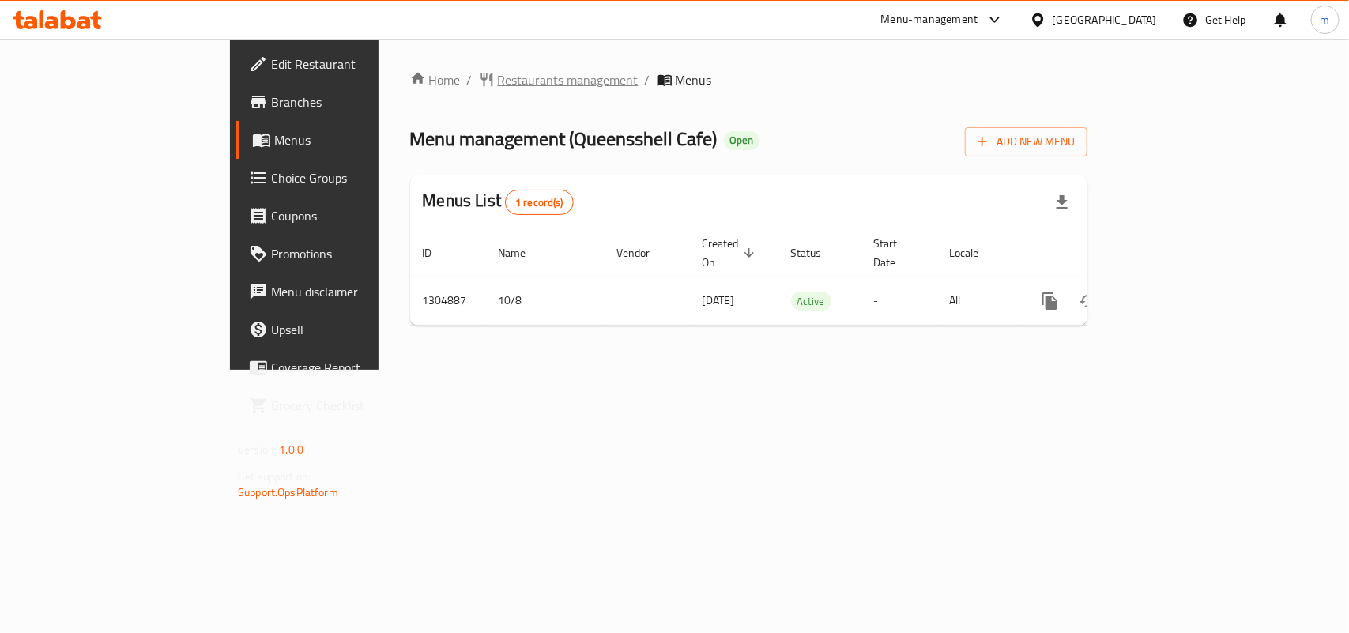
click at [498, 73] on span "Restaurants management" at bounding box center [568, 79] width 141 height 19
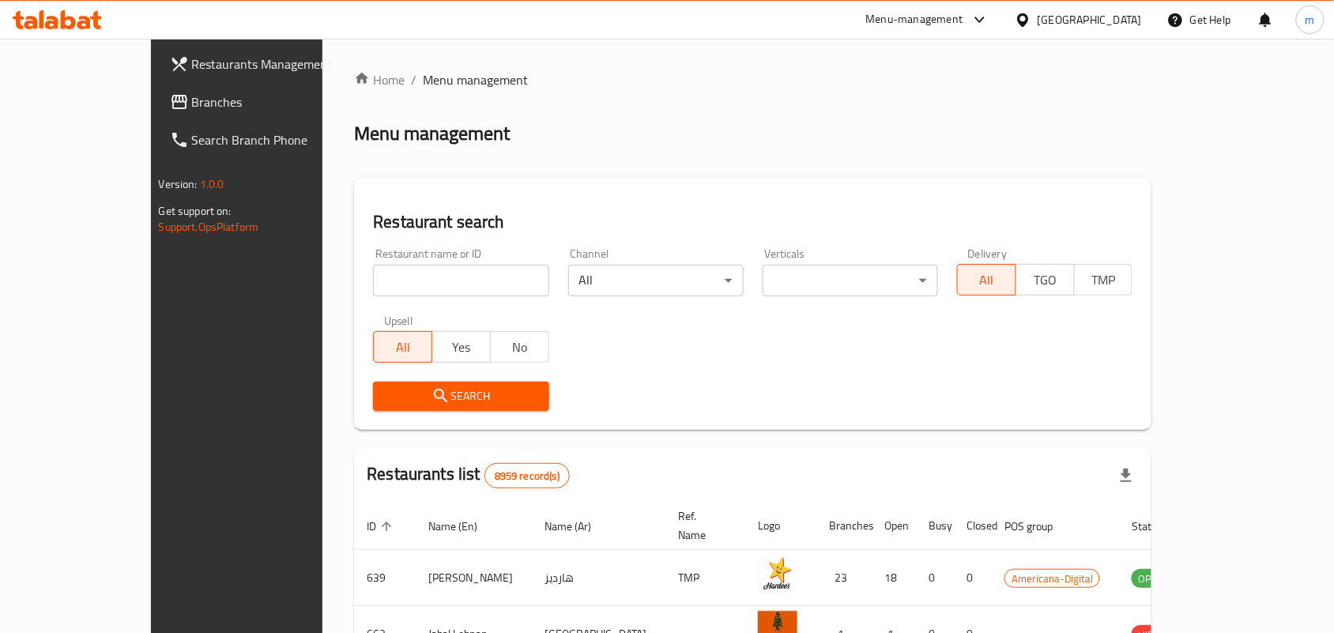
click at [373, 271] on input "search" at bounding box center [460, 281] width 175 height 32
paste input "703358"
type input "703358"
click at [399, 392] on span "Search" at bounding box center [461, 396] width 150 height 20
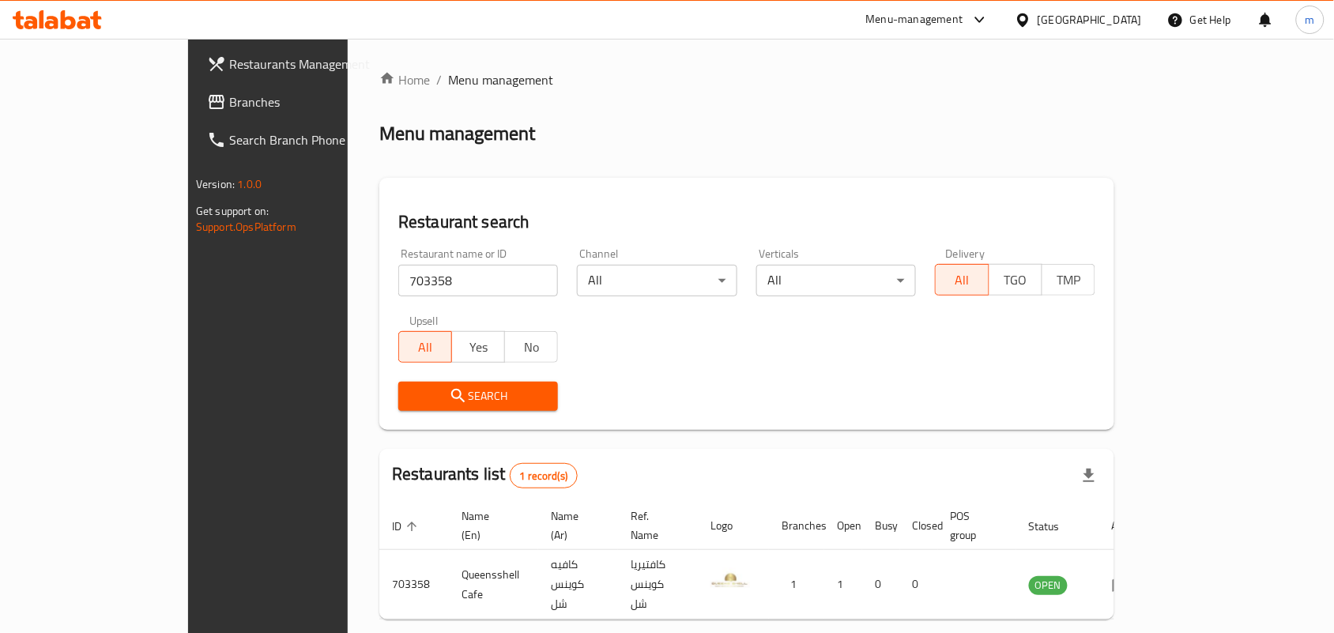
scroll to position [41, 0]
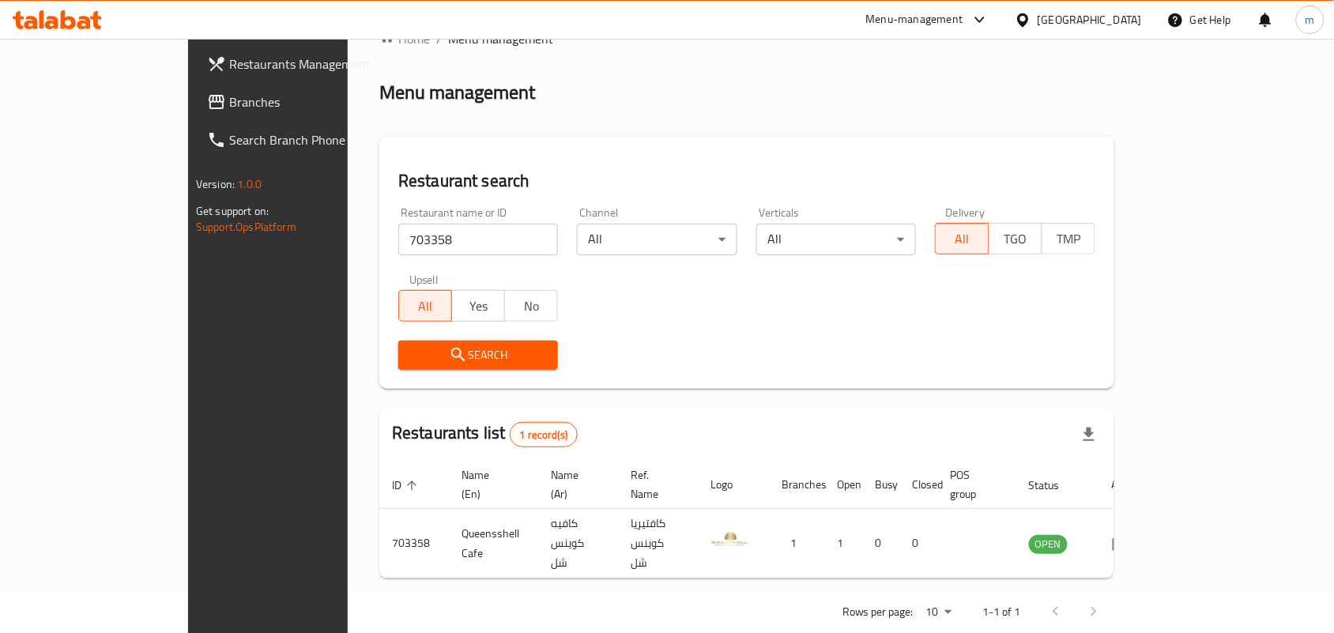
drag, startPoint x: 1118, startPoint y: 13, endPoint x: 1115, endPoint y: 21, distance: 8.5
click at [1118, 14] on div "Qatar" at bounding box center [1090, 19] width 104 height 17
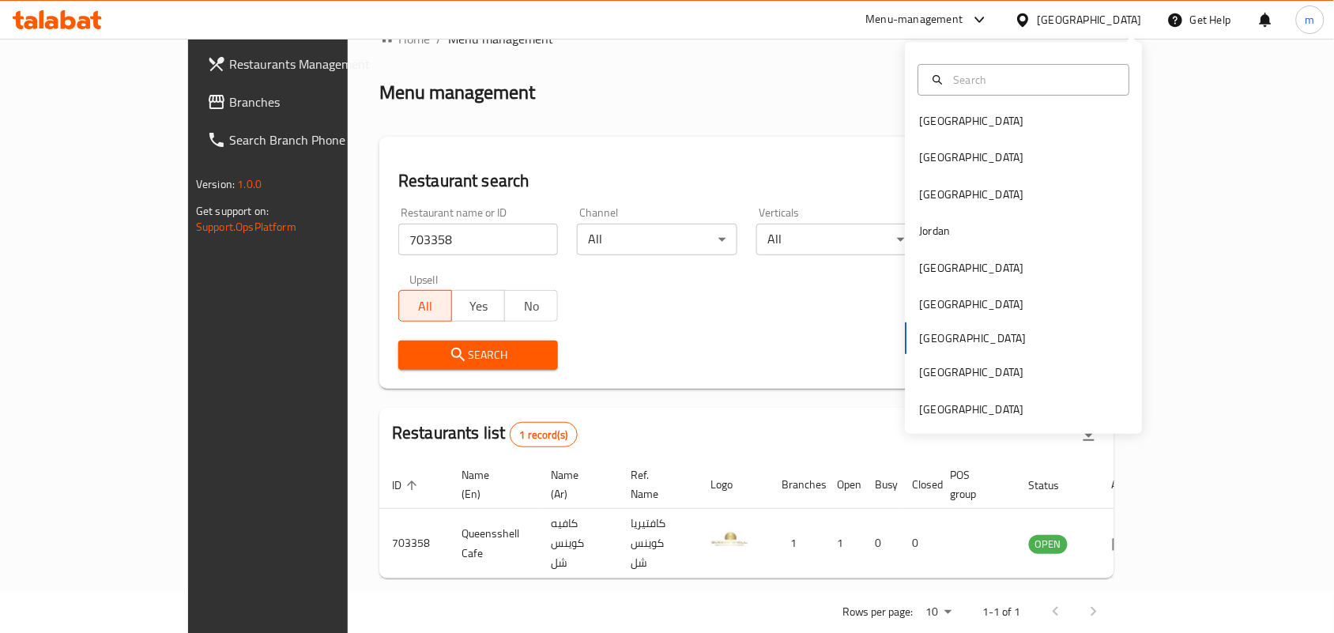
scroll to position [8, 0]
click at [982, 412] on div "[GEOGRAPHIC_DATA]" at bounding box center [972, 406] width 104 height 17
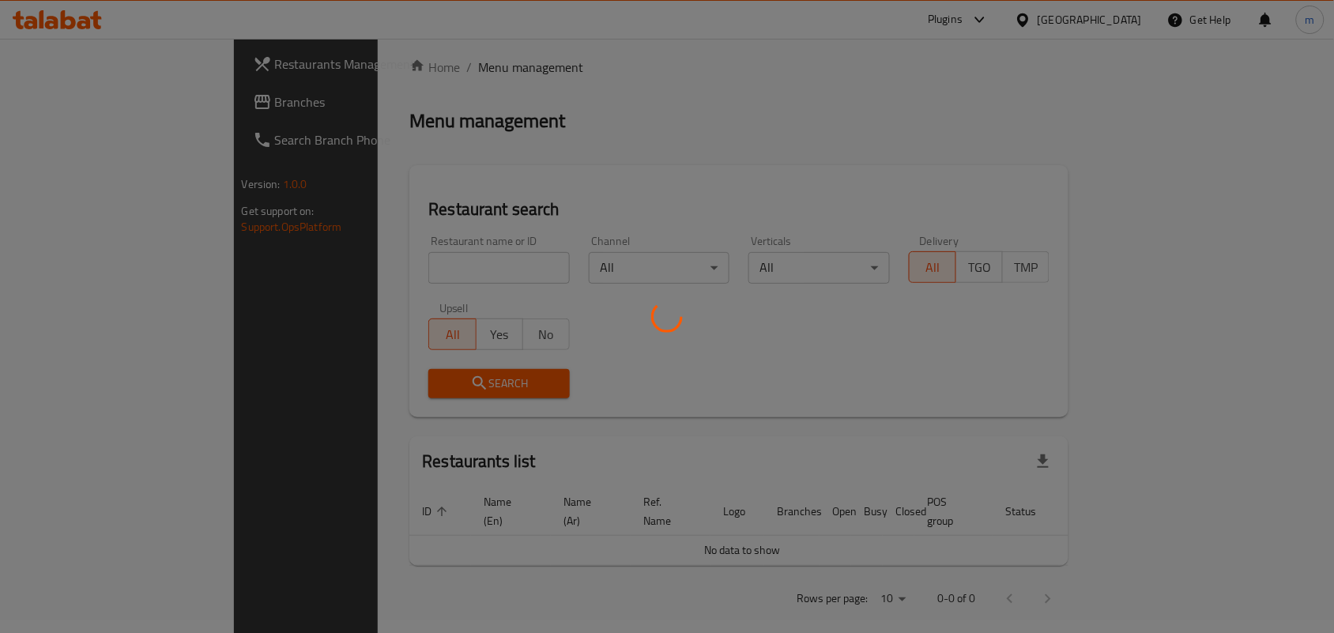
scroll to position [41, 0]
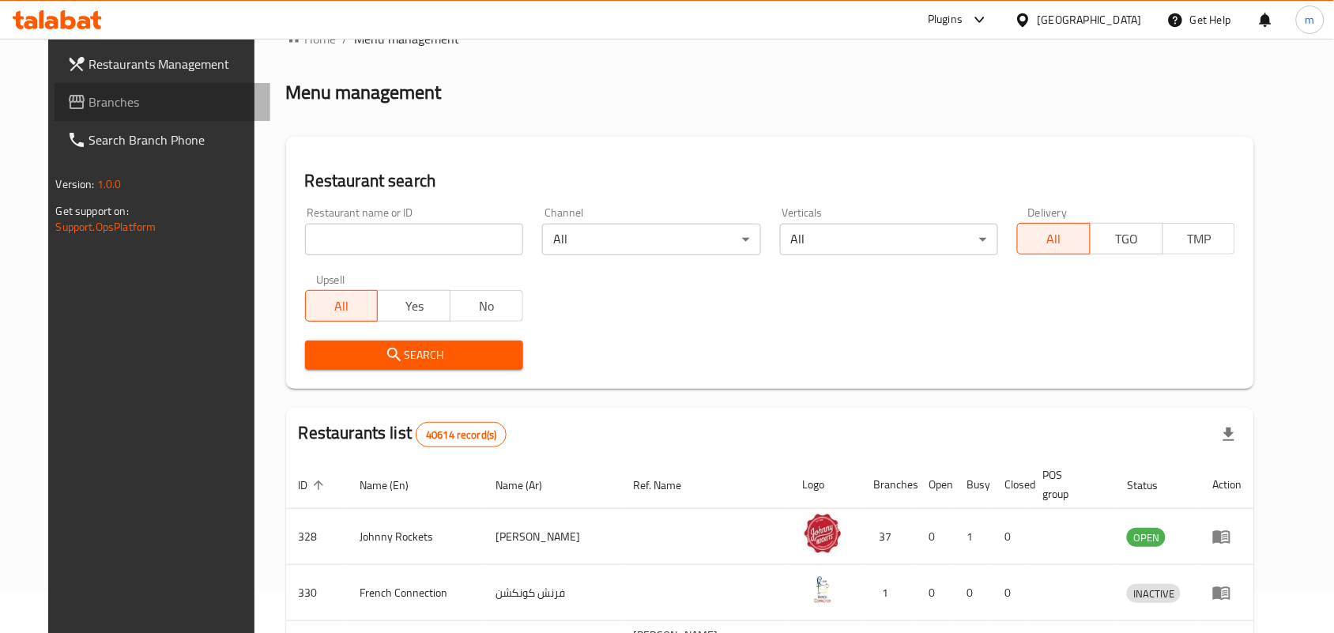
click at [89, 96] on span "Branches" at bounding box center [173, 101] width 169 height 19
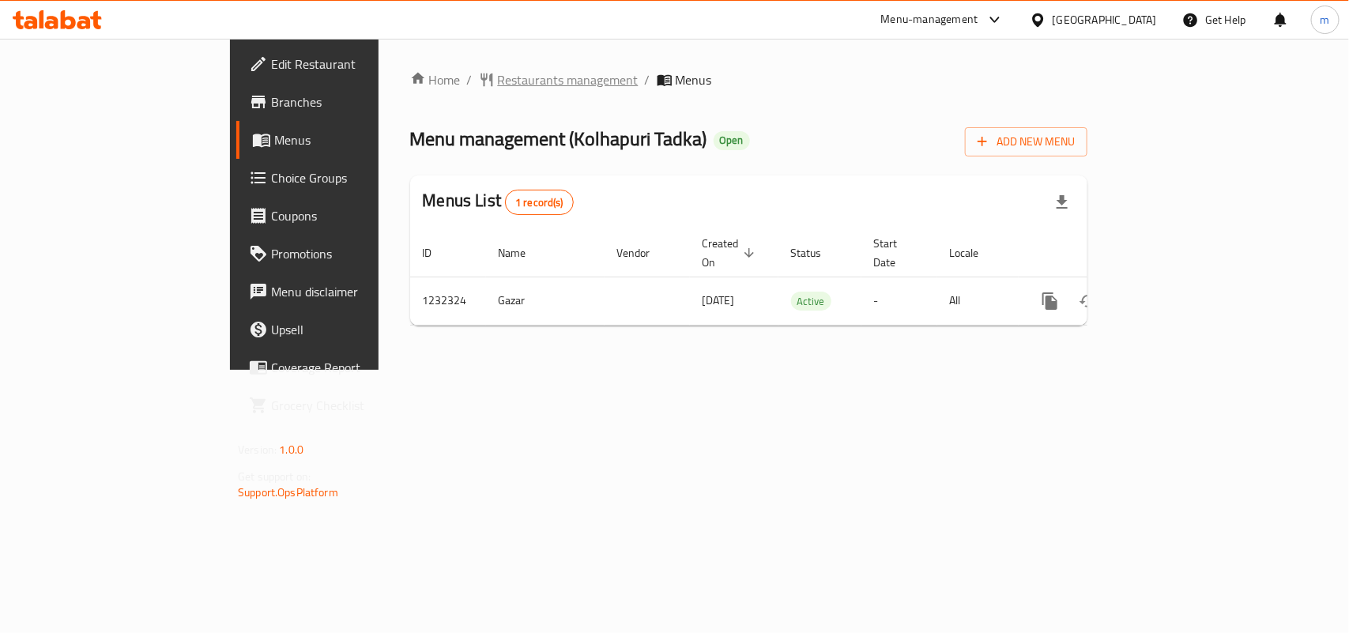
click at [498, 83] on span "Restaurants management" at bounding box center [568, 79] width 141 height 19
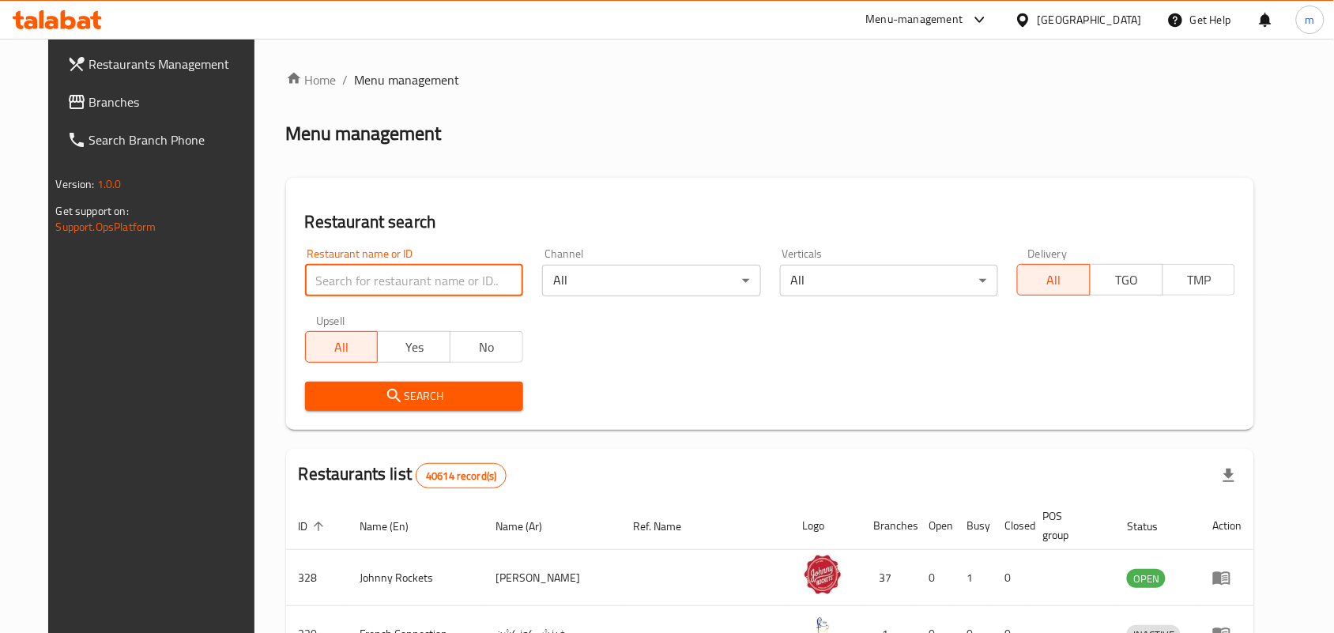
click at [388, 277] on input "search" at bounding box center [414, 281] width 218 height 32
paste input "677733"
type input "677733"
click at [405, 404] on span "Search" at bounding box center [414, 396] width 193 height 20
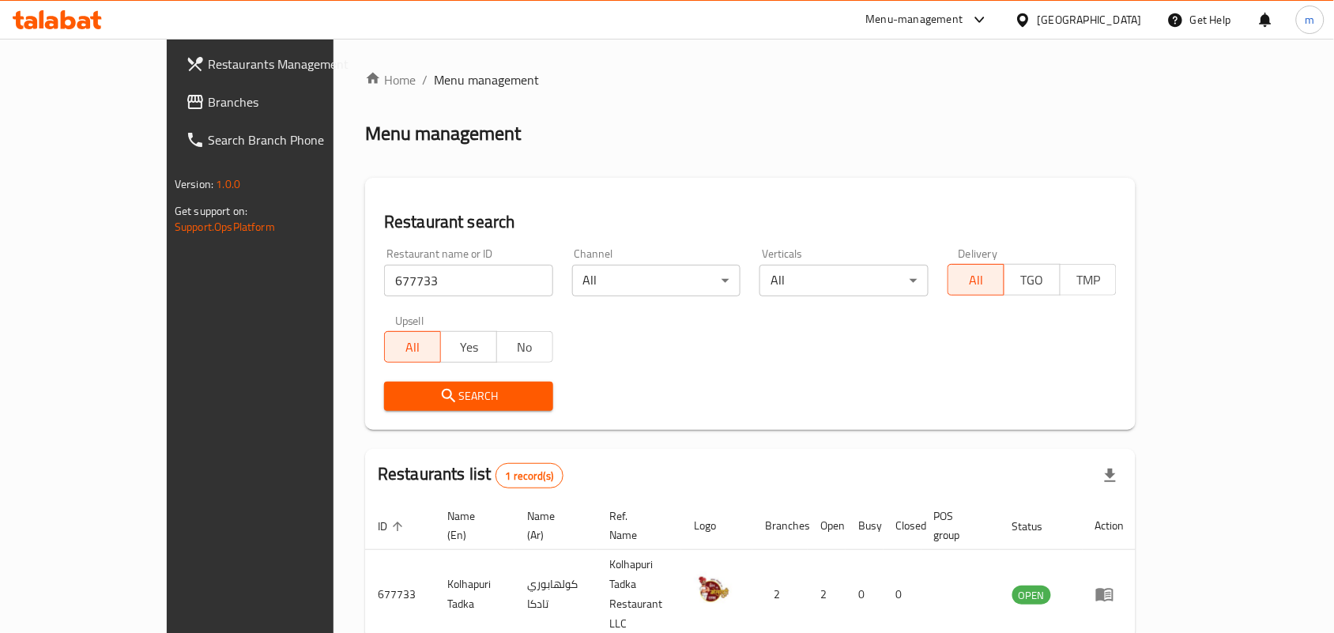
click at [408, 404] on span "Search" at bounding box center [469, 396] width 144 height 20
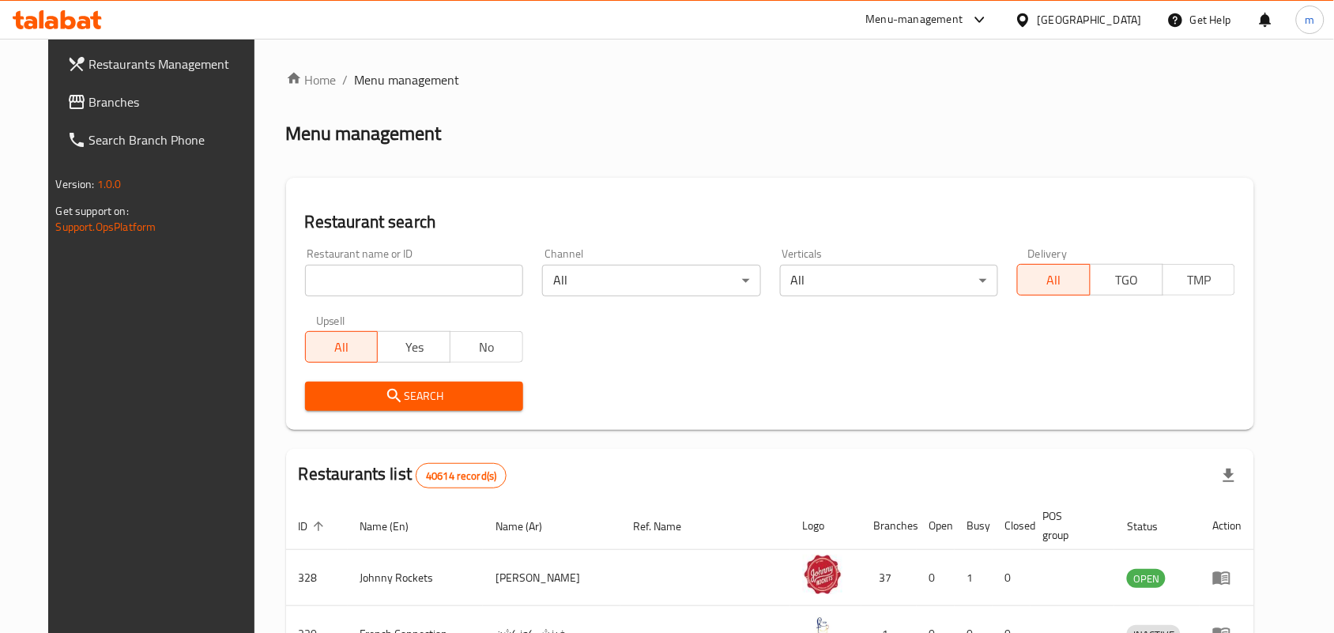
click at [1087, 13] on div "[GEOGRAPHIC_DATA]" at bounding box center [1090, 19] width 104 height 17
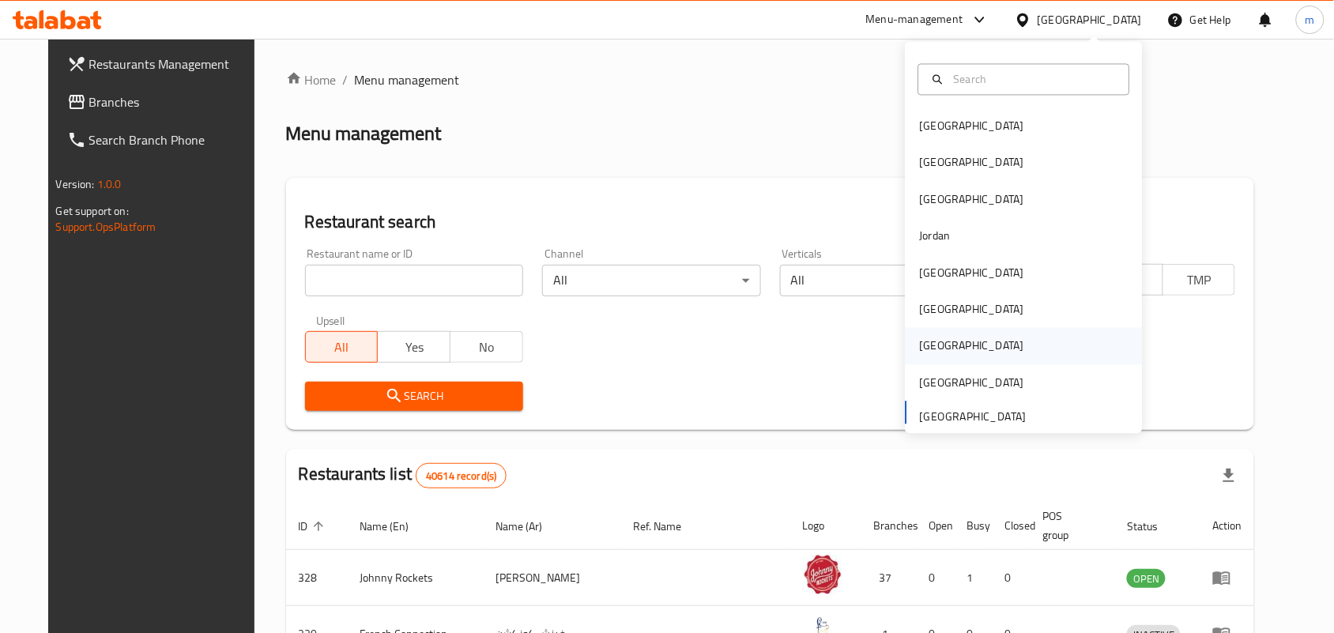
click at [981, 337] on div "[GEOGRAPHIC_DATA]" at bounding box center [1024, 346] width 237 height 36
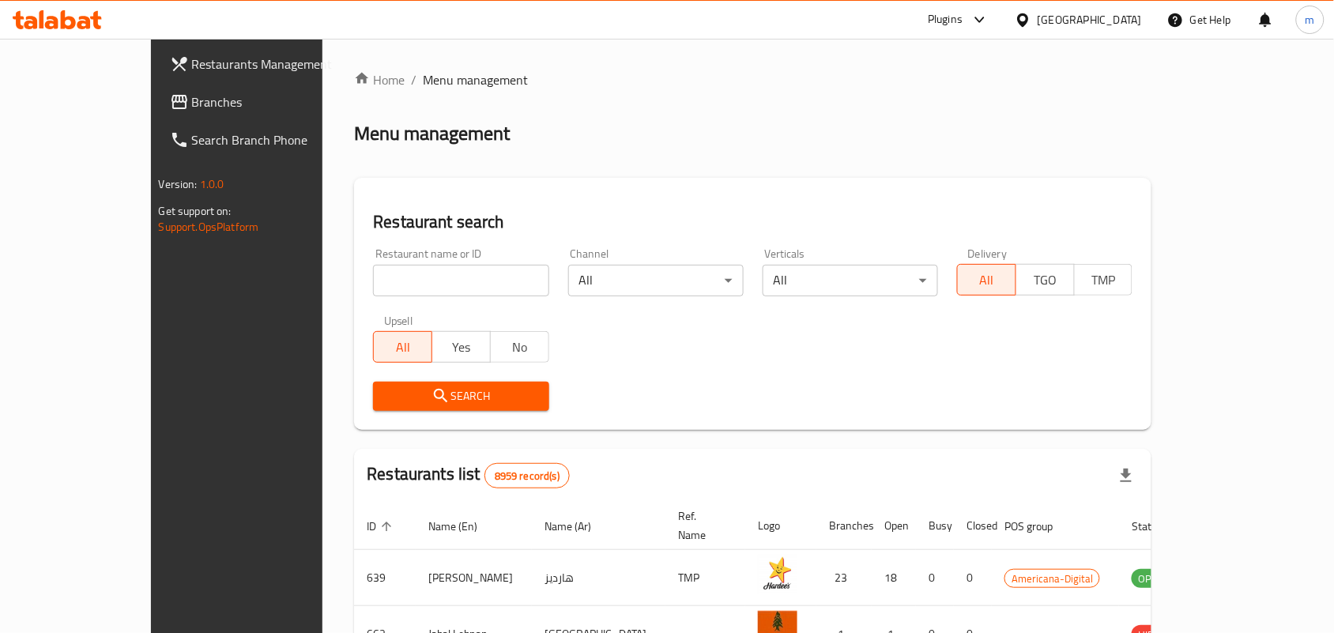
click at [192, 100] on span "Branches" at bounding box center [276, 101] width 169 height 19
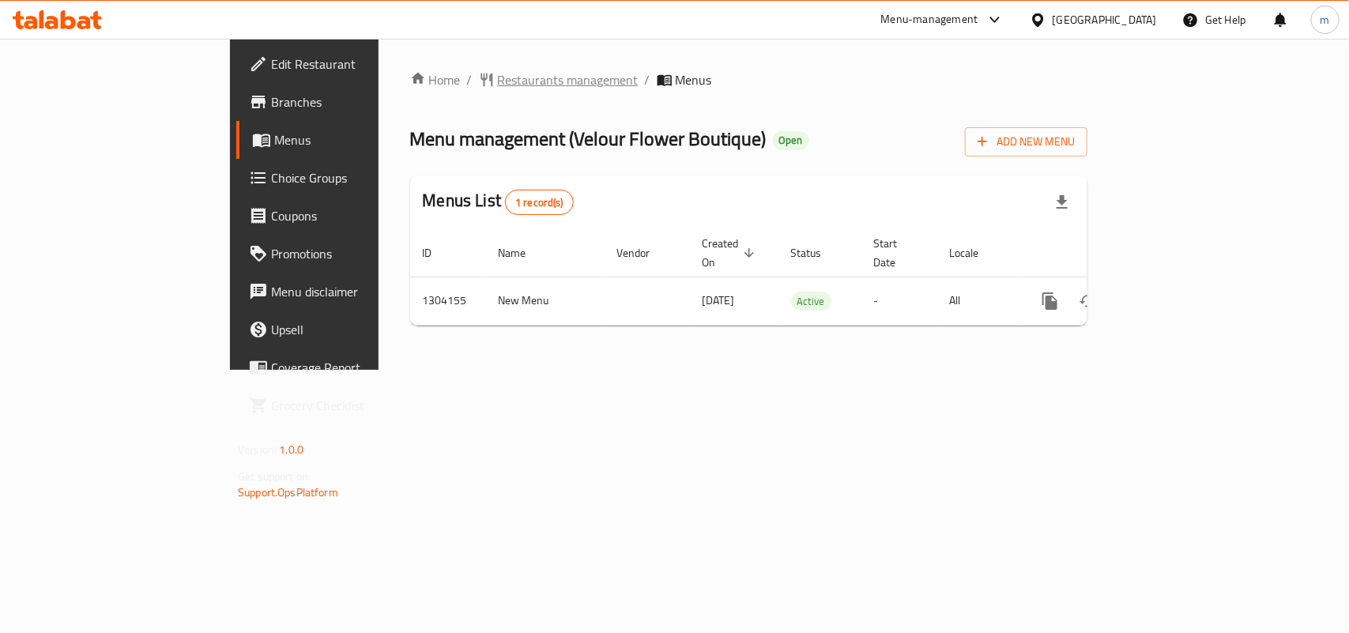
click at [498, 72] on span "Restaurants management" at bounding box center [568, 79] width 141 height 19
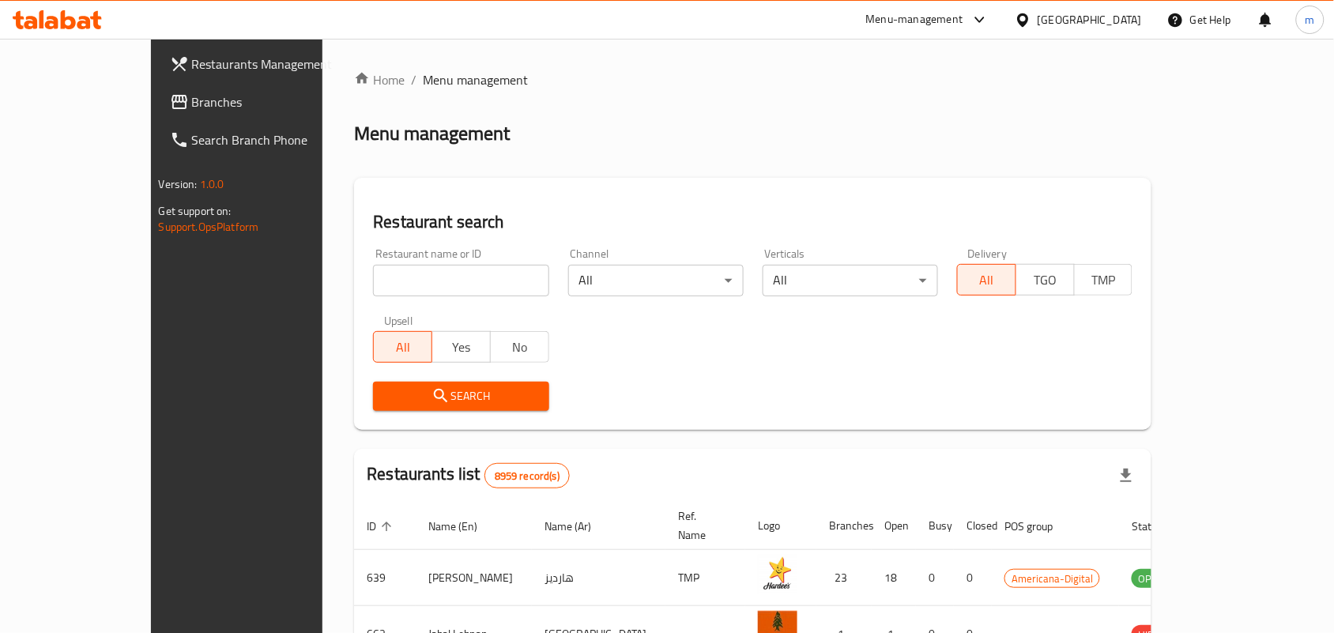
click at [381, 282] on input "search" at bounding box center [460, 281] width 175 height 32
paste input "703085"
type input "703085"
click at [405, 392] on span "Search" at bounding box center [461, 396] width 150 height 20
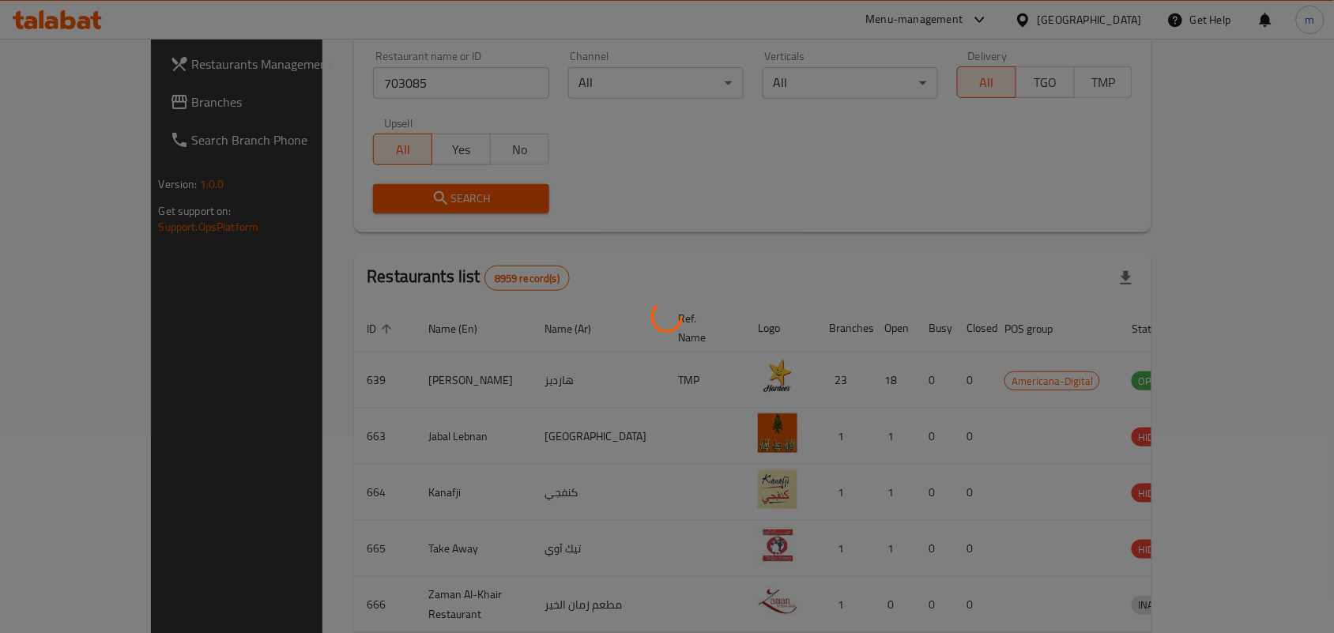
scroll to position [41, 0]
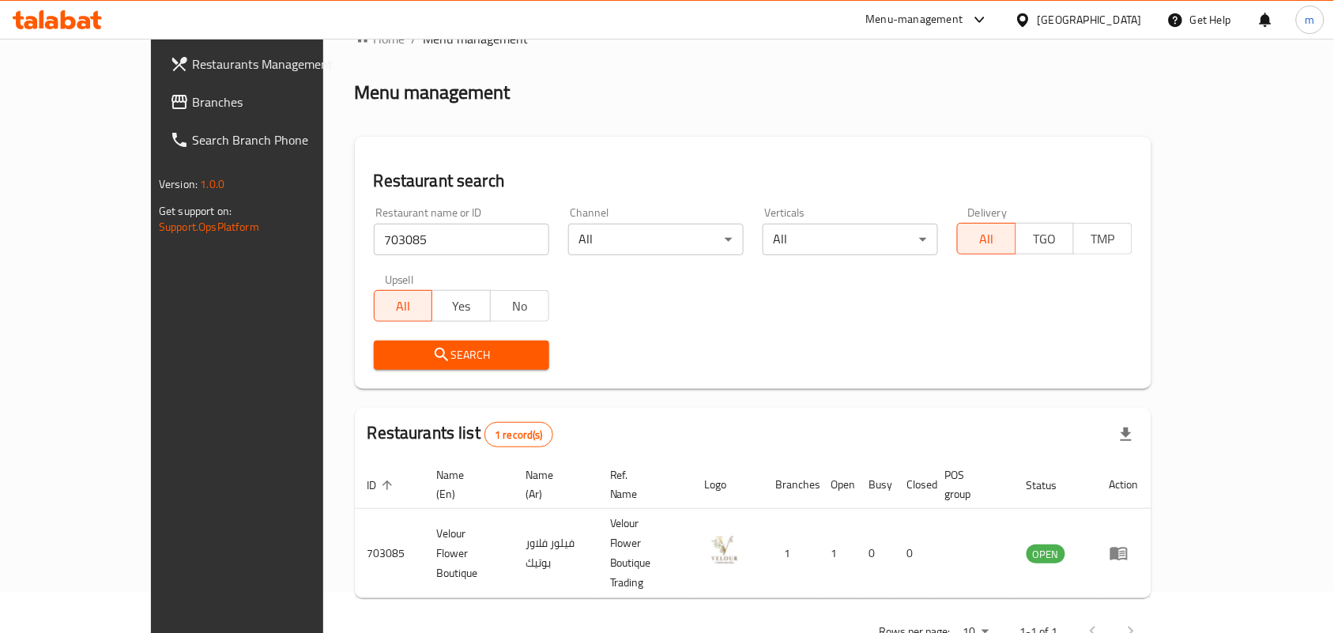
click at [1142, 10] on div "Qatar" at bounding box center [1078, 20] width 153 height 38
click at [1139, 24] on div "Qatar" at bounding box center [1090, 19] width 104 height 17
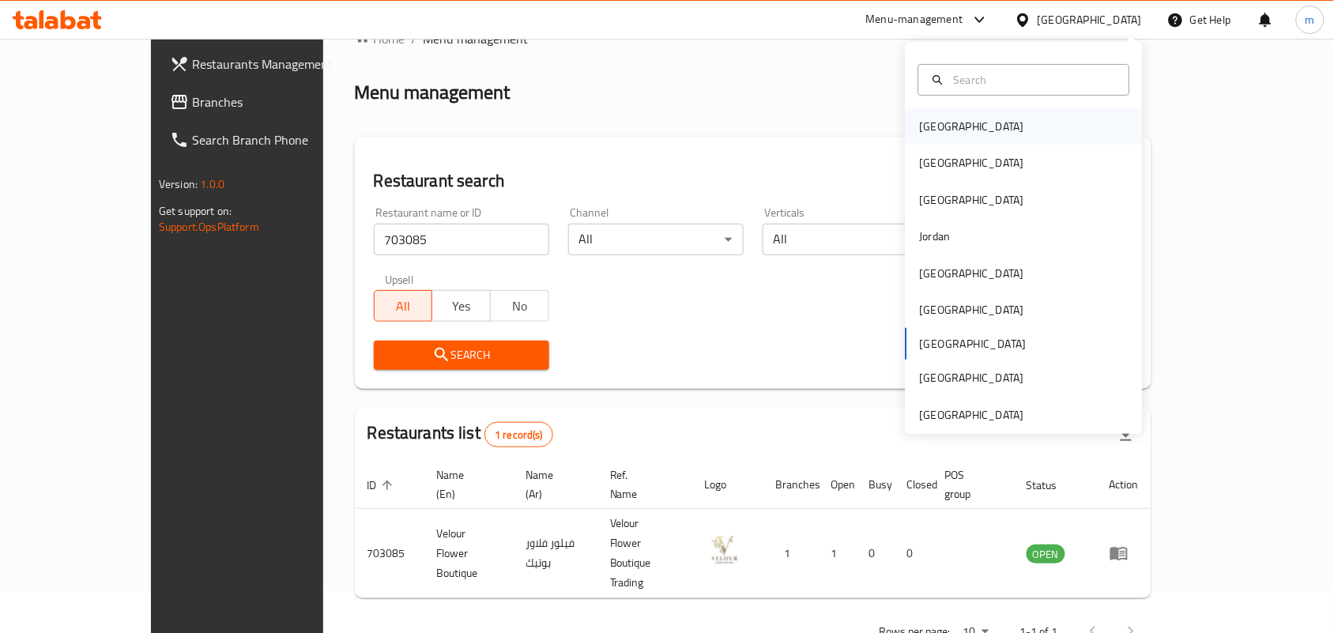
click at [1000, 129] on div "Bahrain" at bounding box center [1024, 126] width 237 height 36
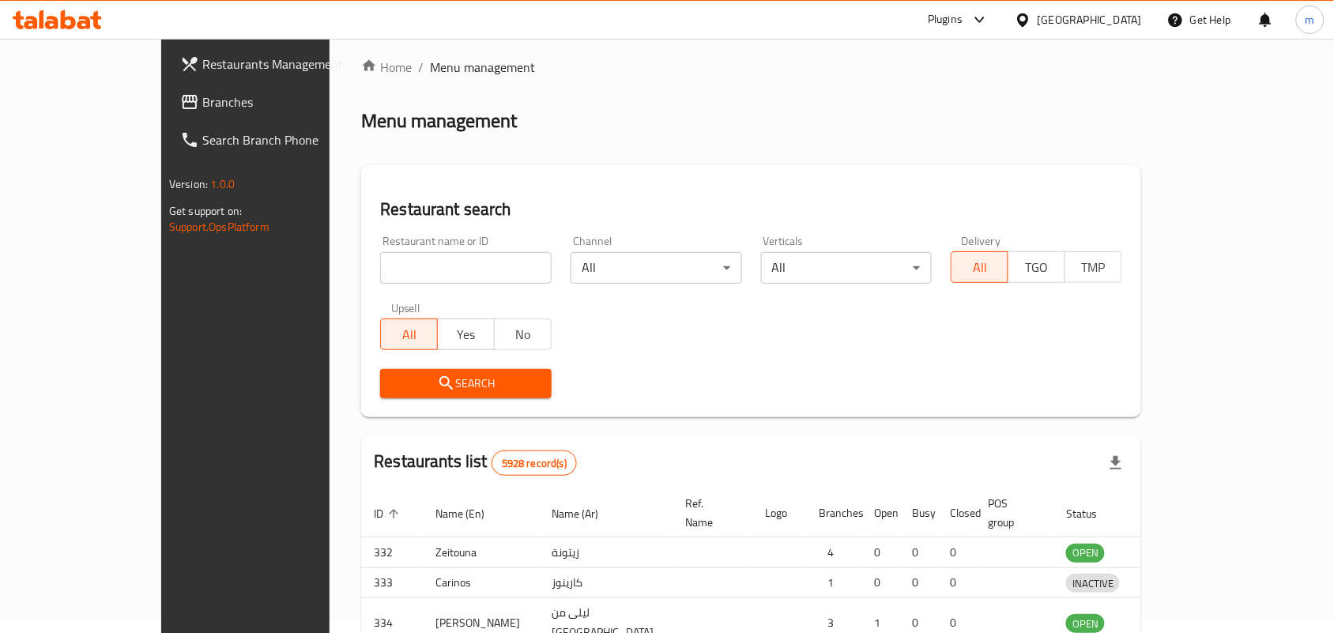
scroll to position [41, 0]
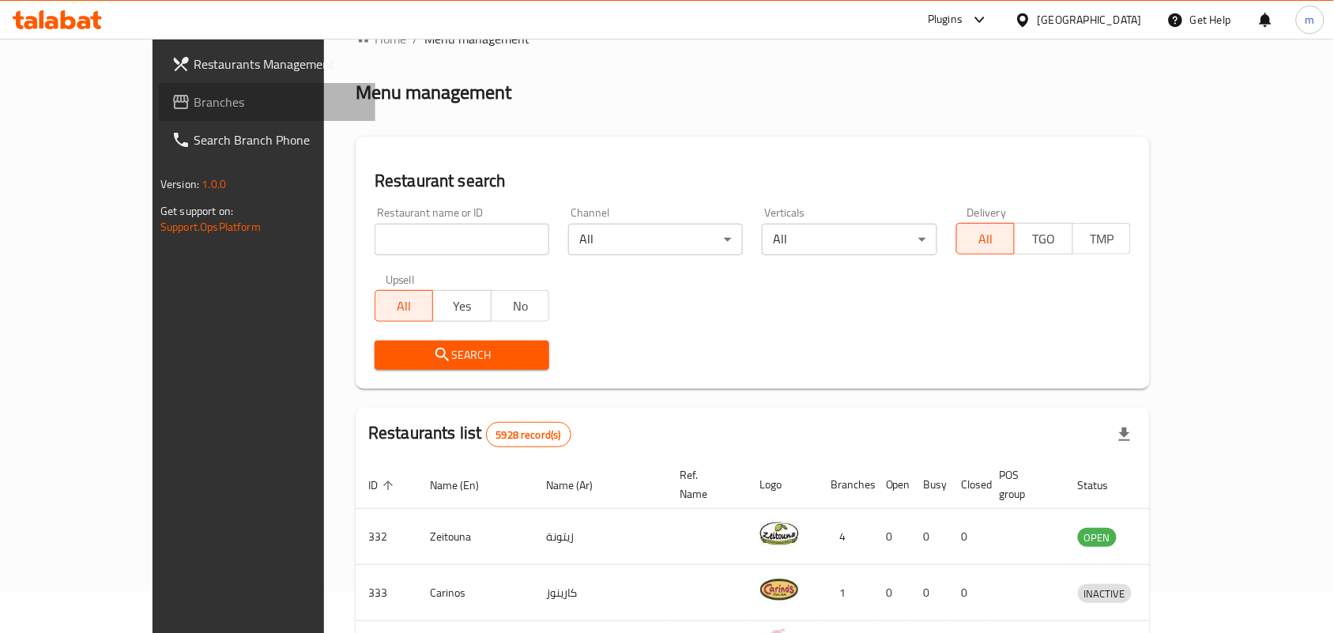
click at [194, 97] on span "Branches" at bounding box center [278, 101] width 169 height 19
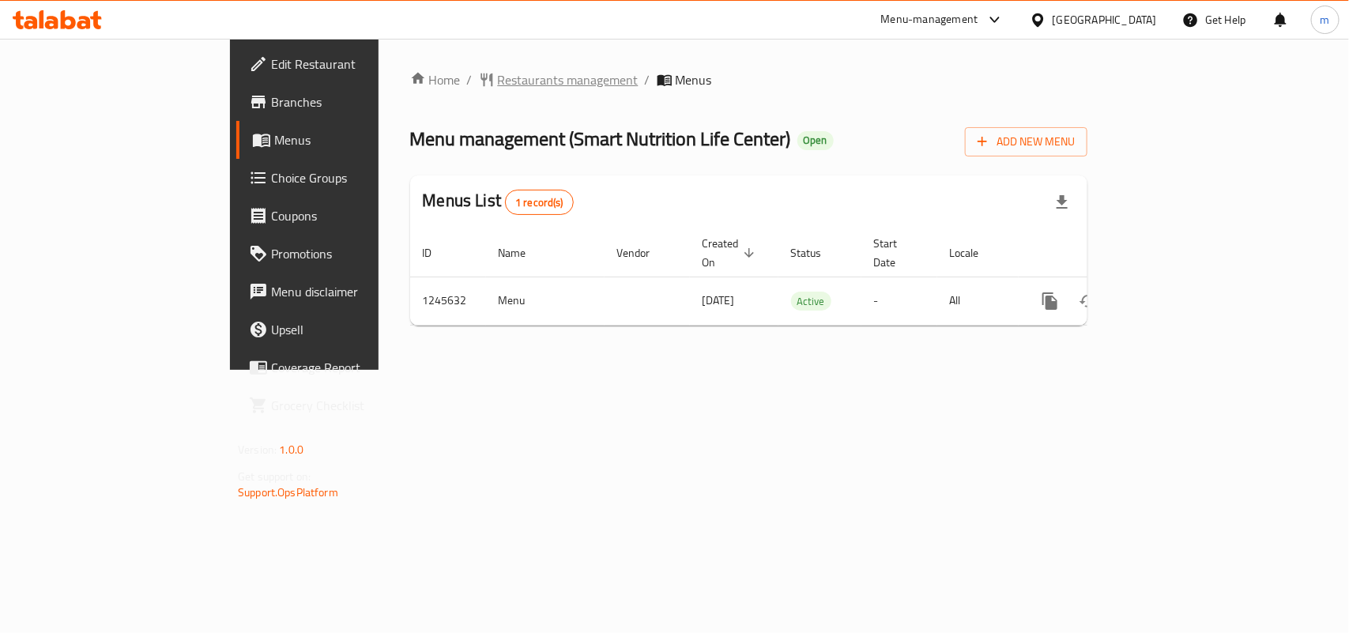
click at [498, 73] on span "Restaurants management" at bounding box center [568, 79] width 141 height 19
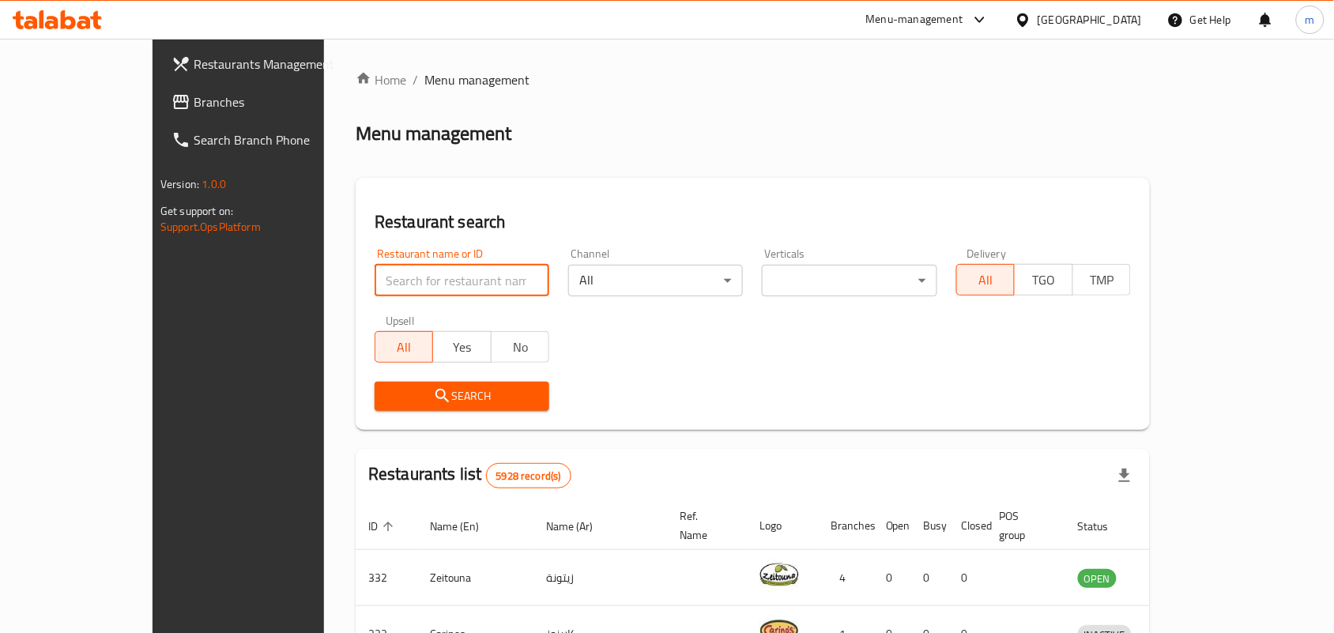
click at [375, 281] on input "search" at bounding box center [462, 281] width 175 height 32
paste input "682591"
type input "682591"
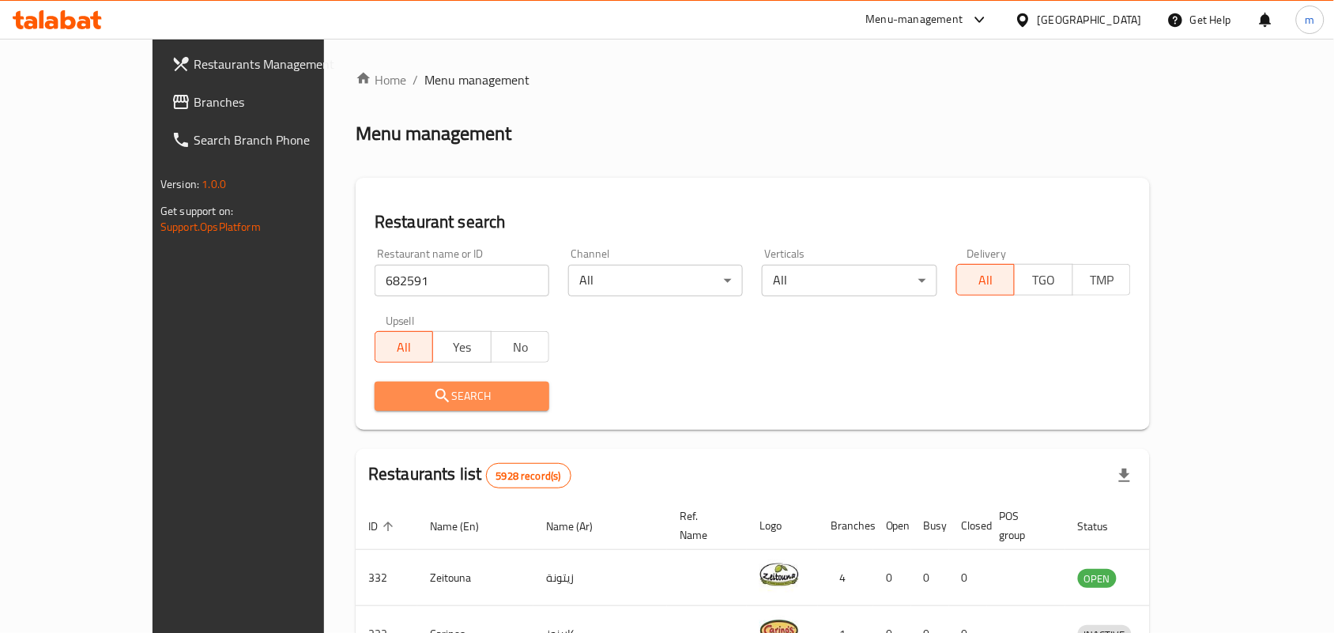
click at [403, 391] on span "Search" at bounding box center [461, 396] width 149 height 20
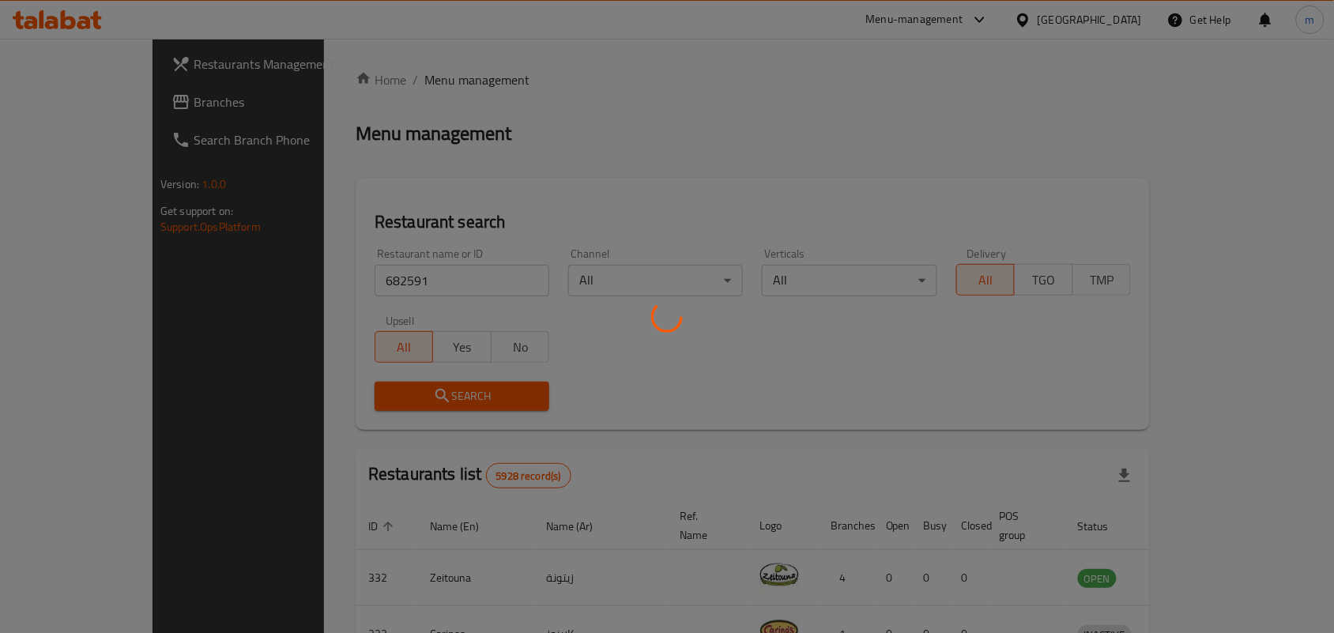
scroll to position [41, 0]
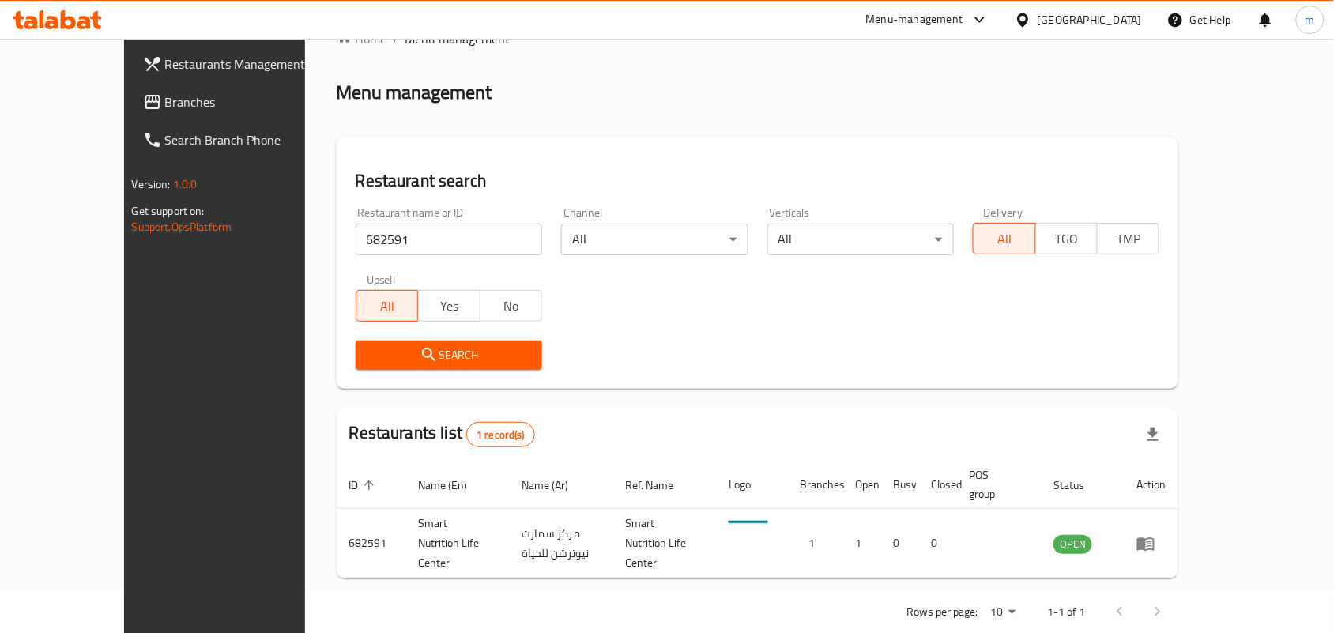
click at [1109, 17] on div "Bahrain" at bounding box center [1090, 19] width 104 height 17
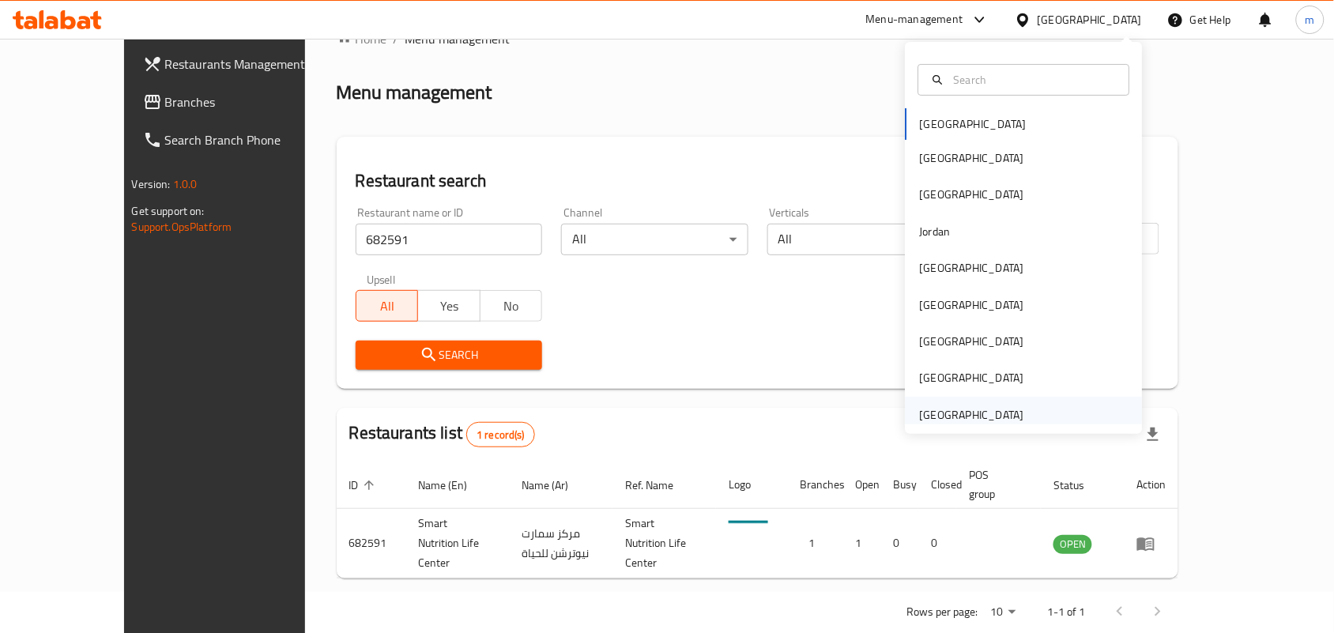
click at [997, 424] on div "[GEOGRAPHIC_DATA]" at bounding box center [972, 414] width 104 height 17
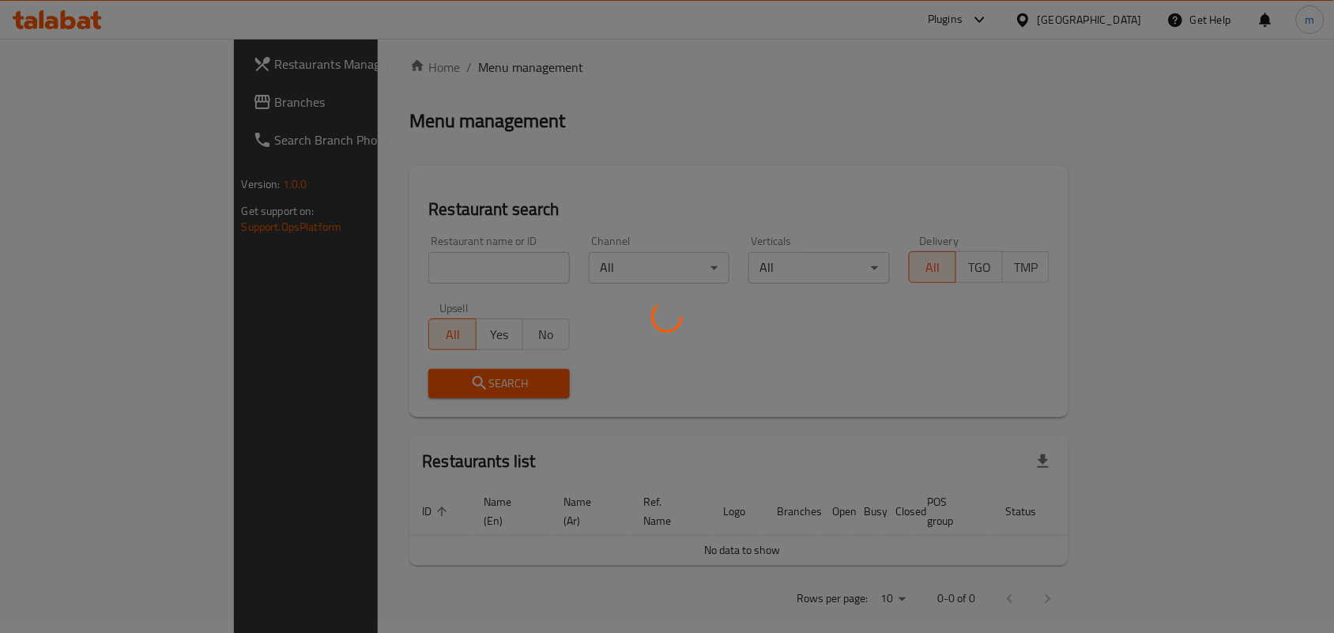
scroll to position [41, 0]
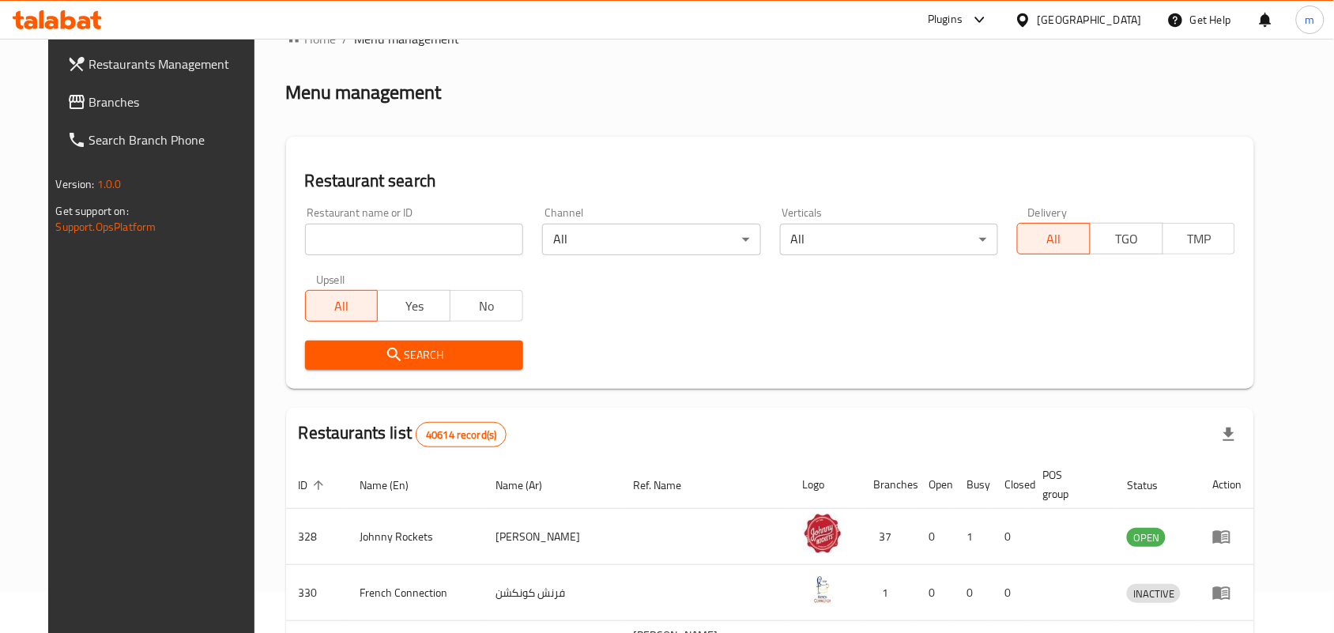
click at [89, 107] on span "Branches" at bounding box center [173, 101] width 169 height 19
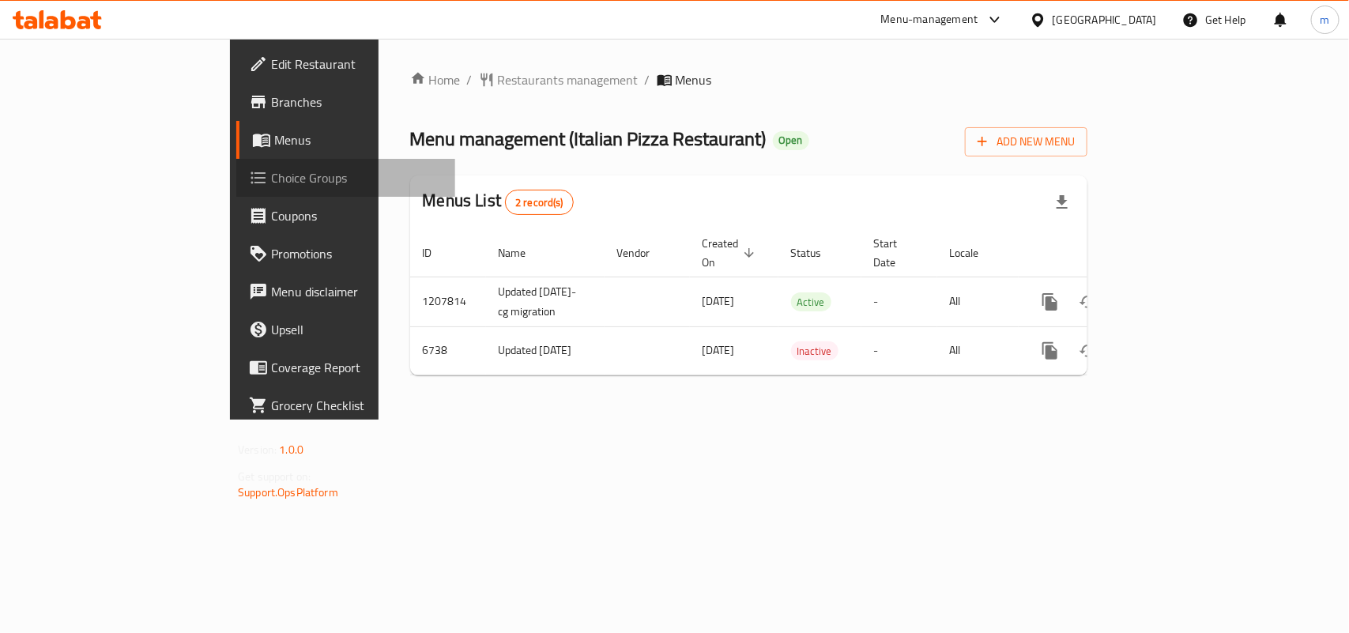
click at [271, 175] on span "Choice Groups" at bounding box center [356, 177] width 171 height 19
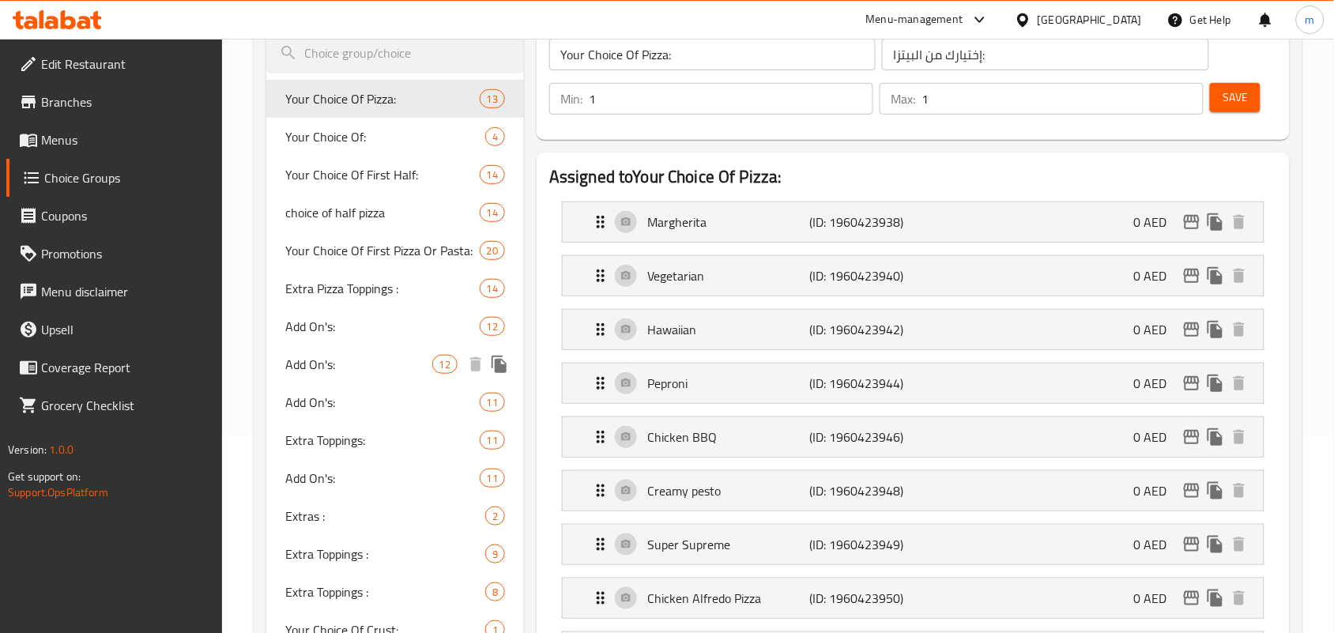
scroll to position [198, 0]
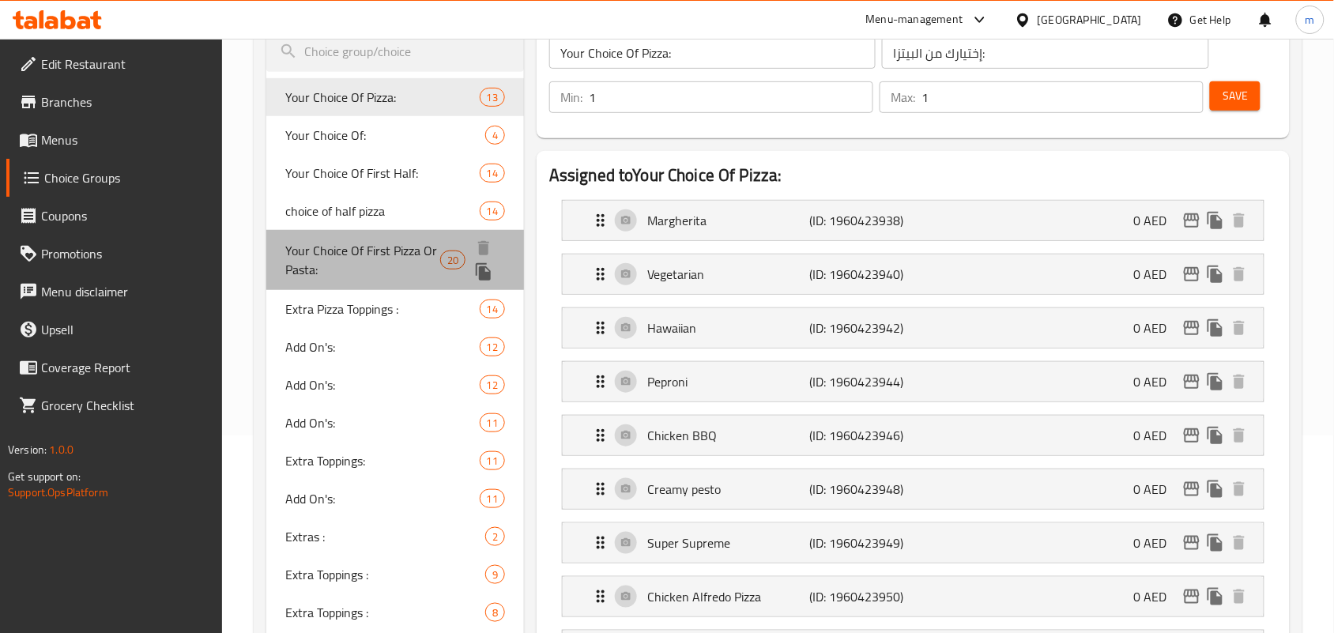
click at [399, 253] on span "Your Choice Of First Pizza Or Pasta:" at bounding box center [362, 260] width 155 height 38
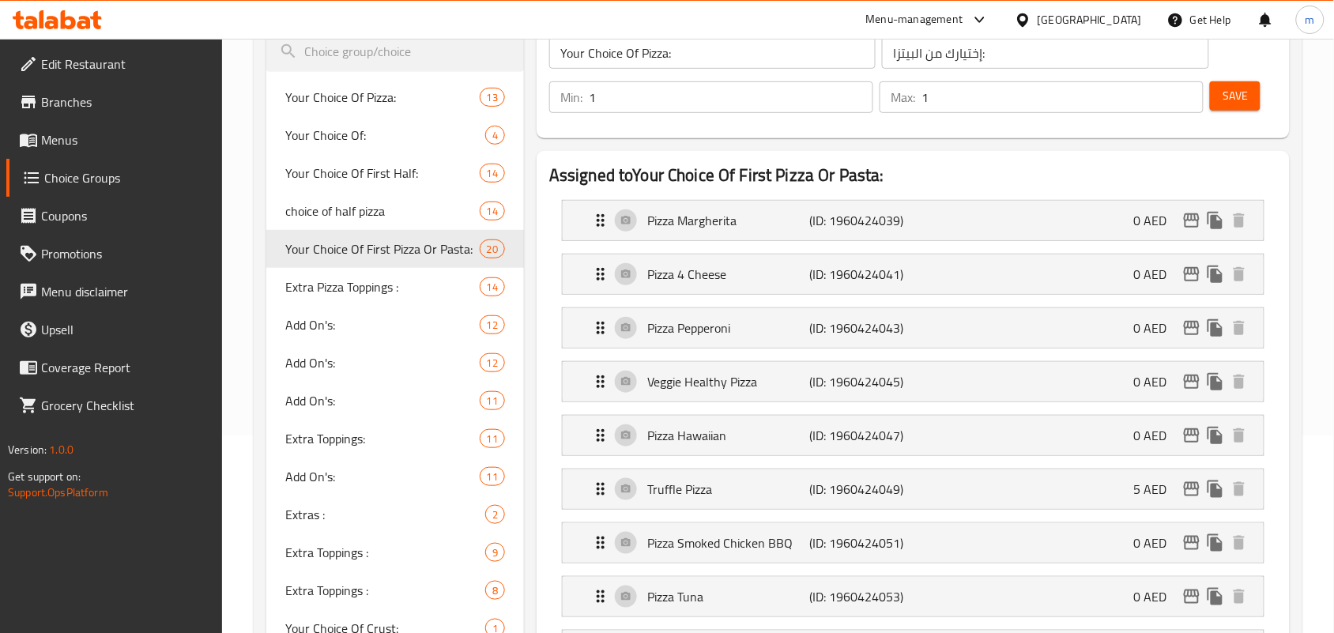
type input "Your Choice Of First Pizza Or Pasta:"
type input "الاختيار الأول للبيتزا أو المكرونة:"
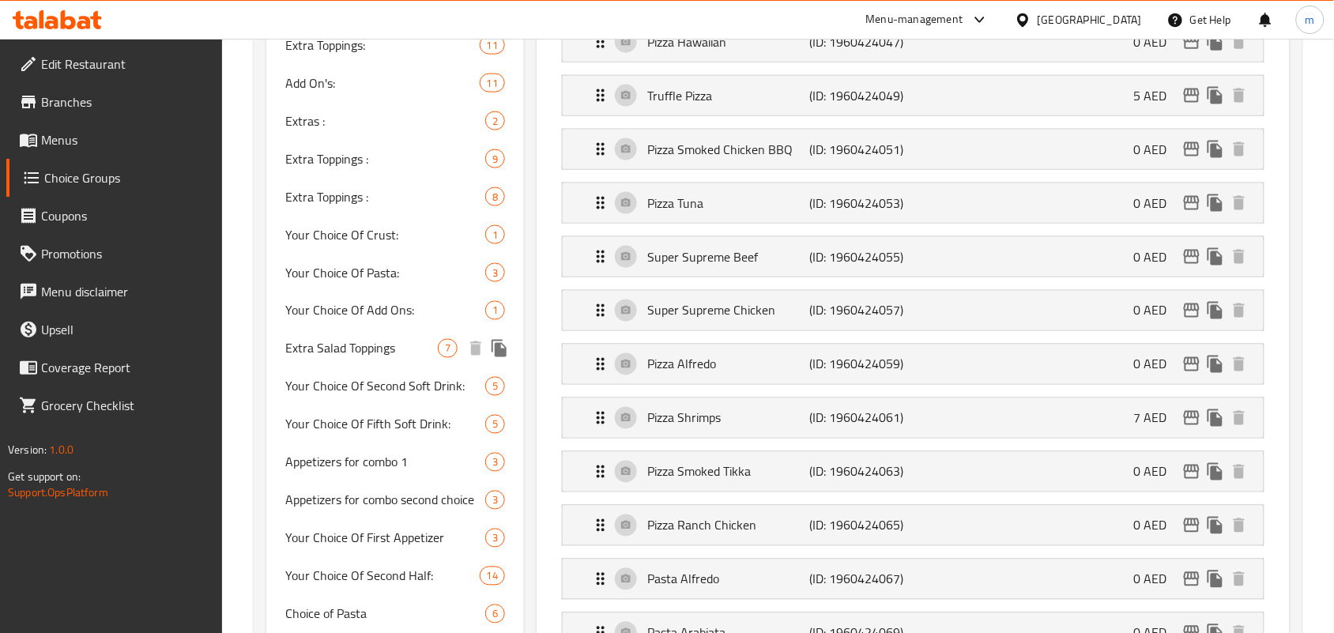
scroll to position [593, 0]
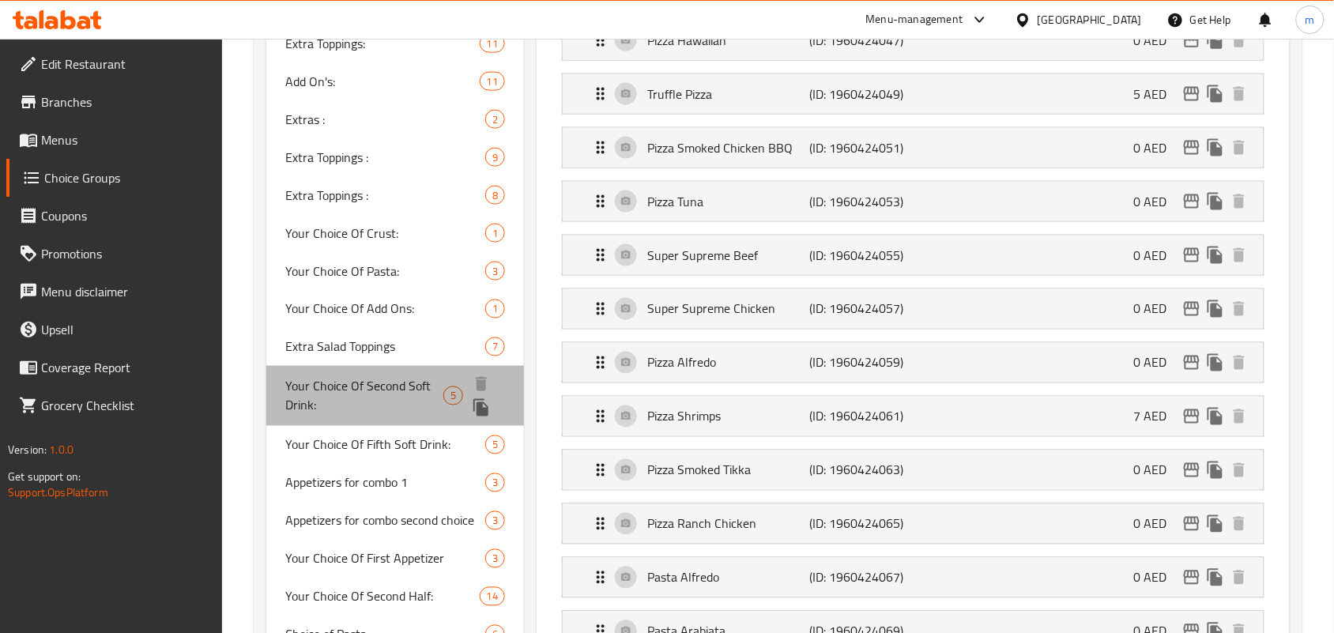
click at [380, 385] on span "Your Choice Of Second Soft Drink:" at bounding box center [364, 396] width 158 height 38
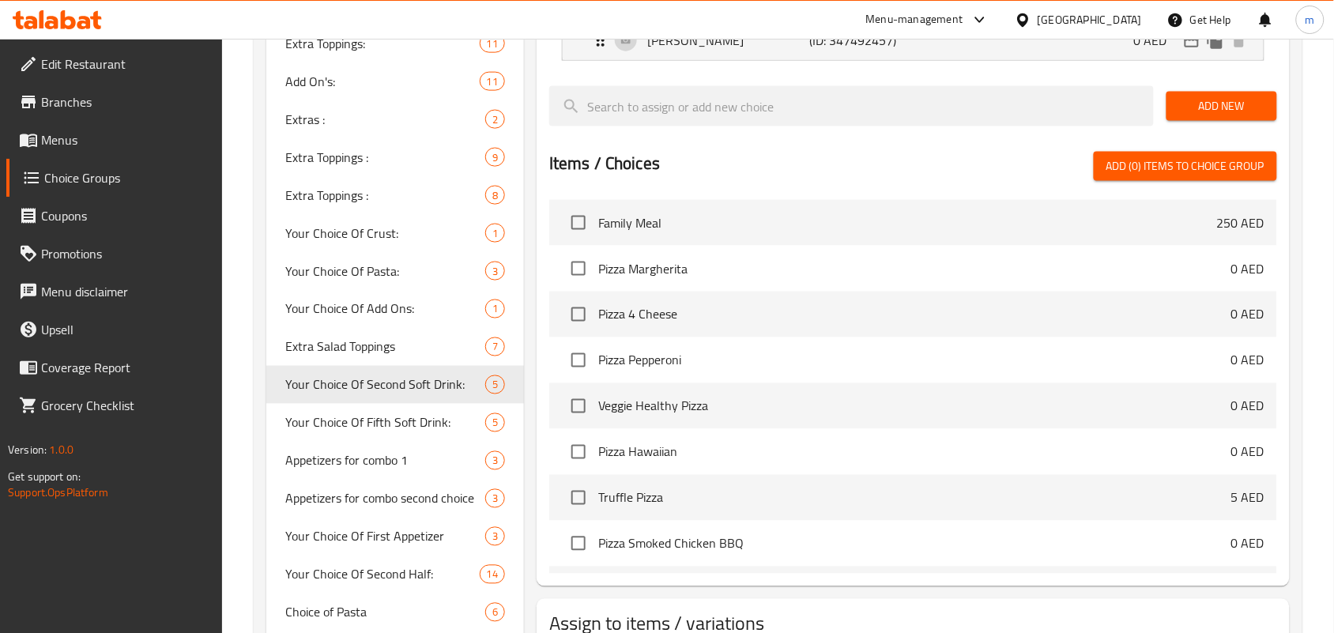
type input "Your Choice Of Second Soft Drink:"
type input "اختيارك من المشروب الغازي الثاني:"
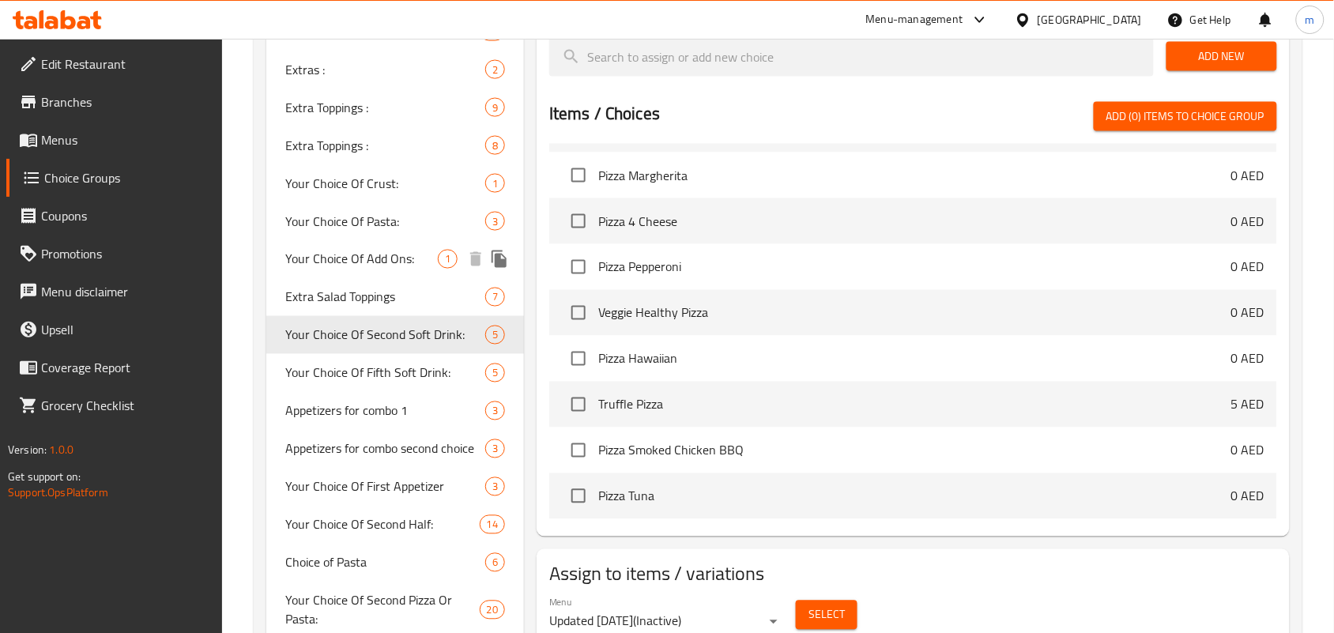
scroll to position [691, 0]
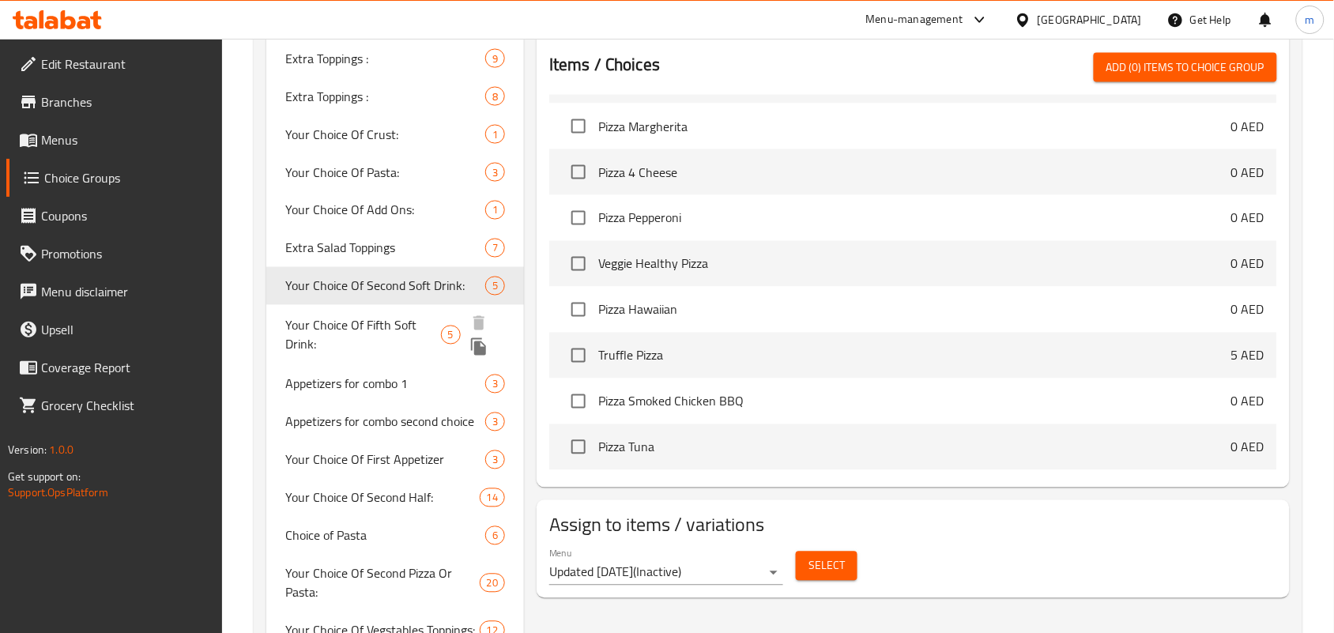
click at [375, 320] on span "Your Choice Of Fifth Soft Drink:" at bounding box center [362, 335] width 155 height 38
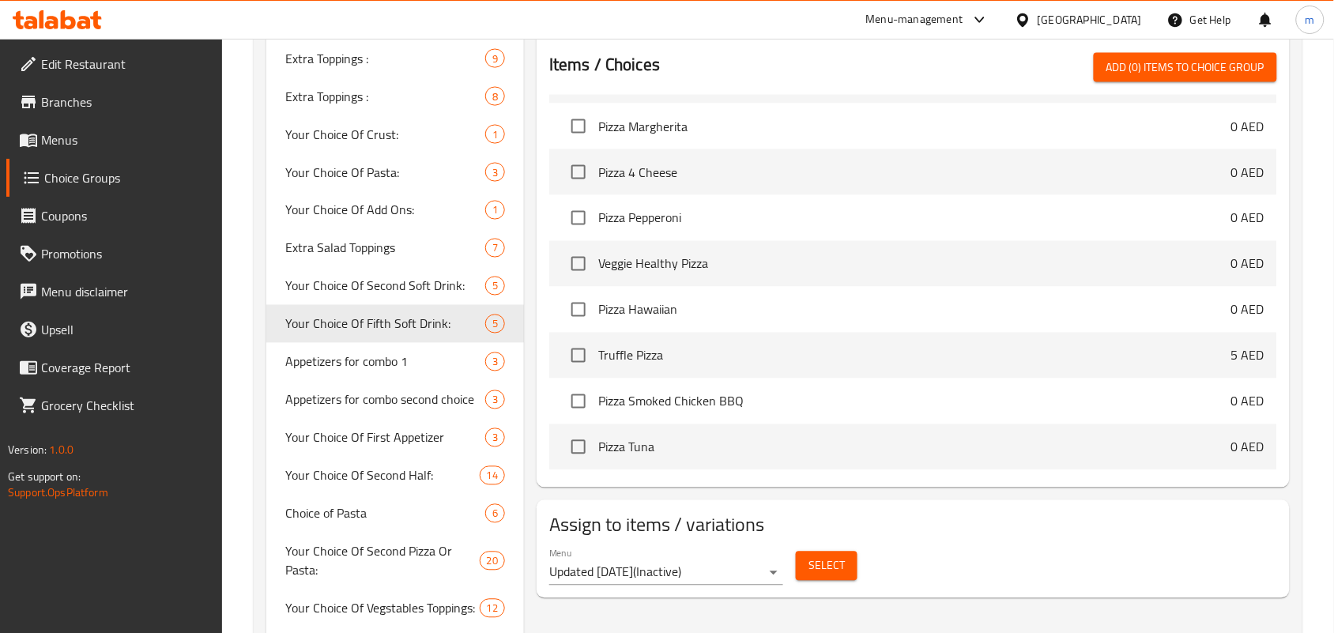
type input "Your Choice Of Fifth Soft Drink:"
type input "اختيارك من المشروب الغازي الخامس:"
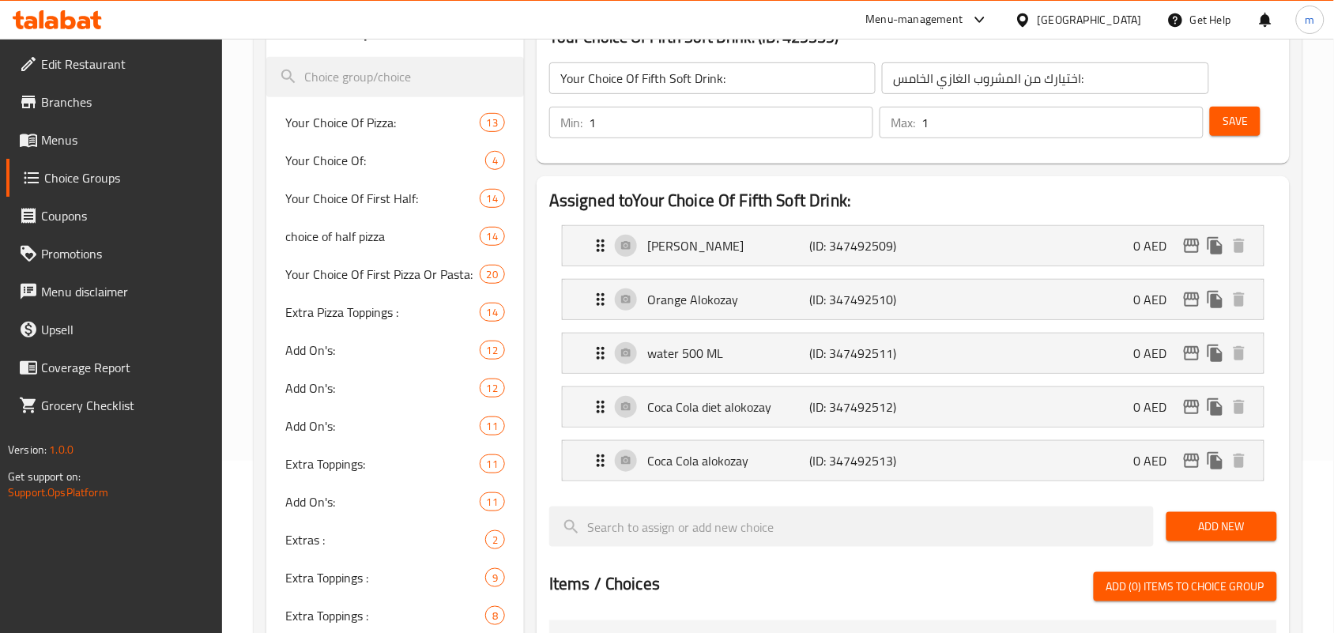
scroll to position [0, 0]
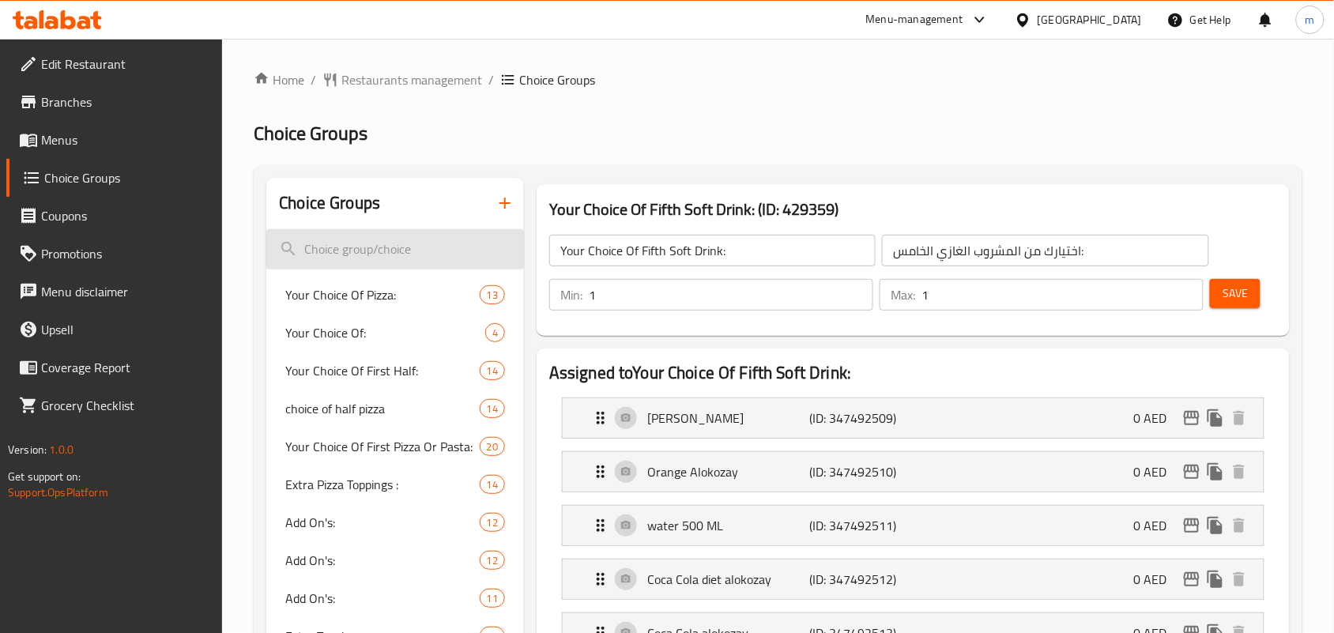
click at [328, 259] on input "search" at bounding box center [395, 249] width 258 height 40
paste input "Third choice of pizza or pasta:"
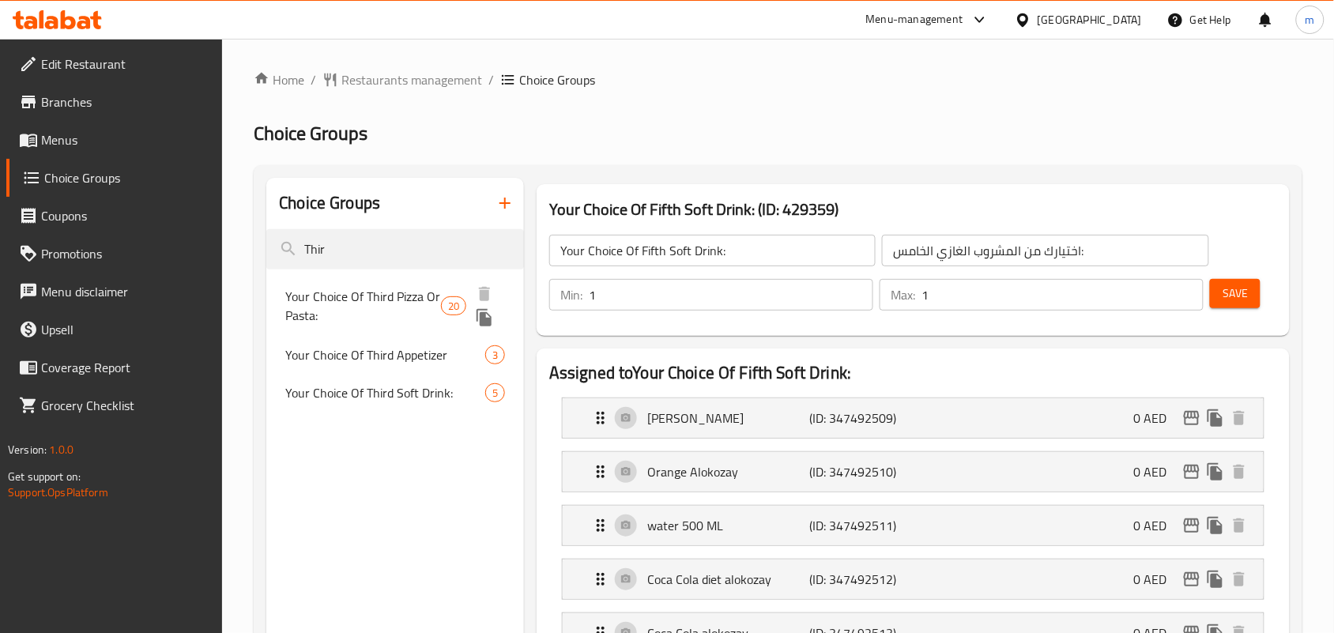
type input "Thir"
click at [376, 304] on span "Your Choice Of Third Pizza Or Pasta:" at bounding box center [362, 306] width 155 height 38
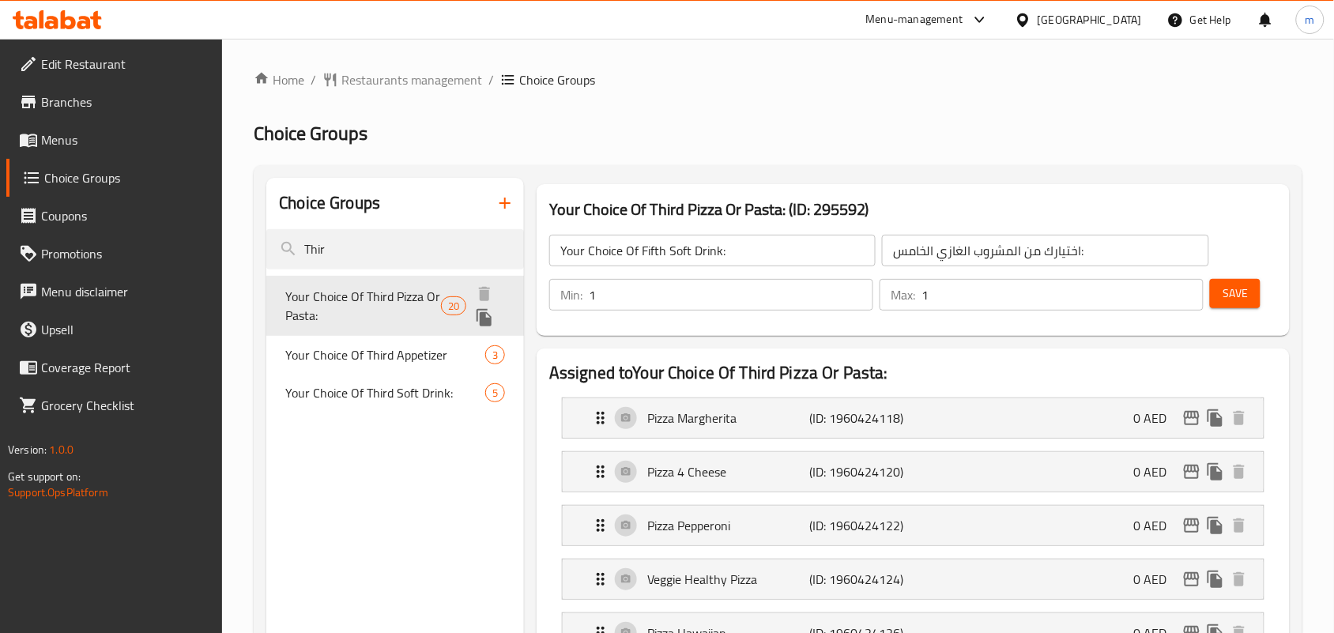
type input "Your Choice Of Third Pizza Or Pasta:"
type input "الاختيار الثالث للبيتزا أو المكرونة:"
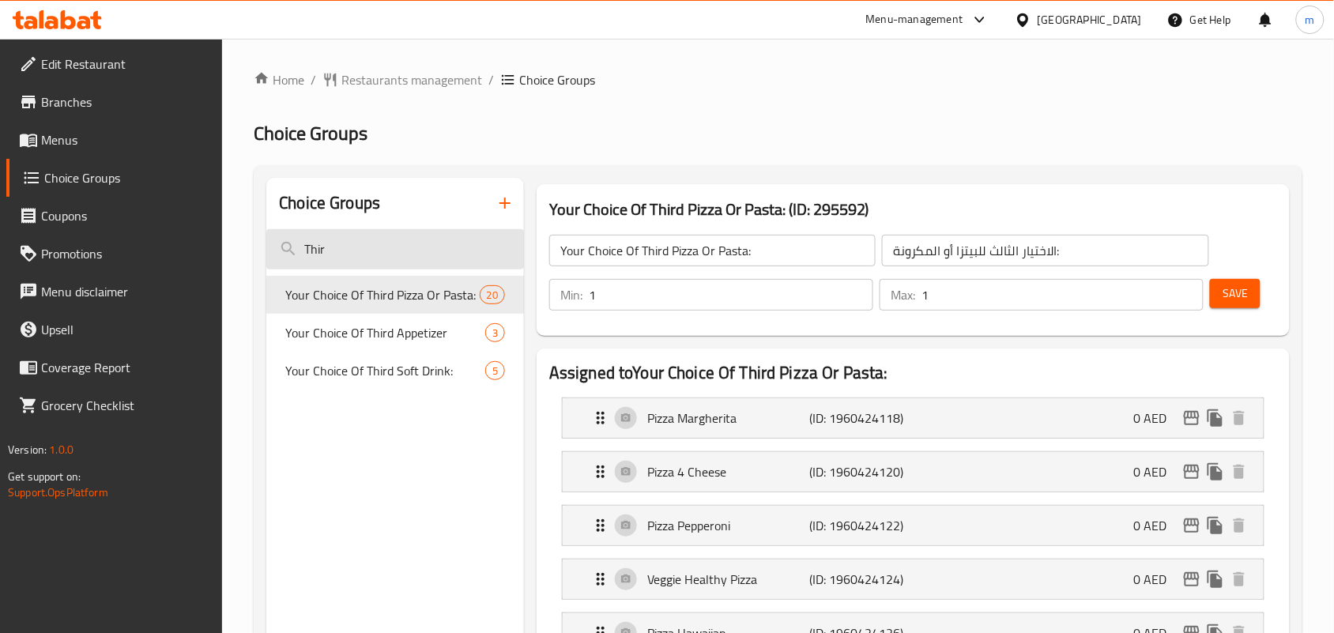
click at [462, 250] on input "Thir" at bounding box center [395, 249] width 258 height 40
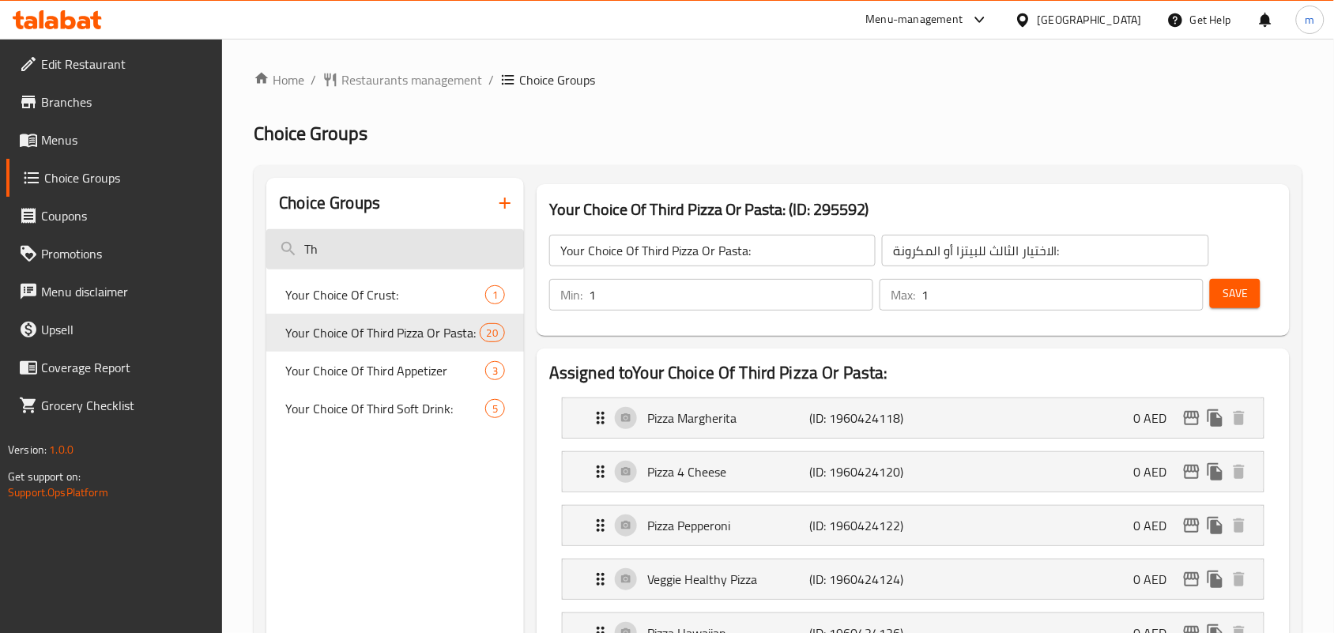
type input "T"
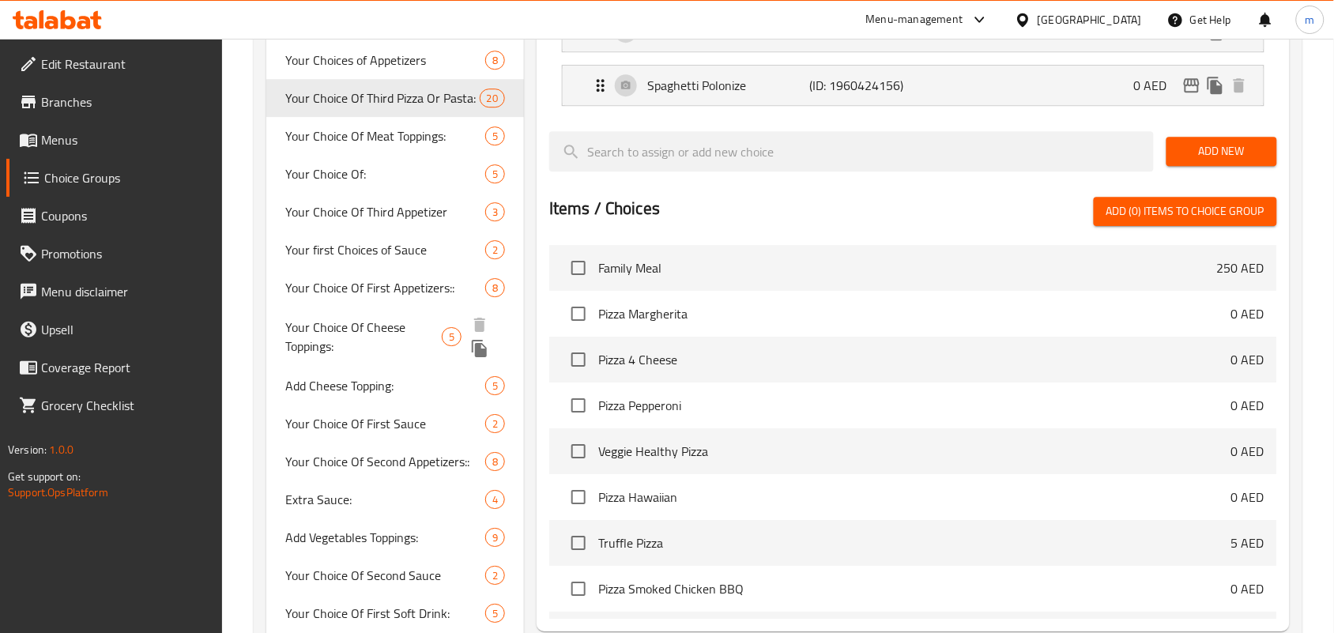
scroll to position [1520, 0]
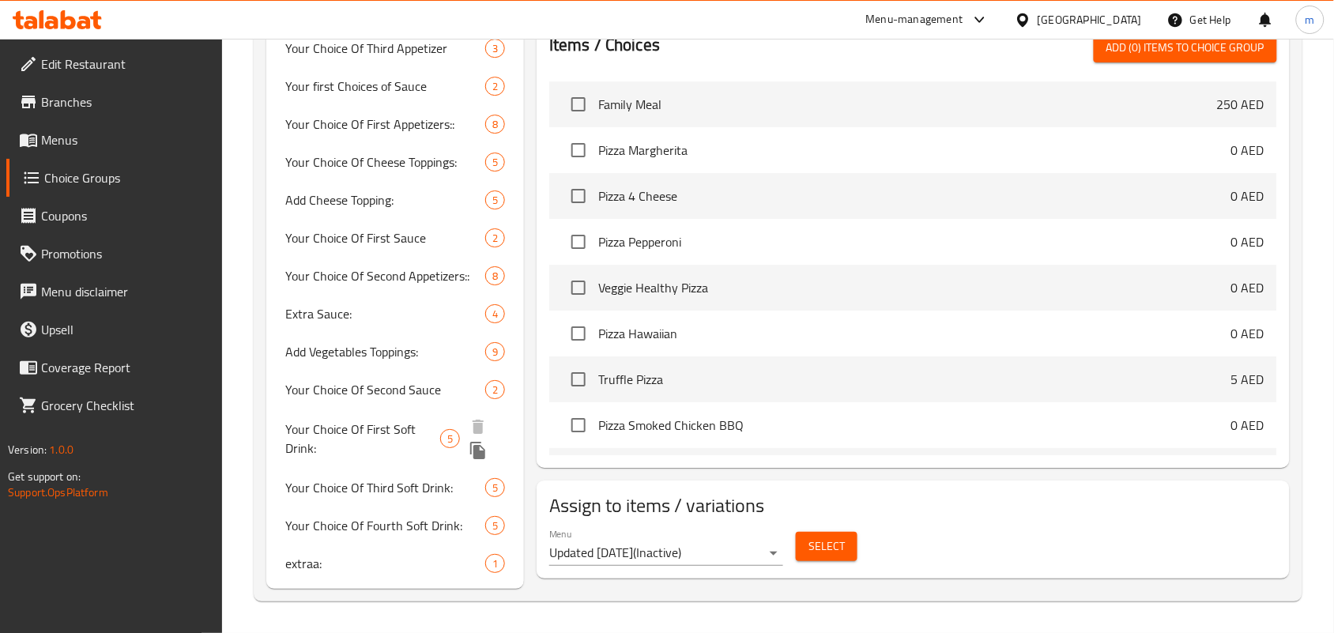
click at [405, 431] on span "Your Choice Of First Soft Drink:" at bounding box center [362, 439] width 155 height 38
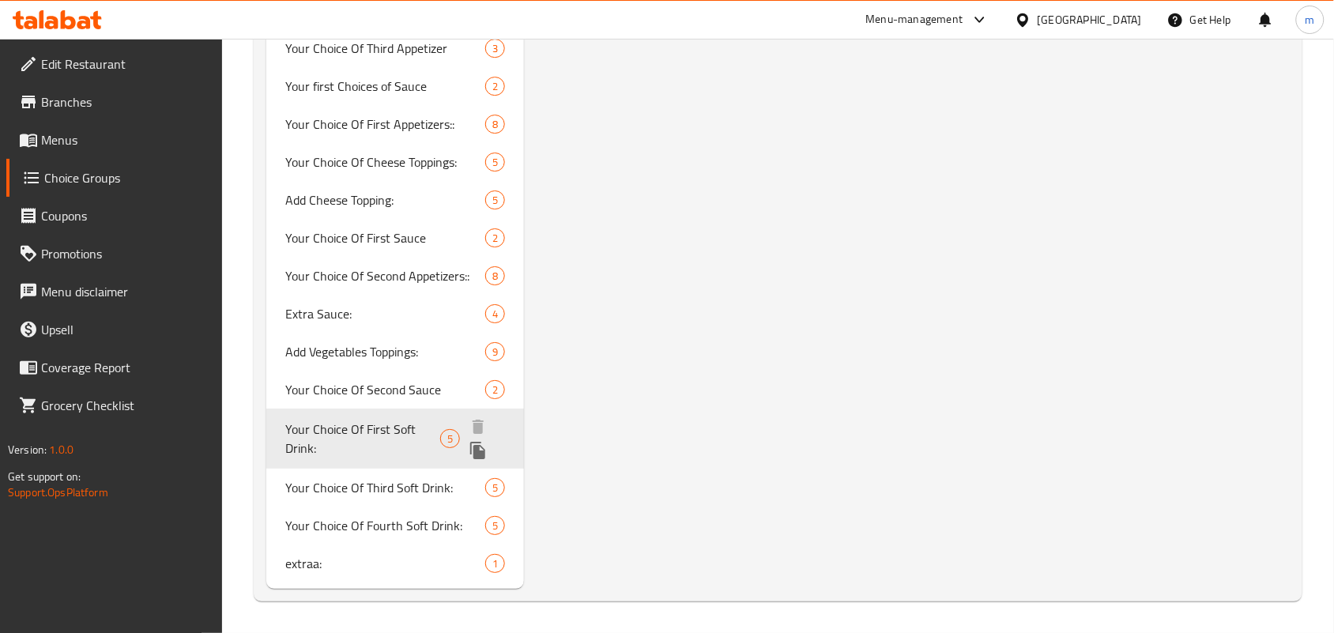
type input "Your Choice Of First Soft Drink:"
type input "اختيارك من المشروب الغازي الاول:"
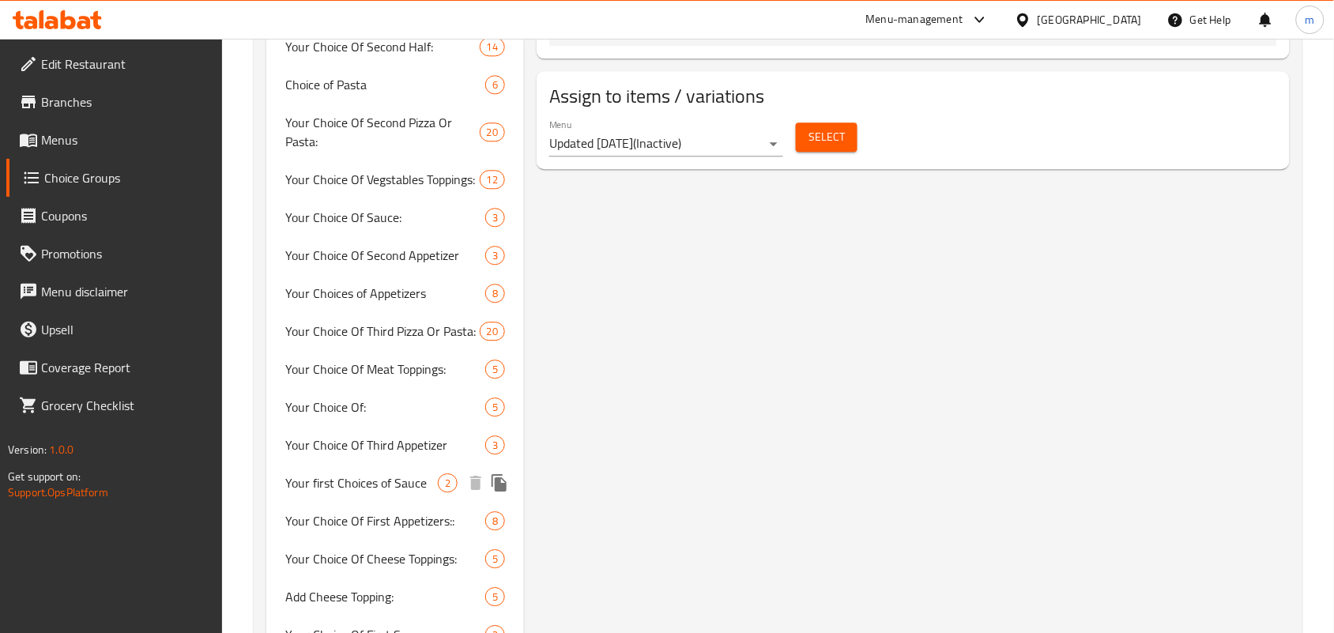
scroll to position [1514, 0]
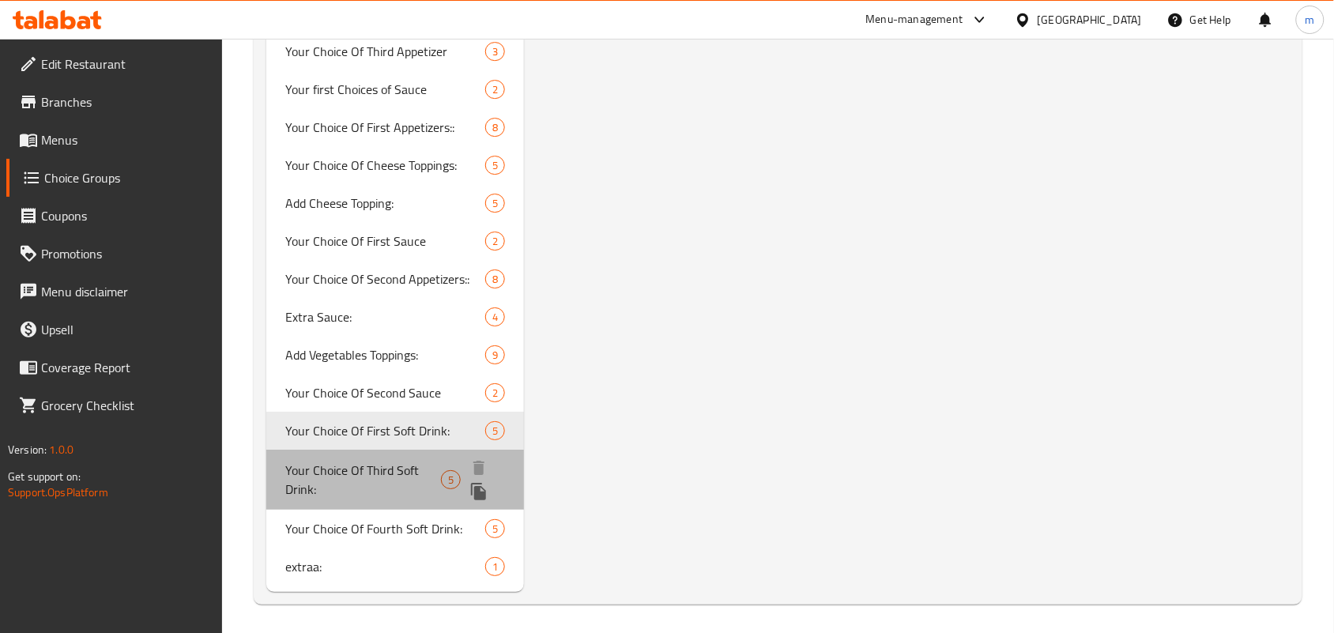
click at [381, 477] on span "Your Choice Of Third Soft Drink:" at bounding box center [363, 480] width 156 height 38
type input "Your Choice Of Third Soft Drink:"
type input "اختيارك من المشروب الغازي الثالث :"
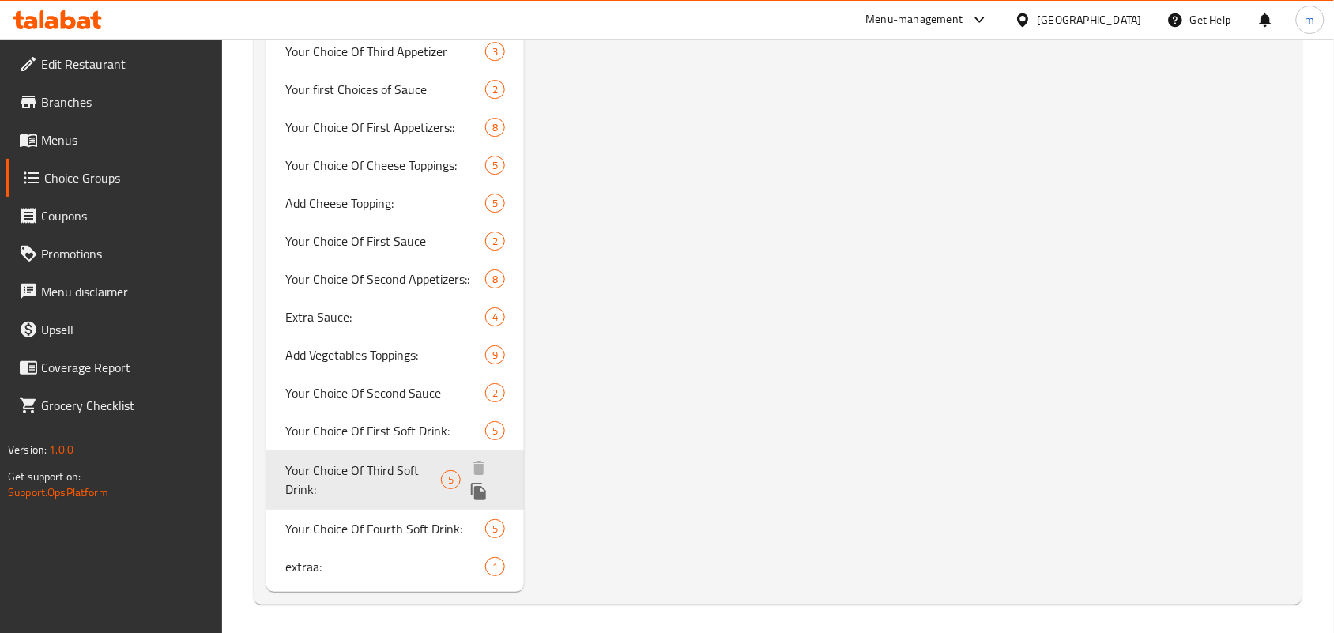
click at [372, 462] on span "Your Choice Of Third Soft Drink:" at bounding box center [363, 480] width 156 height 38
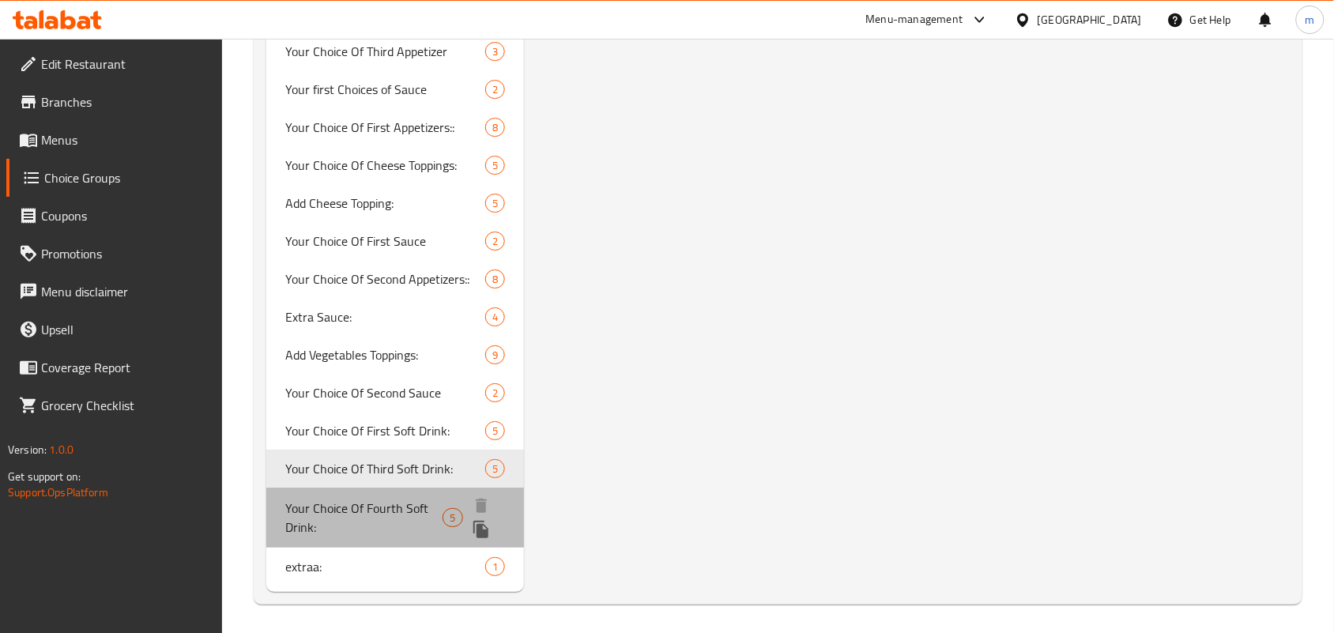
click at [378, 507] on span "Your Choice Of Fourth Soft Drink:" at bounding box center [363, 518] width 157 height 38
type input "Your Choice Of Fourth Soft Drink:"
type input "اختيارك من المشروب الغازي الرابع:"
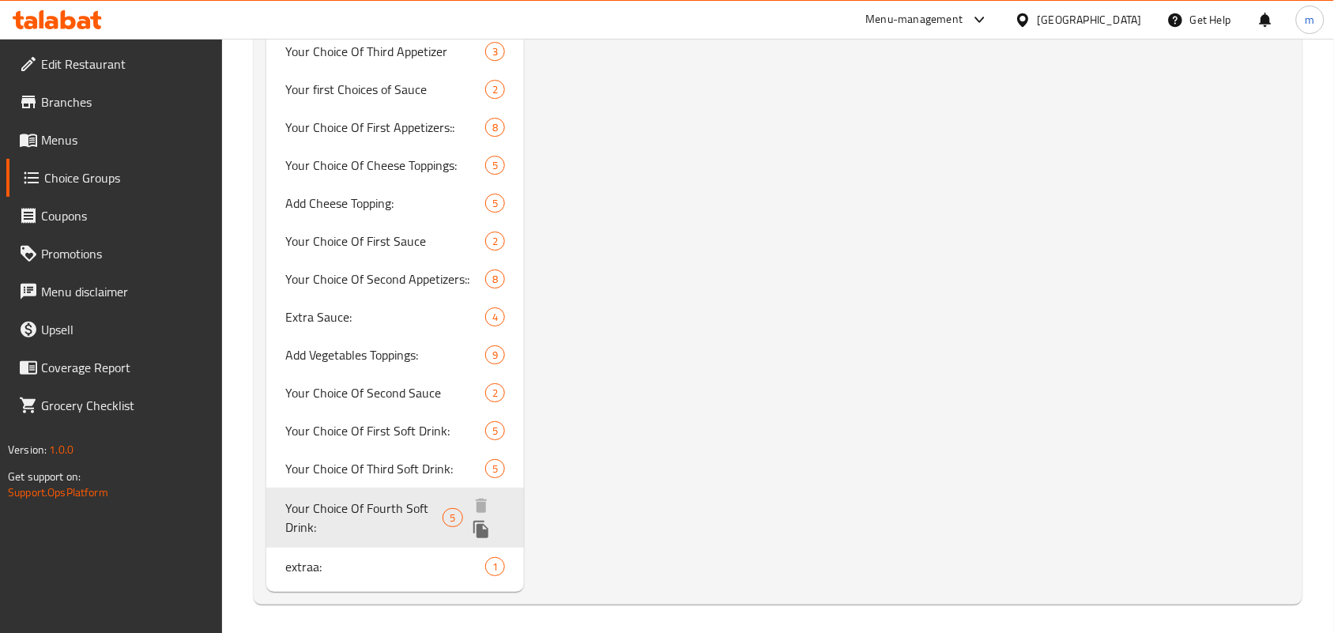
click at [404, 507] on span "Your Choice Of Fourth Soft Drink:" at bounding box center [363, 518] width 157 height 38
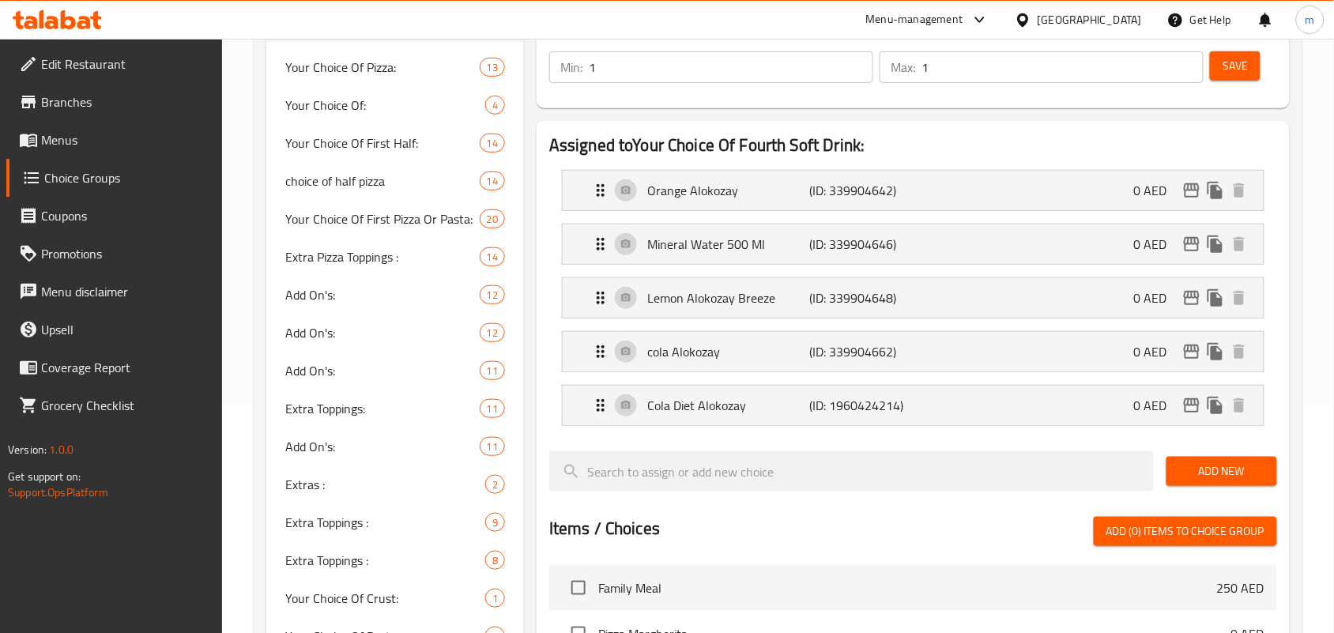
scroll to position [230, 0]
